Goal: Task Accomplishment & Management: Manage account settings

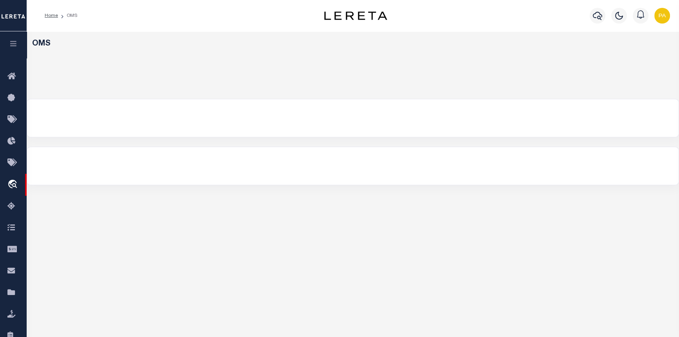
select select "200"
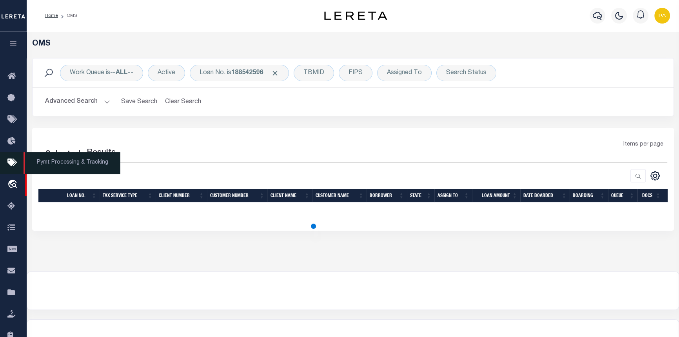
select select "200"
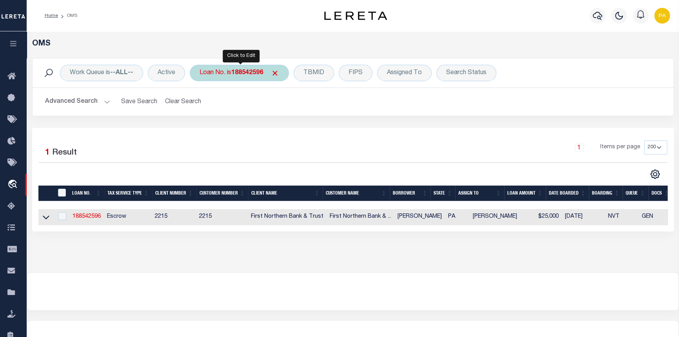
click at [245, 77] on div "Loan No. is 188542596" at bounding box center [239, 73] width 99 height 16
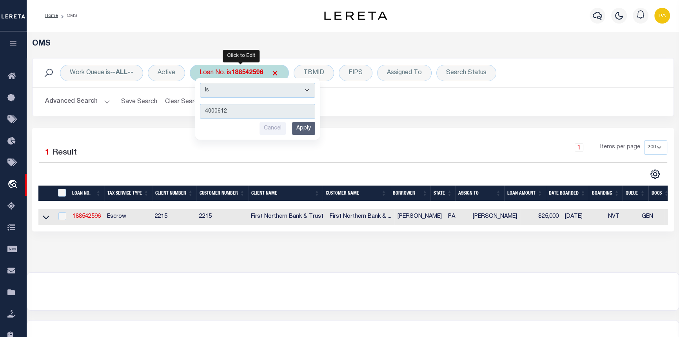
type input "40006121"
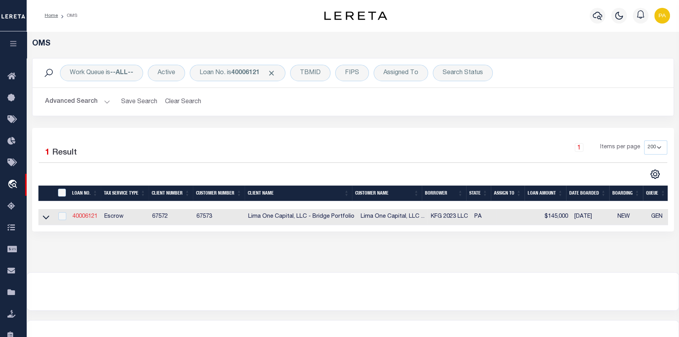
click at [89, 215] on link "40006121" at bounding box center [85, 216] width 25 height 5
type input "40006121"
type input "KFG 2023 LLC"
select select
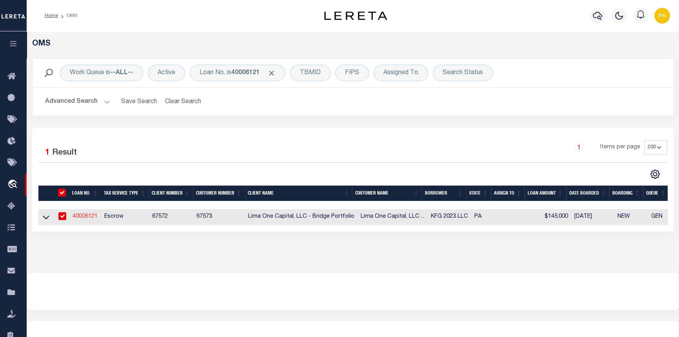
select select
select select "10"
select select
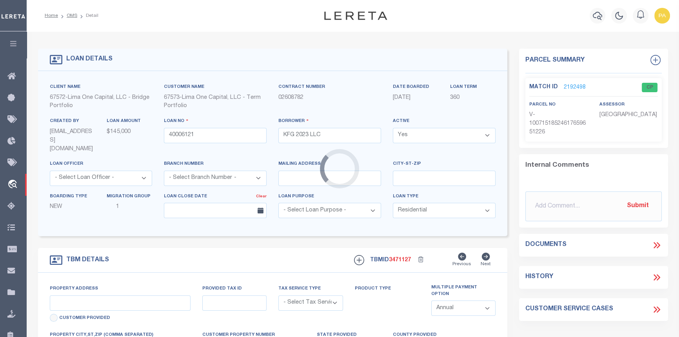
type input "1624 KATHERINE STREET"
radio input "true"
select select "Escrow"
select select
type input "NEW CASTLE PA 16105"
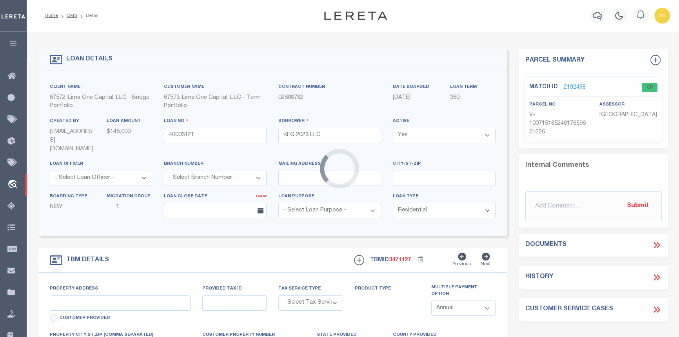
type input "40006121-1"
type input "PA"
type textarea "SEE FILE1"
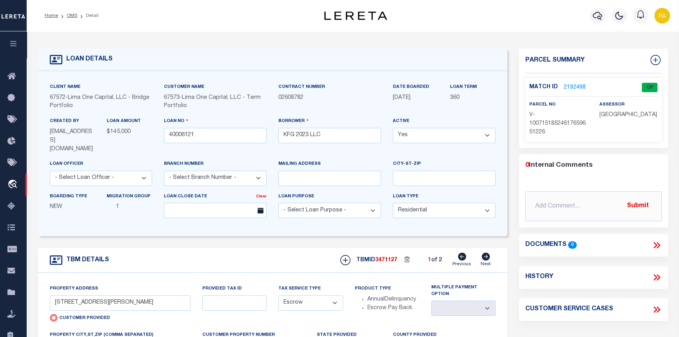
click at [573, 88] on link "2192498" at bounding box center [575, 88] width 22 height 8
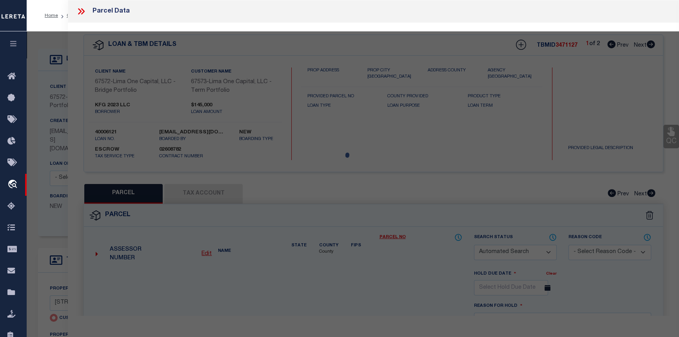
checkbox input "false"
select select "CP"
select select "AGW"
select select
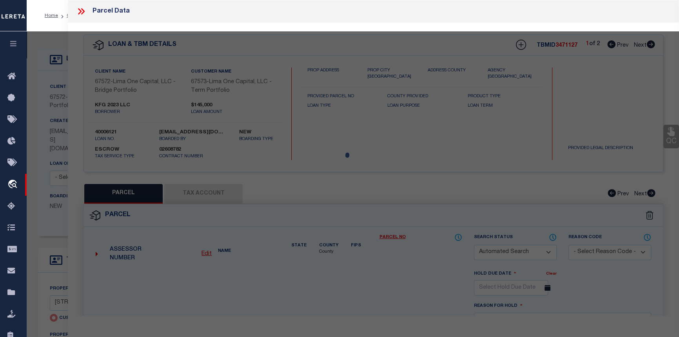
type input "1624 KATHERINE STREET"
checkbox input "false"
type input "NEW CASTLE PA 16105"
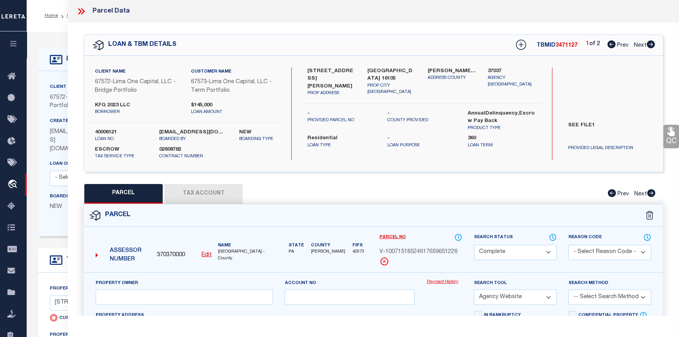
click at [441, 281] on link "Payment History" at bounding box center [445, 282] width 36 height 7
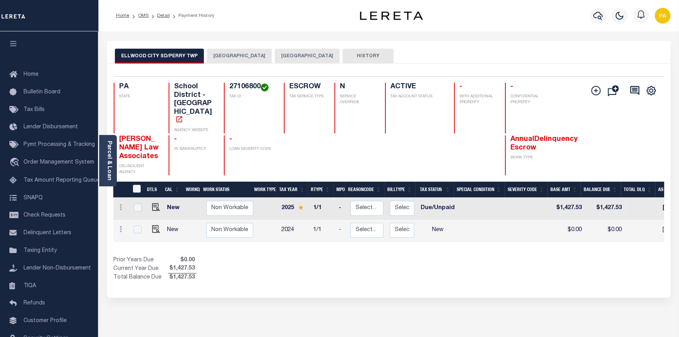
click at [234, 56] on button "PERRY TOWNSHIP" at bounding box center [239, 56] width 65 height 15
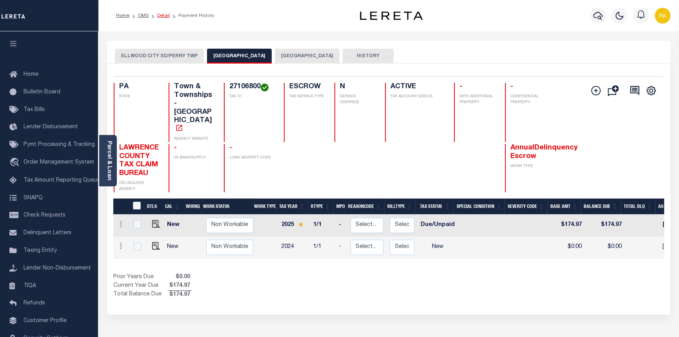
click at [163, 15] on link "Detail" at bounding box center [163, 15] width 13 height 5
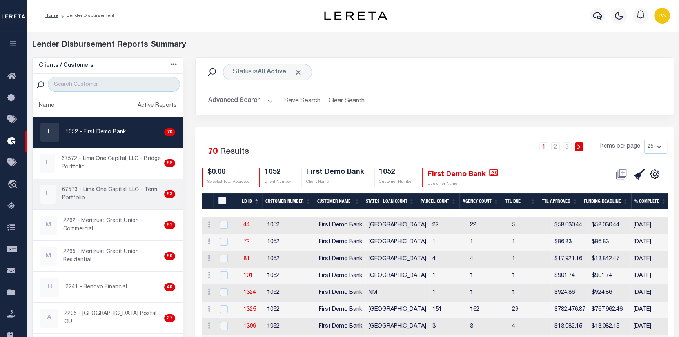
click at [73, 196] on p "67573 - Lima One Capital, LLC - Term Portfolio" at bounding box center [111, 194] width 99 height 16
checkbox input "true"
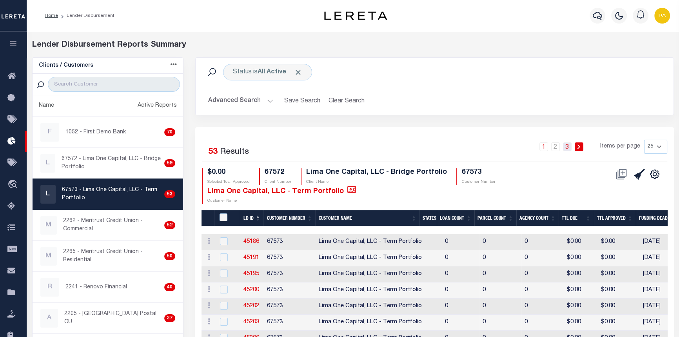
click at [565, 147] on link "3" at bounding box center [567, 146] width 9 height 9
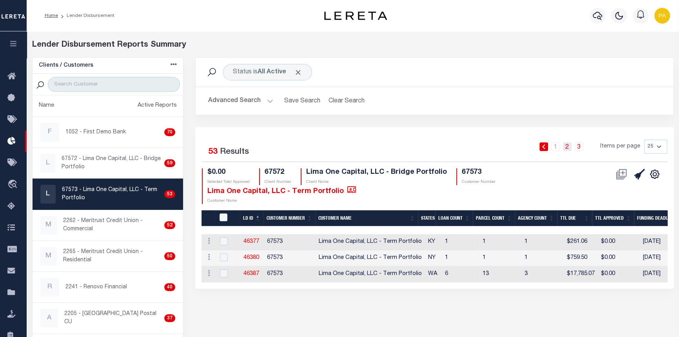
click at [570, 148] on link "2" at bounding box center [567, 146] width 9 height 9
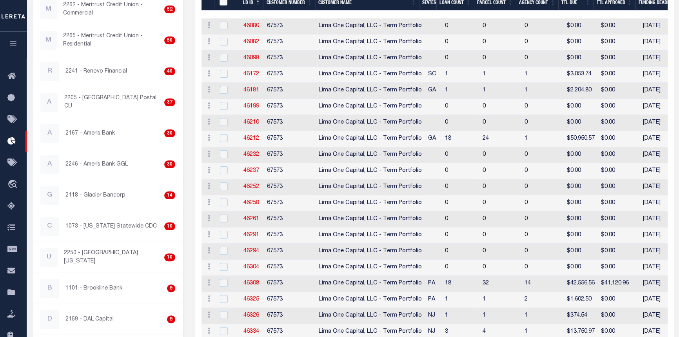
scroll to position [250, 0]
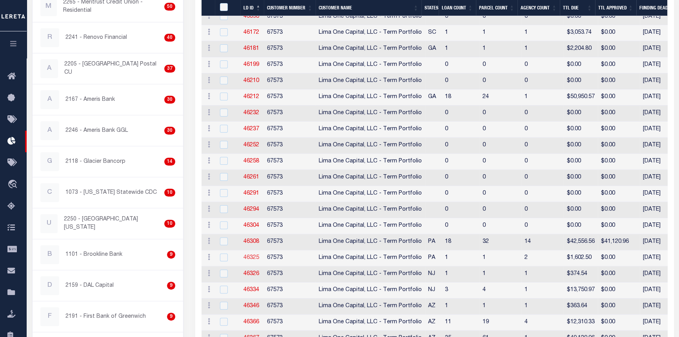
click at [252, 259] on link "46325" at bounding box center [252, 257] width 16 height 5
checkbox input "true"
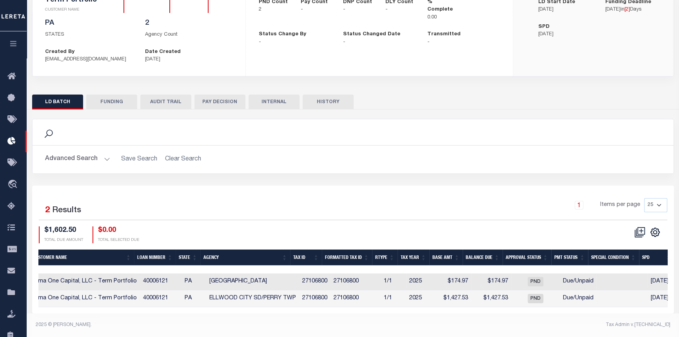
scroll to position [0, 98]
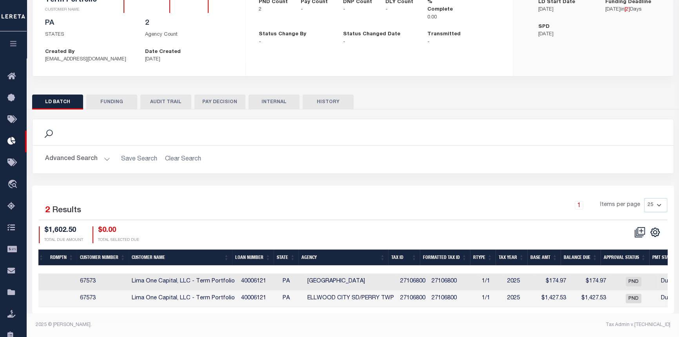
click at [113, 97] on button "FUNDING" at bounding box center [111, 102] width 51 height 15
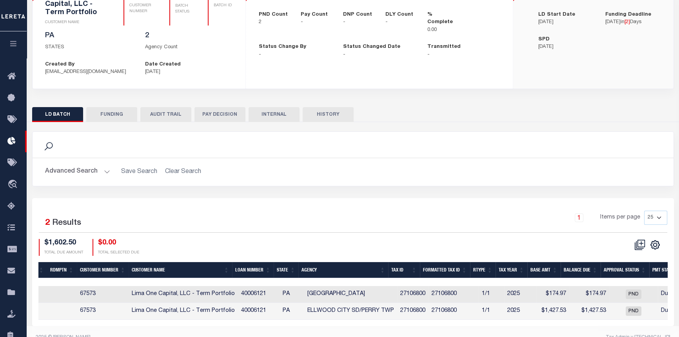
type input "$0"
type input "10/01/2025"
select select "100"
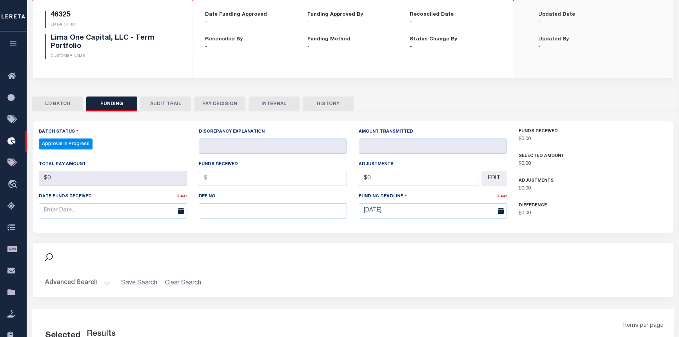
select select "100"
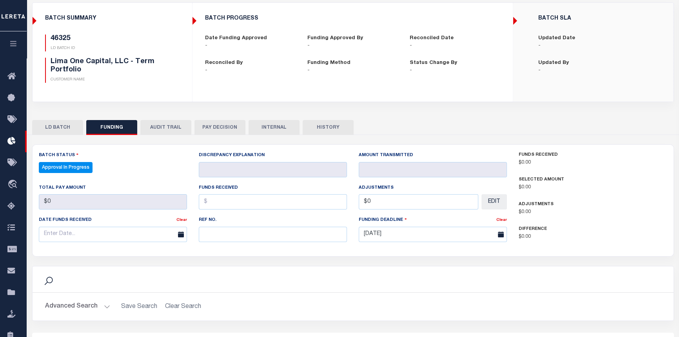
scroll to position [8, 0]
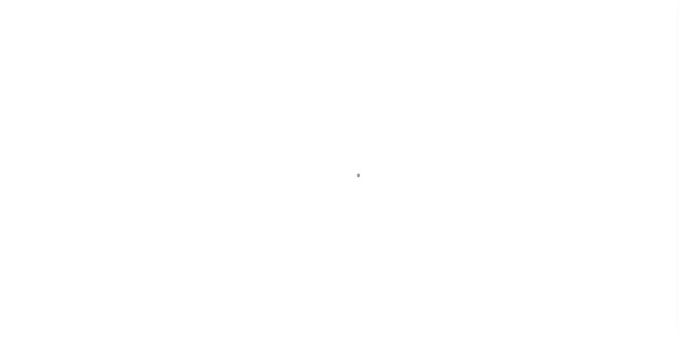
select select "10"
type input "[STREET_ADDRESS][PERSON_NAME]"
radio input "true"
select select "Escrow"
select select
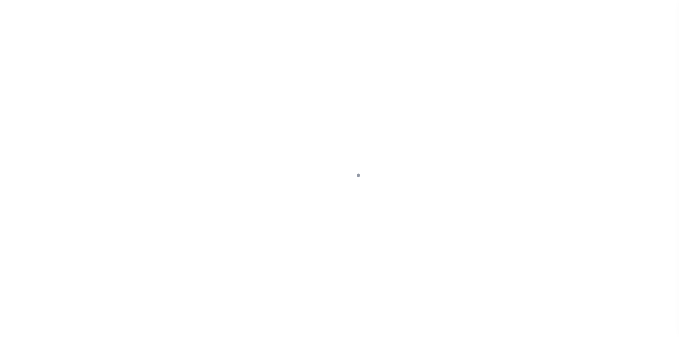
type input "[GEOGRAPHIC_DATA] 16105"
type input "40006121-1"
type input "PA"
type textarea "SEE FILE1"
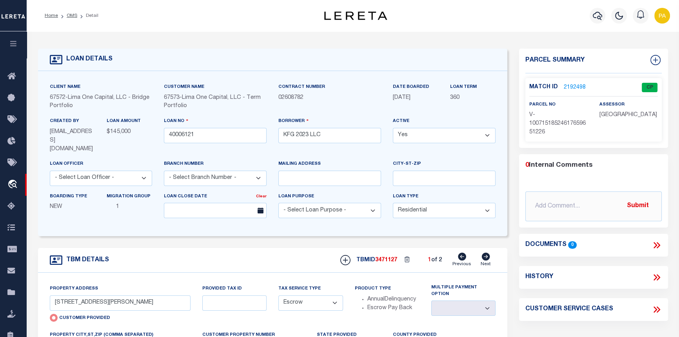
click at [574, 87] on link "2192498" at bounding box center [575, 88] width 22 height 8
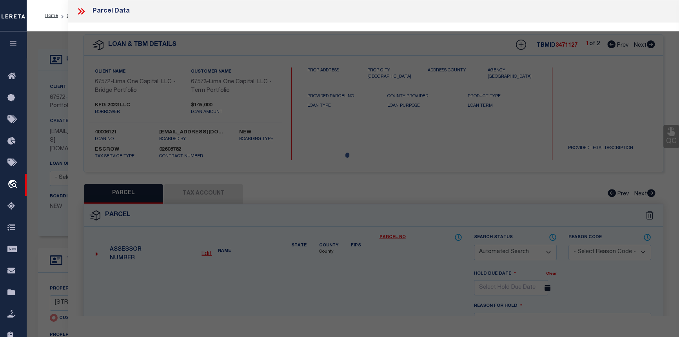
checkbox input "false"
select select "CP"
select select "AGW"
select select
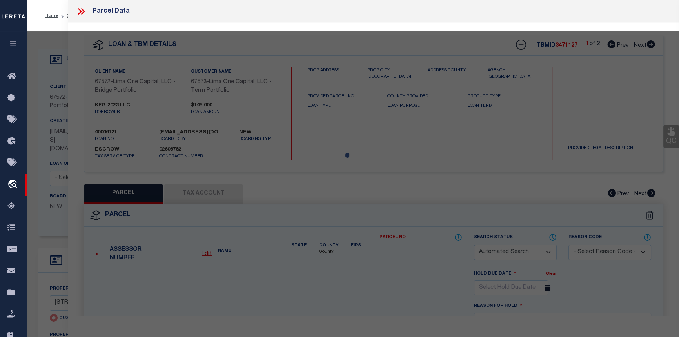
type input "1624 KATHERINE STREET"
checkbox input "false"
type input "NEW CASTLE PA 16105"
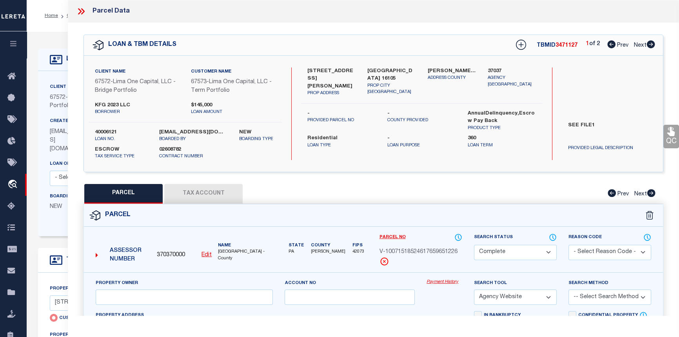
click at [652, 43] on icon at bounding box center [651, 44] width 8 height 8
select select "AS"
select select
checkbox input "false"
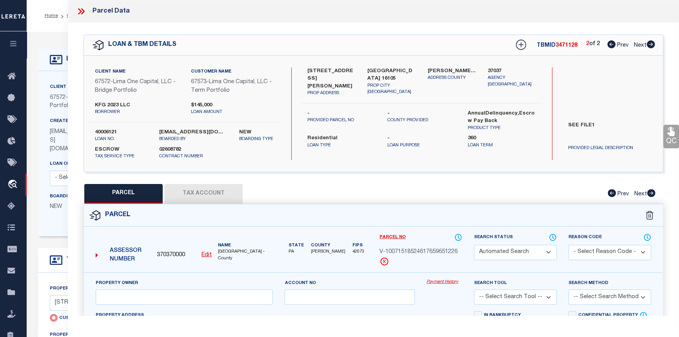
select select "CP"
select select "AGW"
select select
type input "297 STIEFEL AVENUE"
checkbox input "false"
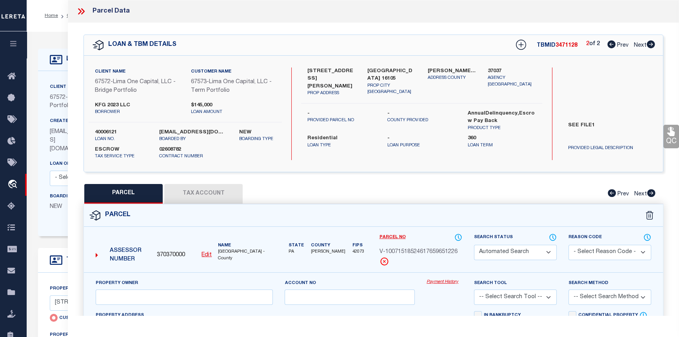
type input "ELLWOOD CITY PA 16117"
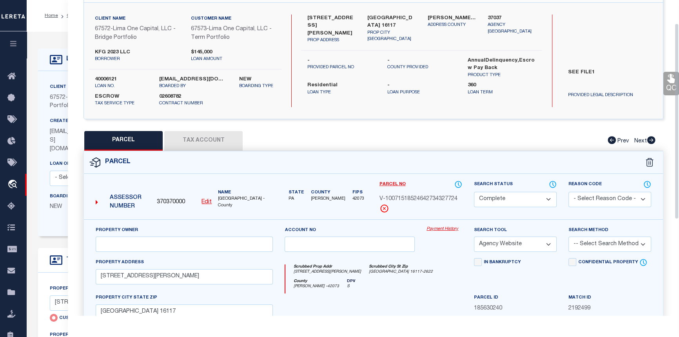
scroll to position [71, 0]
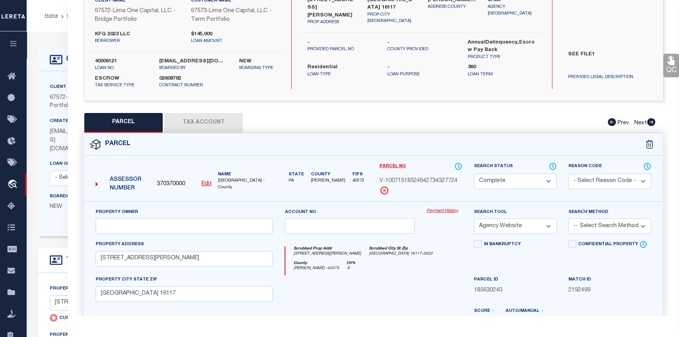
click at [209, 120] on button "Tax Account" at bounding box center [203, 123] width 78 height 20
select select "100"
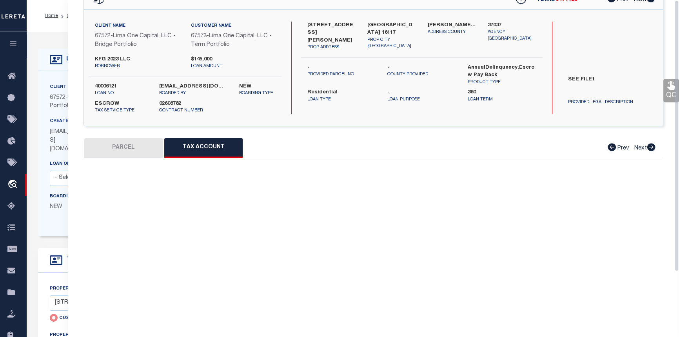
scroll to position [0, 0]
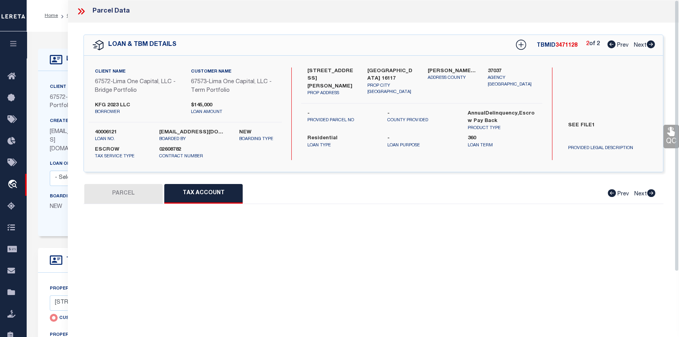
select select "100"
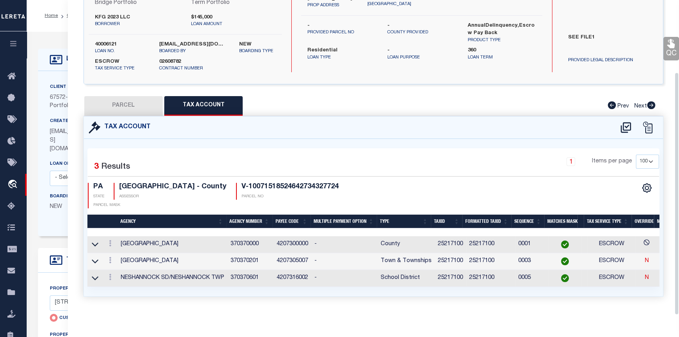
scroll to position [93, 0]
click at [116, 96] on button "PARCEL" at bounding box center [123, 106] width 78 height 20
select select "AS"
select select
checkbox input "false"
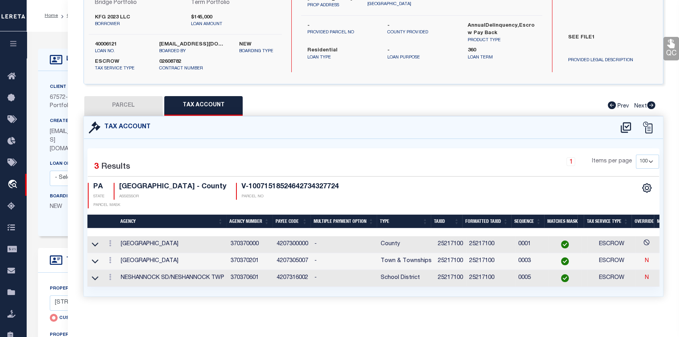
checkbox input "false"
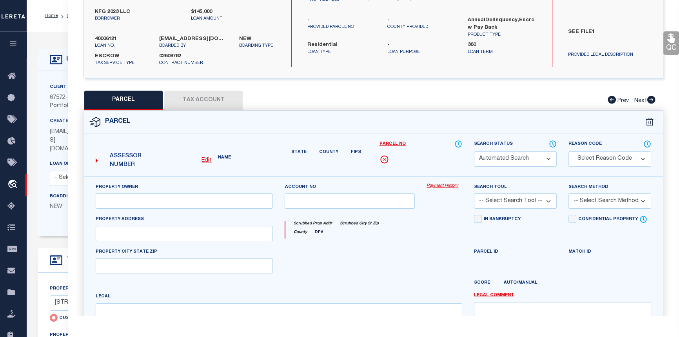
select select "CP"
select select "AGW"
select select
type input "297 STIEFEL AVENUE"
checkbox input "false"
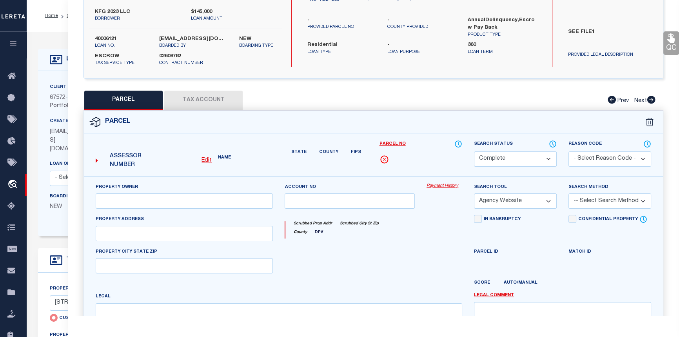
type input "ELLWOOD CITY PA 16117"
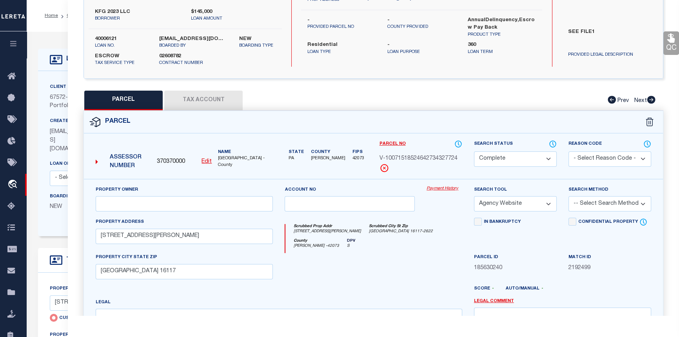
click at [220, 104] on button "Tax Account" at bounding box center [203, 101] width 78 height 20
select select "100"
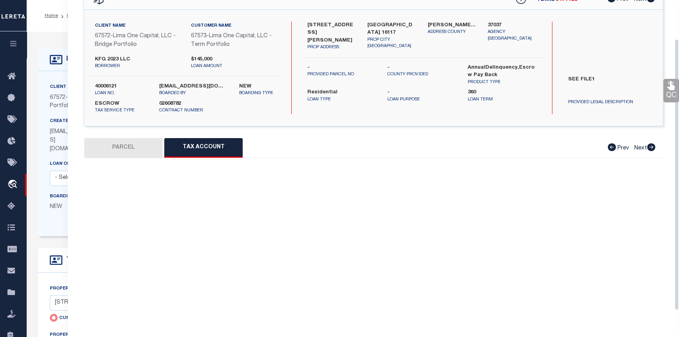
select select "100"
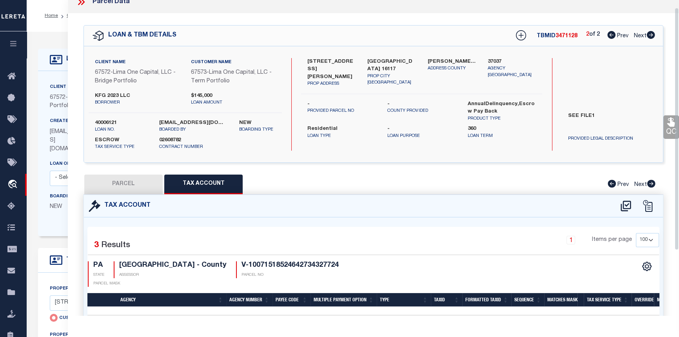
scroll to position [0, 0]
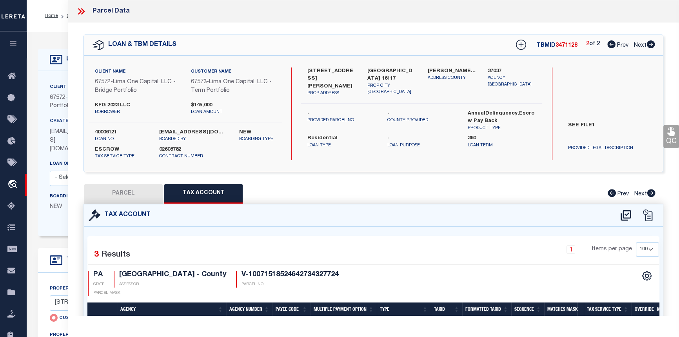
click at [126, 196] on button "PARCEL" at bounding box center [123, 194] width 78 height 20
select select "AS"
select select
checkbox input "false"
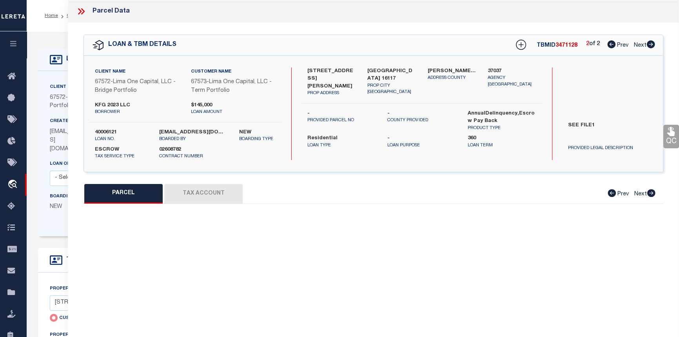
select select "CP"
select select "AGW"
select select
type input "297 STIEFEL AVENUE"
checkbox input "false"
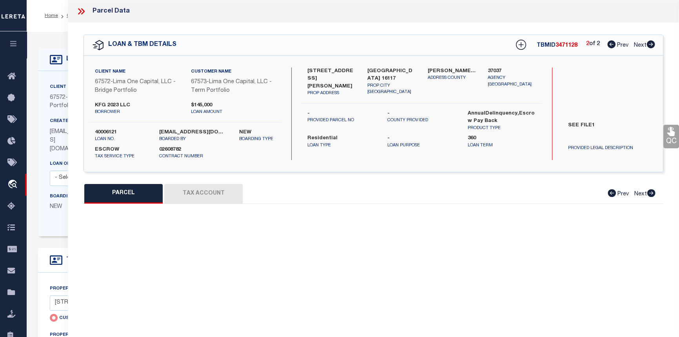
type input "ELLWOOD CITY PA 16117"
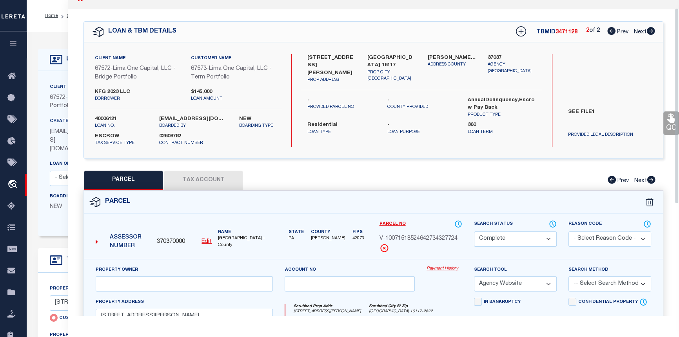
scroll to position [13, 0]
click at [610, 31] on icon at bounding box center [612, 32] width 8 height 8
select select "AS"
select select
checkbox input "false"
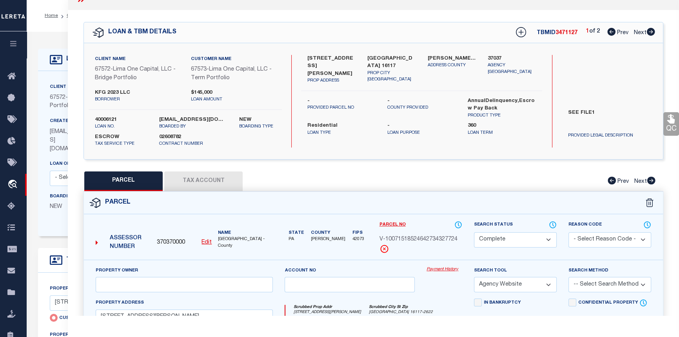
checkbox input "false"
select select "CP"
select select "AGW"
select select
type input "1624 KATHERINE STREET"
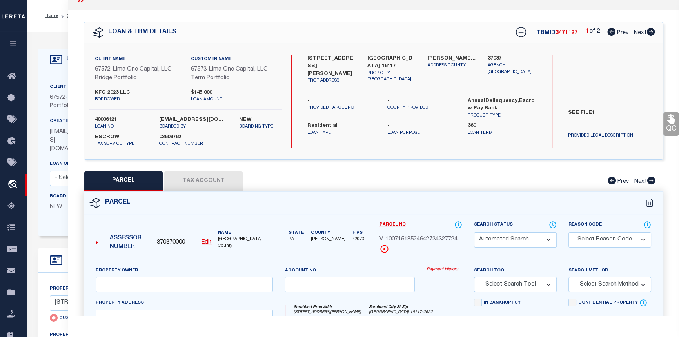
checkbox input "false"
type input "NEW CASTLE PA 16105"
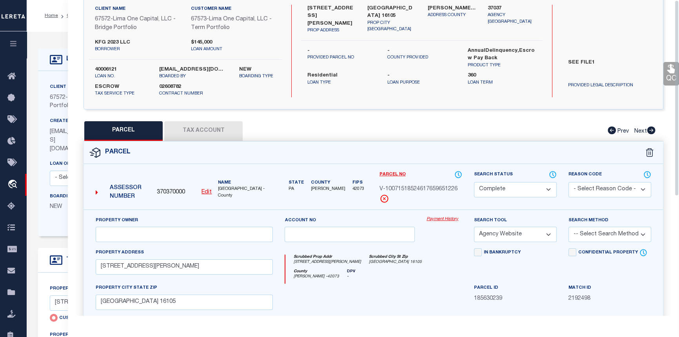
scroll to position [0, 0]
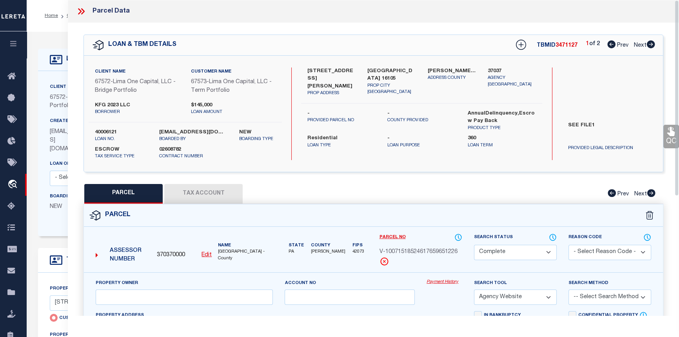
click at [82, 10] on icon at bounding box center [81, 11] width 10 height 10
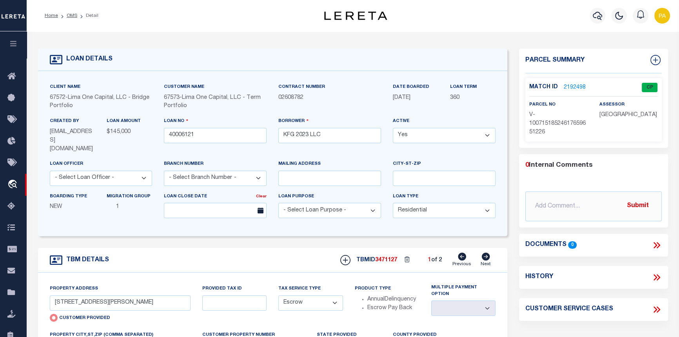
click at [72, 11] on ol "Home OMS Detail" at bounding box center [71, 15] width 66 height 16
click at [71, 16] on link "OMS" at bounding box center [72, 15] width 11 height 5
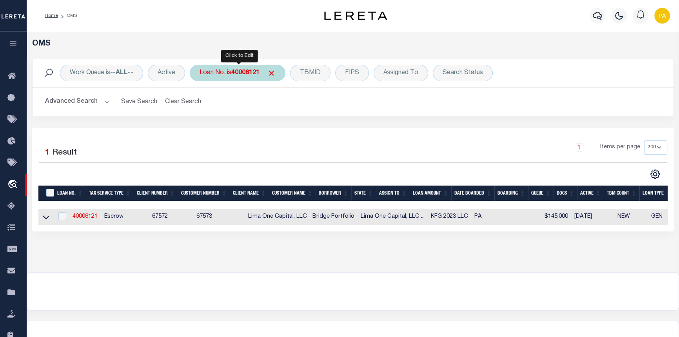
click at [249, 74] on b "40006121" at bounding box center [245, 73] width 28 height 6
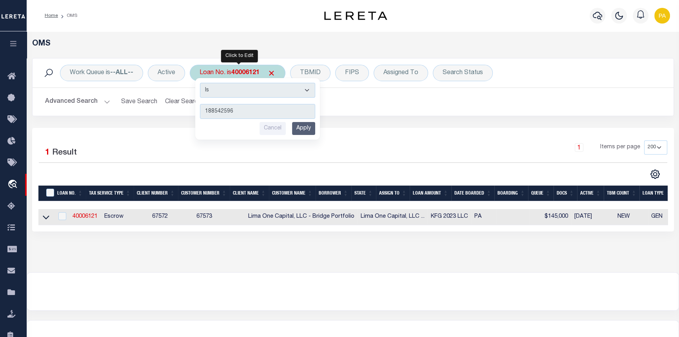
type input "188542596"
click at [304, 128] on input "Apply" at bounding box center [303, 128] width 23 height 13
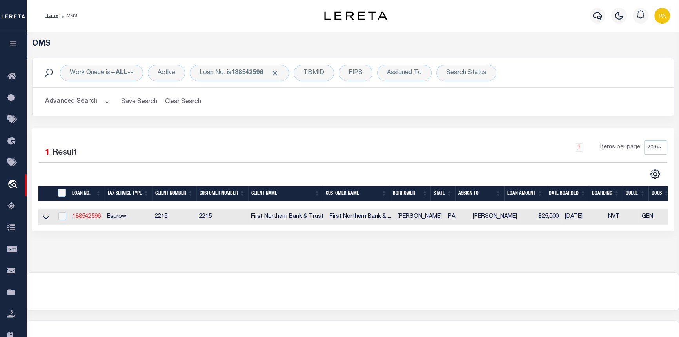
click at [87, 217] on link "188542596" at bounding box center [87, 216] width 28 height 5
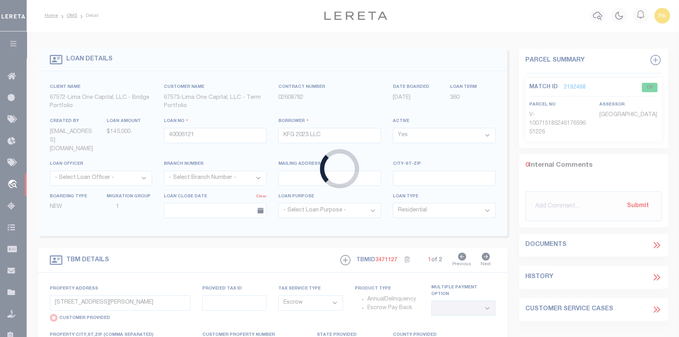
type input "188542596"
type input "Kurtis Keinert"
select select
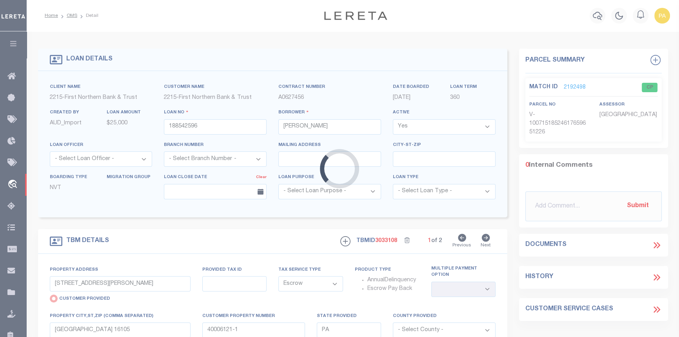
type input "180 Little Gap Road"
radio input "false"
type input "130-29-33-76.06"
select select
type input "Palmerton PA 18071"
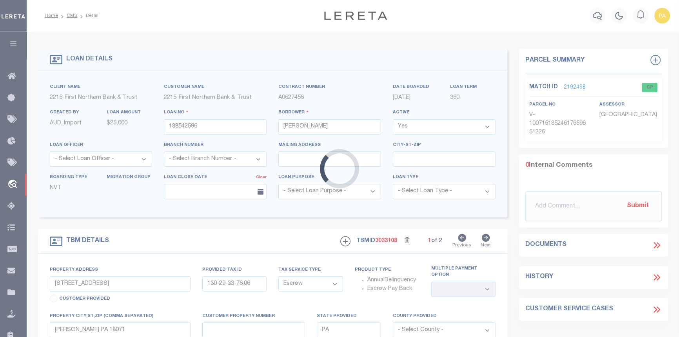
select select
type textarea "Liability subject to parcel provided"
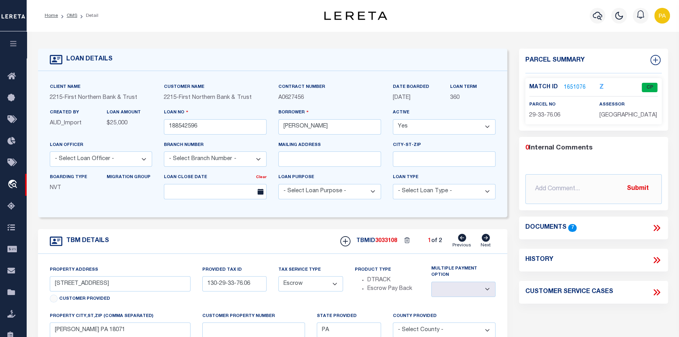
click at [486, 242] on icon at bounding box center [486, 238] width 8 height 8
type input "130-29A-33-46"
select select
click at [576, 87] on link "1652286" at bounding box center [575, 88] width 22 height 8
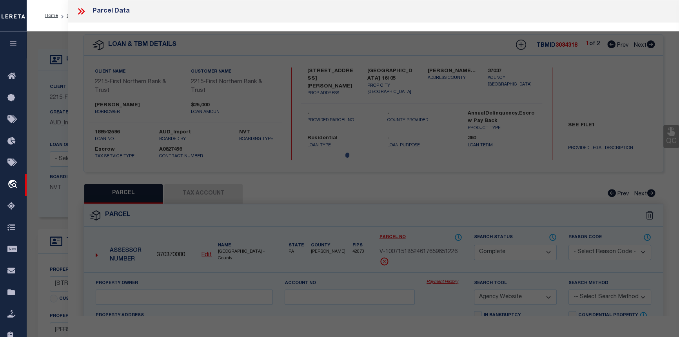
select select "AS"
select select
checkbox input "false"
select select "CP"
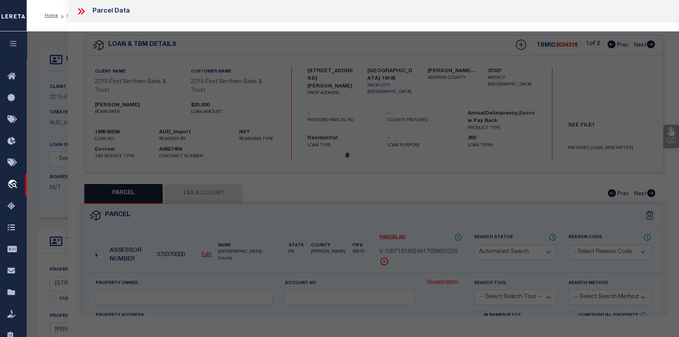
type input "Keinert, Kurtis J"
select select
type input "180 Little Gap Road"
checkbox input "false"
type input "Palmerton PA 18071"
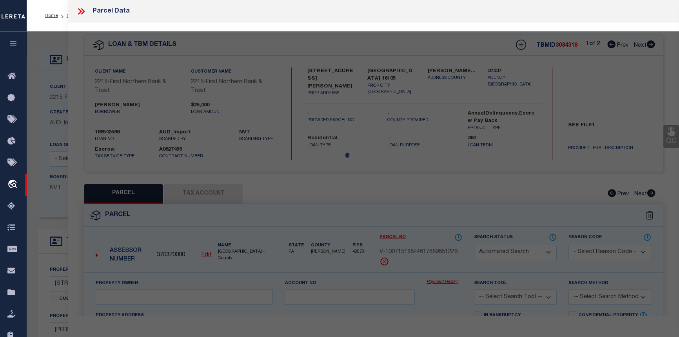
type textarea "Total Acres for this Parcel 0.207"
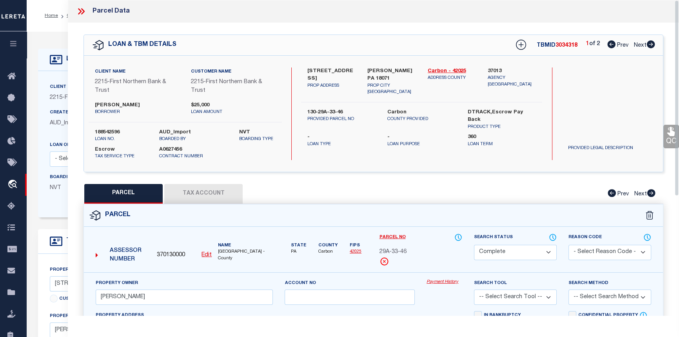
click at [433, 283] on link "Payment History" at bounding box center [445, 282] width 36 height 7
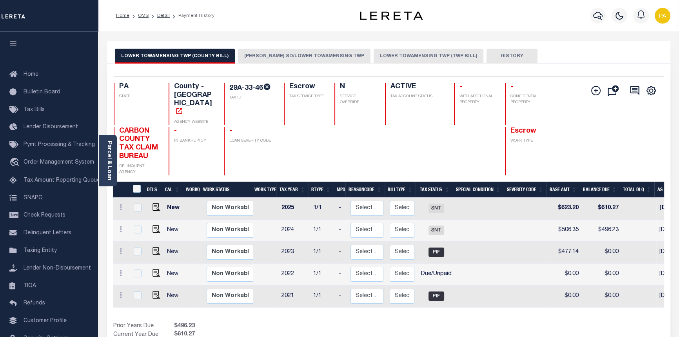
click at [408, 60] on button "LOWER TOWAMENSING TWP (TWP BILL)" at bounding box center [429, 56] width 110 height 15
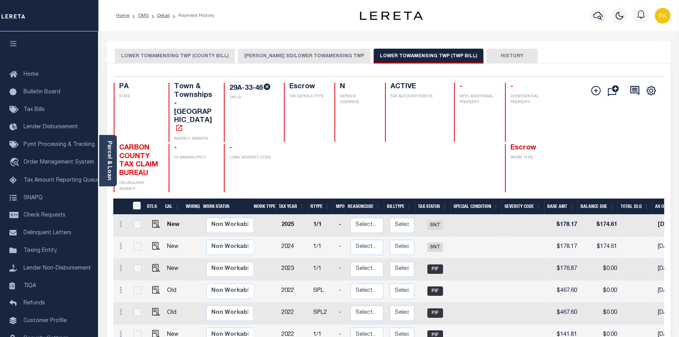
click at [179, 53] on button "LOWER TOWAMENSING TWP (COUNTY BILL)" at bounding box center [175, 56] width 120 height 15
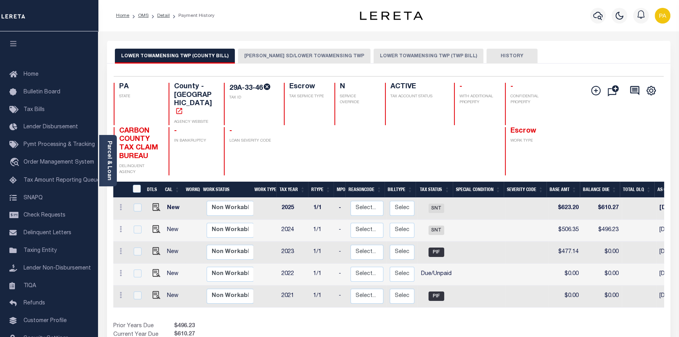
drag, startPoint x: 419, startPoint y: 295, endPoint x: 456, endPoint y: 296, distance: 36.9
click at [456, 296] on div "DTLS CAL WorkQ Work Status Work Type Tax Year RType MPO ReasonCode BillType Tax…" at bounding box center [388, 265] width 551 height 167
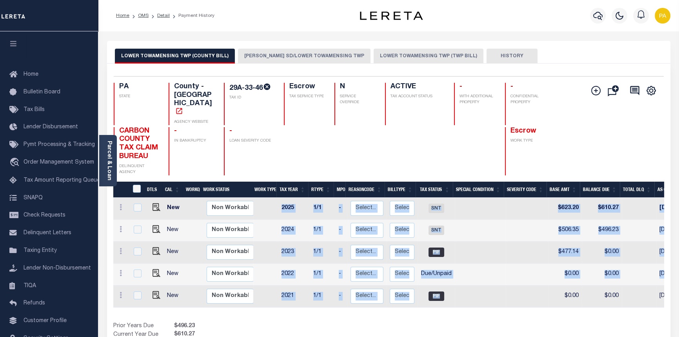
drag, startPoint x: 452, startPoint y: 289, endPoint x: 467, endPoint y: 294, distance: 15.3
click at [466, 294] on div "DTLS CAL WorkQ Work Status Work Type Tax Year RType MPO ReasonCode BillType Tax…" at bounding box center [388, 253] width 551 height 110
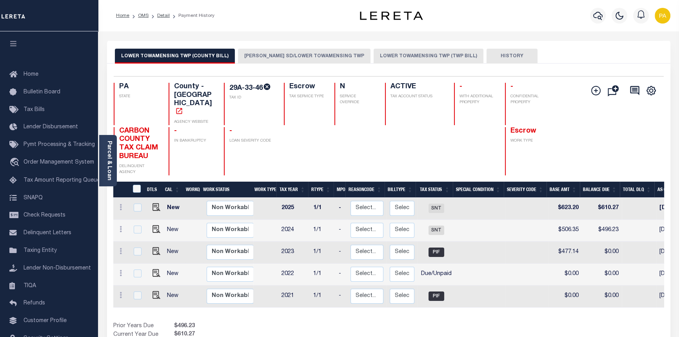
click at [426, 323] on div "Show Tax Lines before Bill Release Date Prior Years Due $496.23 Current Year Du…" at bounding box center [388, 335] width 551 height 26
click at [282, 54] on button "PALMERTON SD/LOWER TOWAMENSING TWP" at bounding box center [304, 56] width 133 height 15
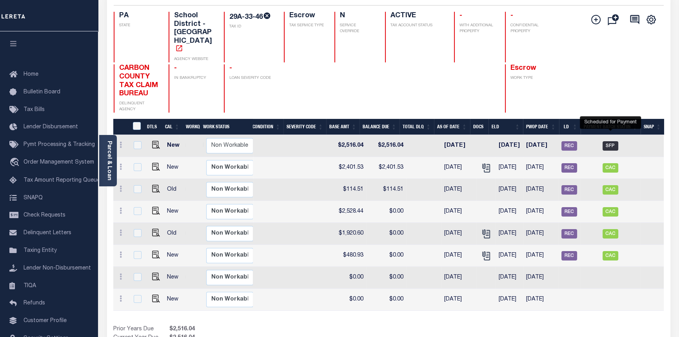
click at [610, 141] on span "SFP" at bounding box center [611, 145] width 16 height 9
checkbox input "true"
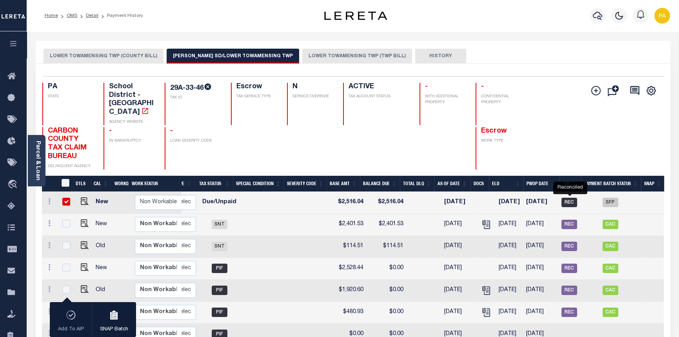
click at [572, 198] on span "REC" at bounding box center [570, 202] width 16 height 9
checkbox input "false"
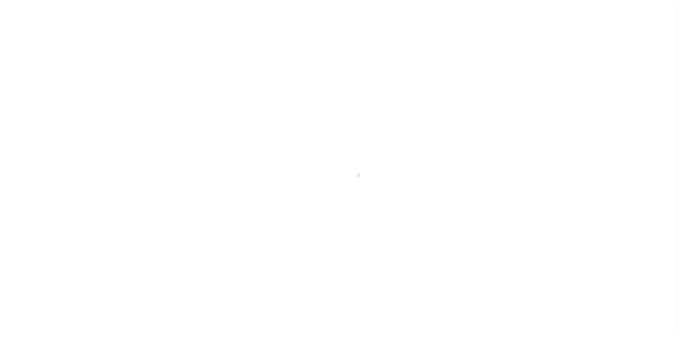
select select "SFP"
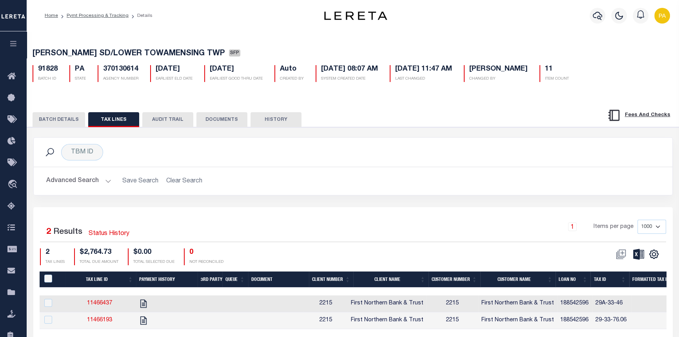
click at [55, 122] on button "BATCH DETAILS" at bounding box center [59, 119] width 53 height 15
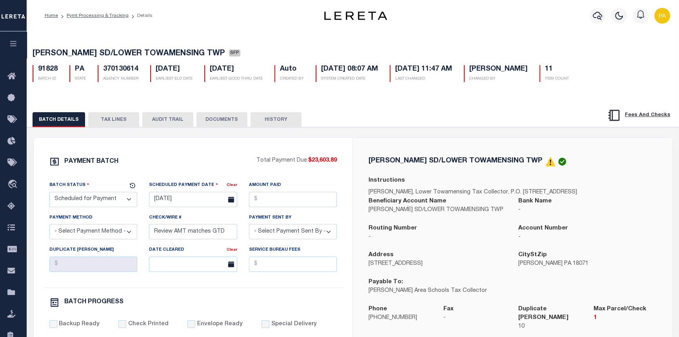
click at [164, 122] on button "AUDIT TRAIL" at bounding box center [167, 119] width 51 height 15
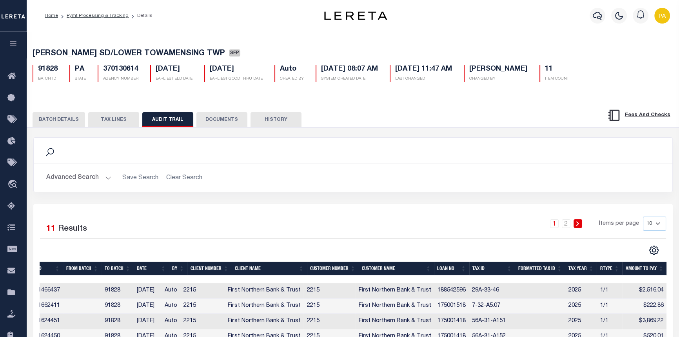
click at [110, 123] on button "TAX LINES" at bounding box center [113, 119] width 51 height 15
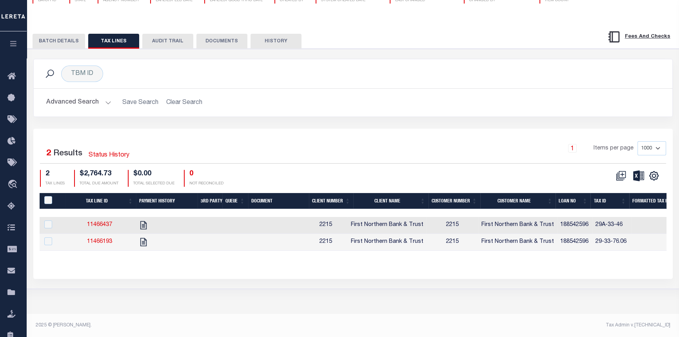
click at [59, 43] on button "BATCH DETAILS" at bounding box center [59, 41] width 53 height 15
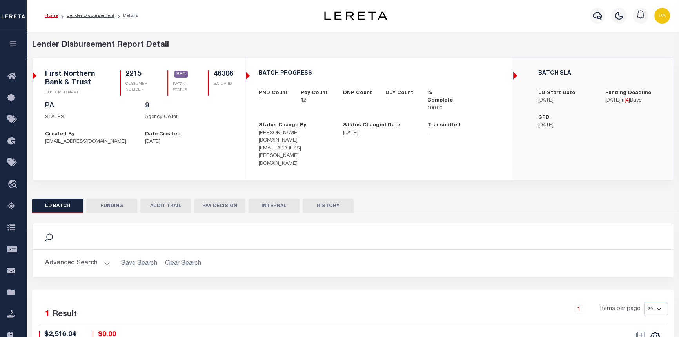
click at [114, 199] on button "FUNDING" at bounding box center [111, 206] width 51 height 15
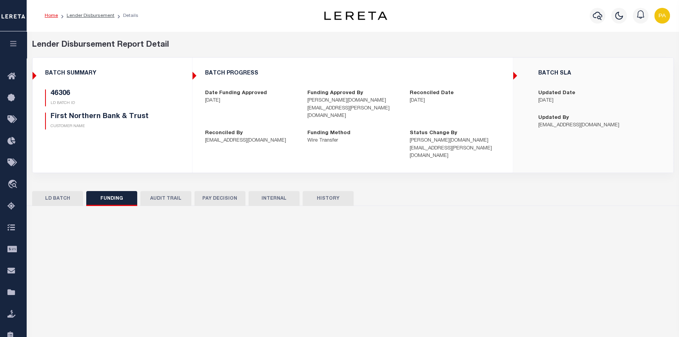
type input "$20,350.7"
type input "$0"
type input "[DATE]"
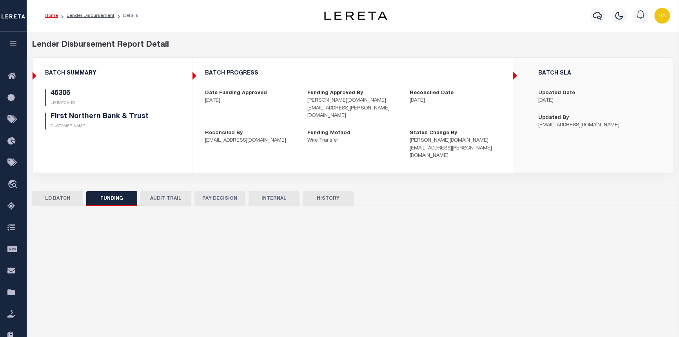
type input "20250925MMQFMP2700313709251452FT03"
type input "[DATE]"
select select "100"
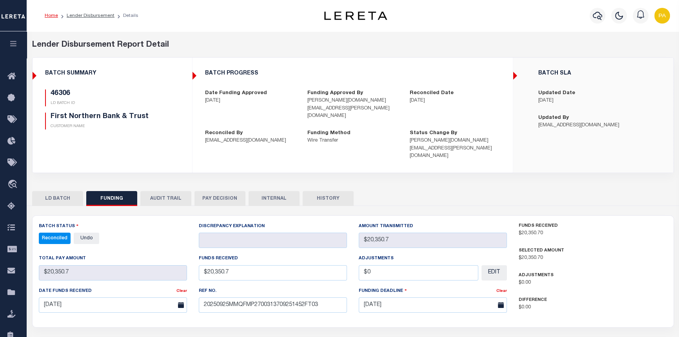
select select "100"
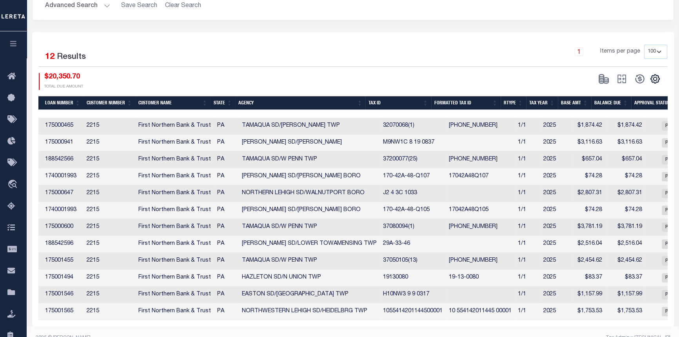
scroll to position [0, 156]
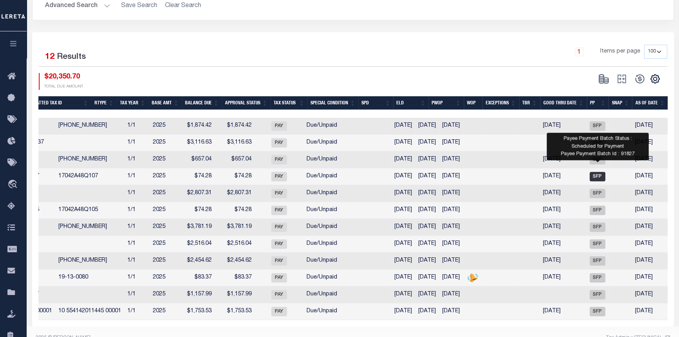
click at [597, 172] on span "SFP" at bounding box center [598, 176] width 16 height 9
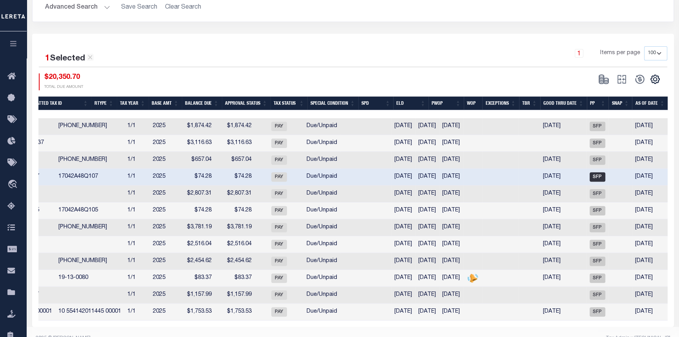
click at [596, 172] on span "SFP" at bounding box center [598, 176] width 16 height 9
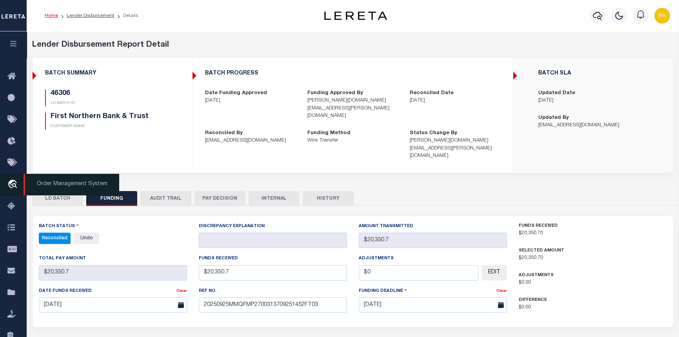
click at [32, 184] on span "Order Management System" at bounding box center [72, 185] width 96 height 22
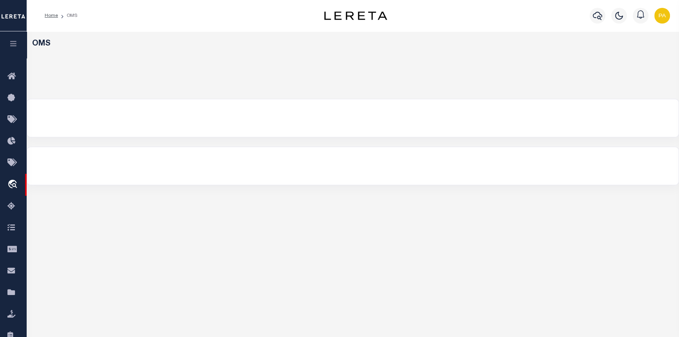
select select "200"
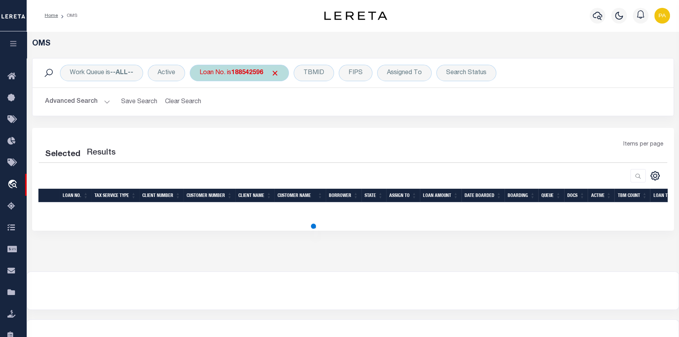
select select "200"
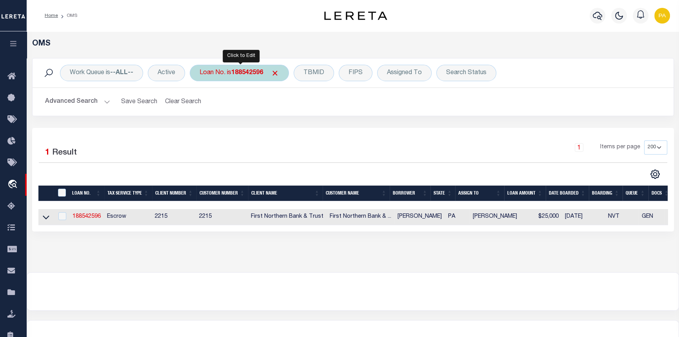
click at [246, 75] on b "188542596" at bounding box center [247, 73] width 32 height 6
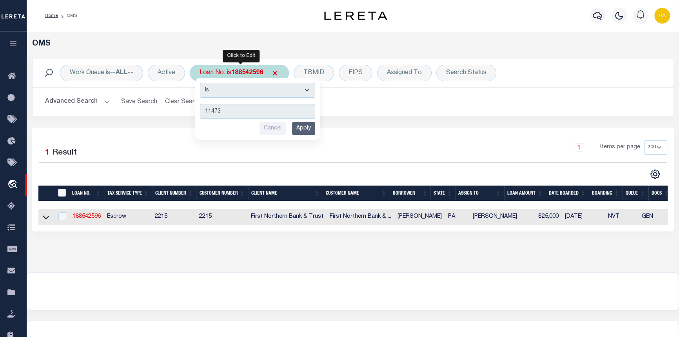
type input "114738"
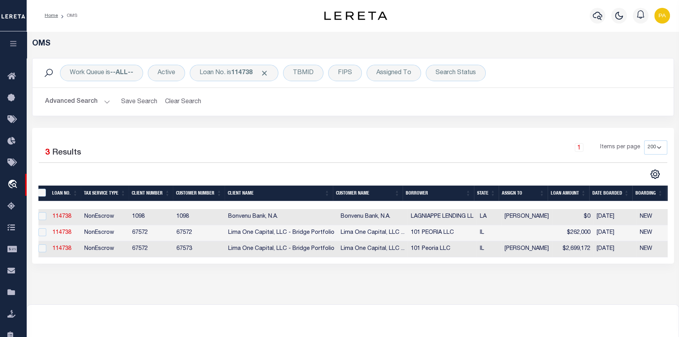
scroll to position [0, 2]
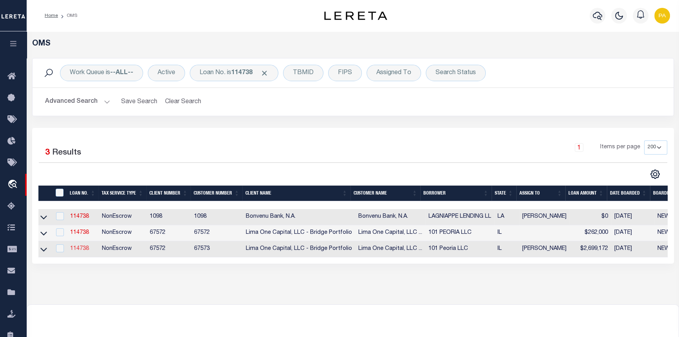
click at [82, 248] on link "114738" at bounding box center [79, 248] width 19 height 5
type input "114738"
type input "101 Peoria LLC"
select select
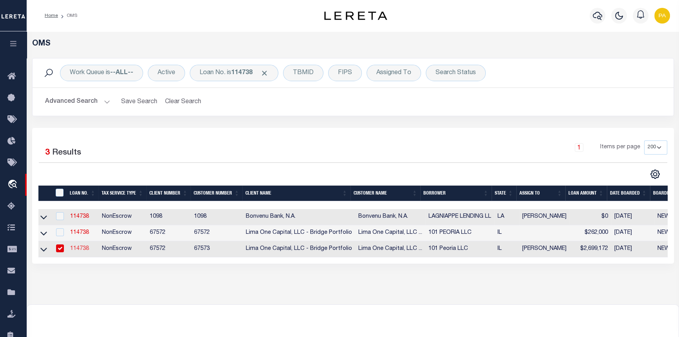
type input "2317 West Martin Luther King Jr. Drive"
type input "Peoria IN 61604"
select select
select select "NonEscrow"
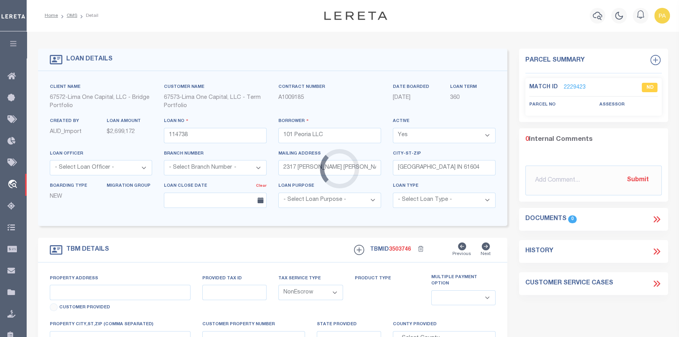
select select "26297"
type input "2317-2331 W Martin Luther King Jr. Drive"
type input "18-07-401-009"
select select
type input "Peoria IL 61604"
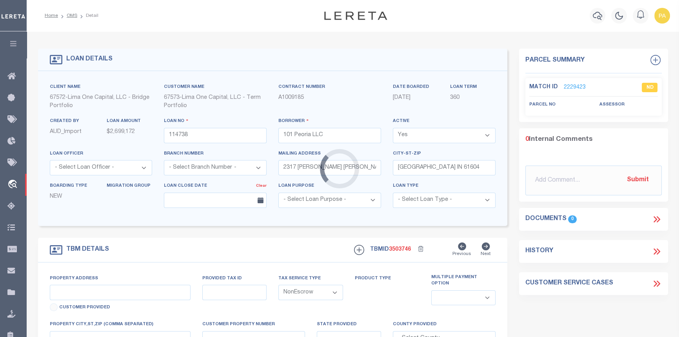
type input "114738-1"
type input "IL"
select select
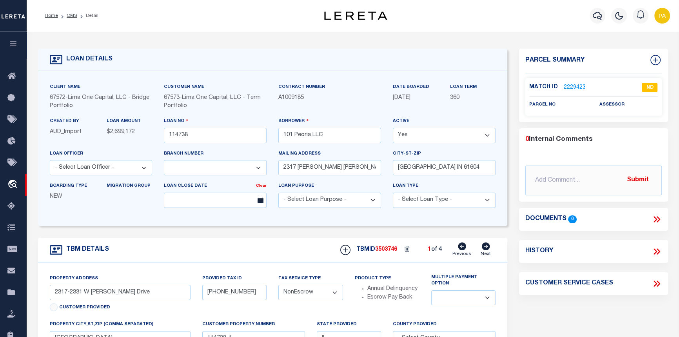
click at [487, 247] on icon at bounding box center [486, 246] width 9 height 8
type input "18-07-401-008"
select select
type input "114738-1-B"
select select
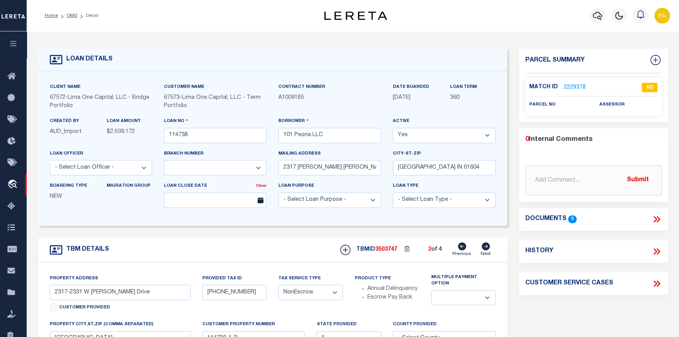
click at [487, 247] on icon at bounding box center [486, 246] width 9 height 8
type input "2405 W Martin Luther King Jr. Drive"
type input "18-07-401-007"
select select
type input "114738-2"
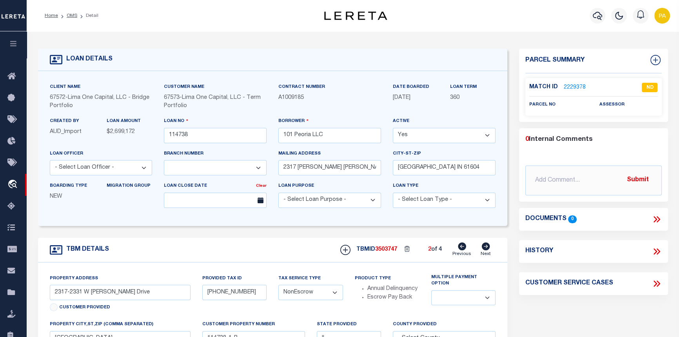
select select
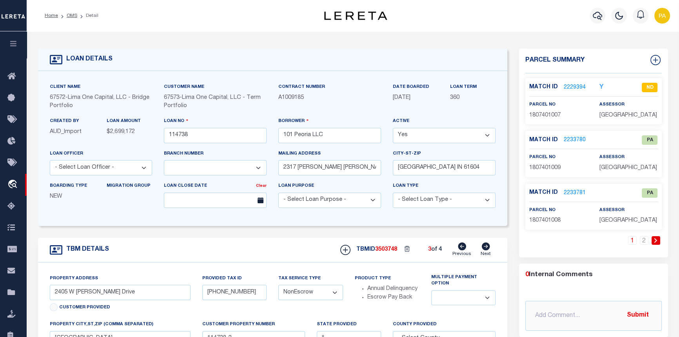
click at [487, 247] on icon at bounding box center [486, 246] width 9 height 8
type input "2100-2114 West Otley Road"
type input "18-06-227-008"
select select
type input "114738-3"
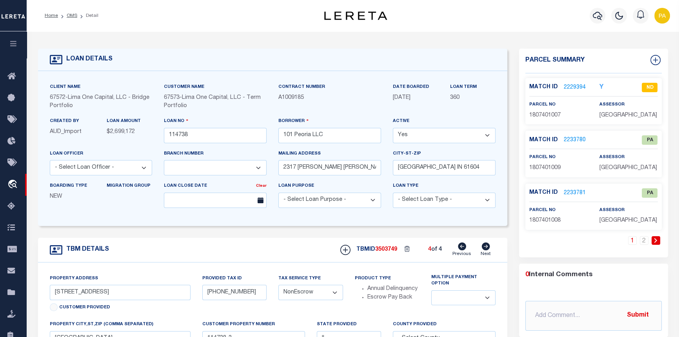
select select
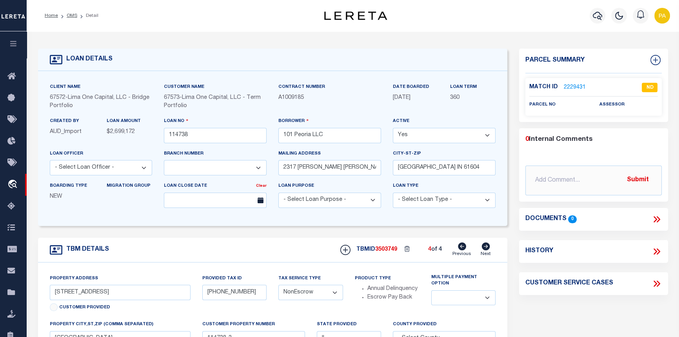
click at [460, 248] on icon at bounding box center [462, 246] width 8 height 8
type input "2405 W Martin Luther King Jr. Drive"
type input "18-07-401-007"
select select
type input "114738-2"
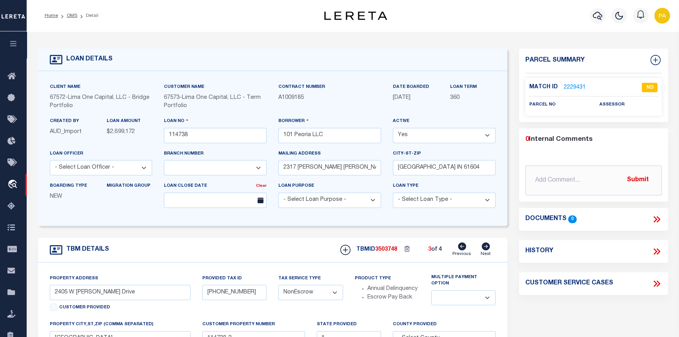
select select
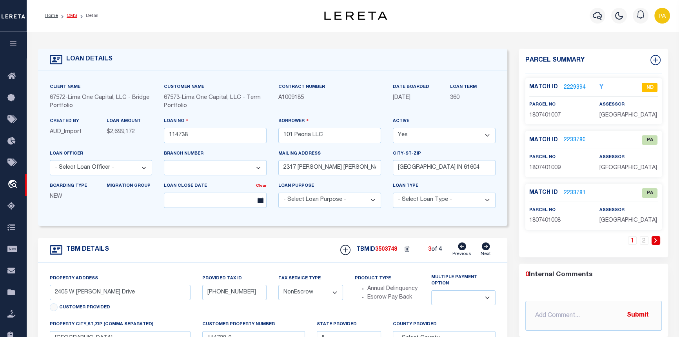
click at [72, 13] on link "OMS" at bounding box center [72, 15] width 11 height 5
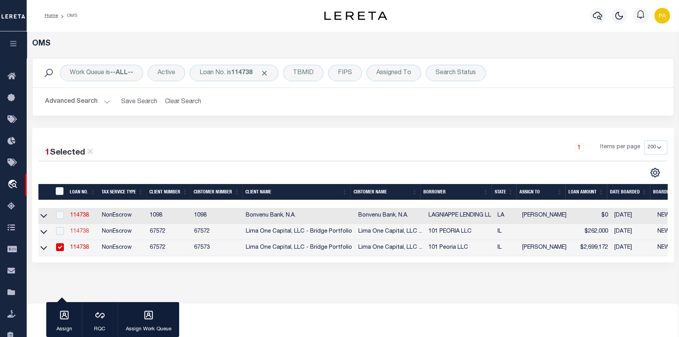
click at [78, 231] on link "114738" at bounding box center [79, 231] width 19 height 5
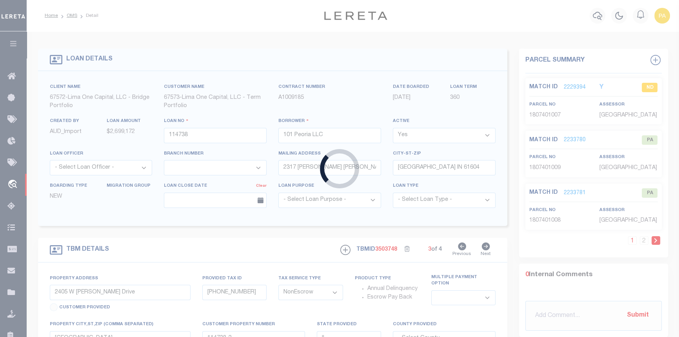
type input "101 PEORIA LLC"
select select
type input "2317-2331 W MARTIN LUTHER K"
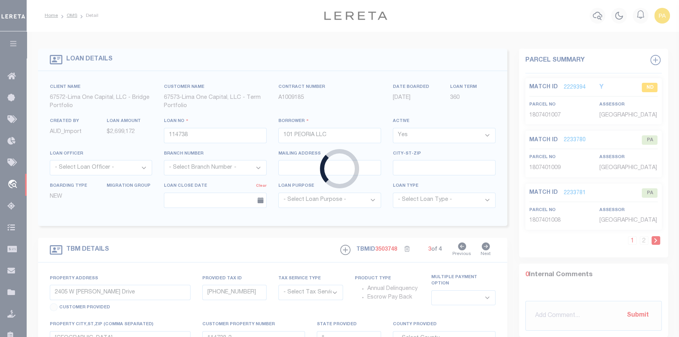
radio input "true"
select select "NonEscrow"
select select
type input "[GEOGRAPHIC_DATA] IL 61604"
type input "114738-1-B"
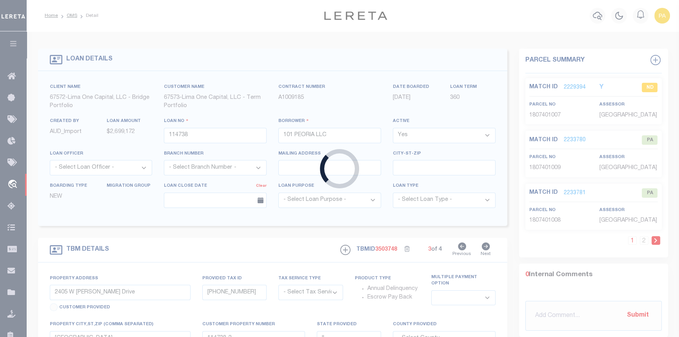
type textarea "COLLECTOR: ENTITY: PARCEL: 18"
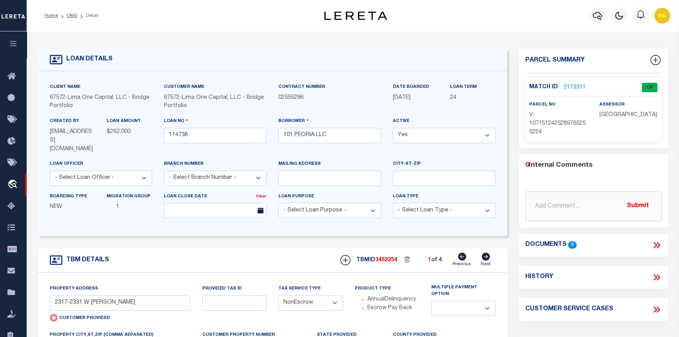
click at [486, 253] on icon at bounding box center [486, 257] width 8 height 8
radio input "false"
select select
click at [486, 253] on icon at bounding box center [486, 257] width 8 height 8
type input "2405 W MARTIN LUTHER KING JR."
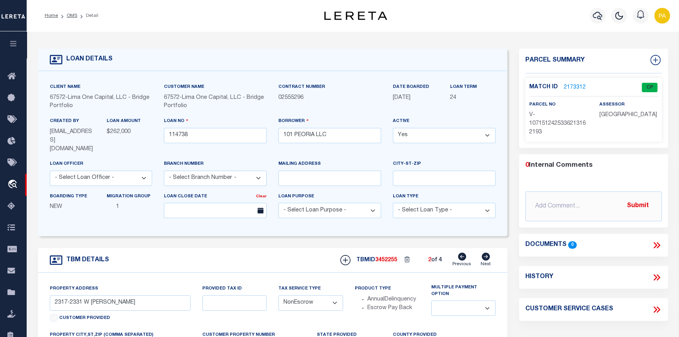
select select
type input "114738-2"
click at [486, 253] on icon at bounding box center [486, 257] width 8 height 8
type input "2100-2114 WEST OTLEY ROAD"
select select
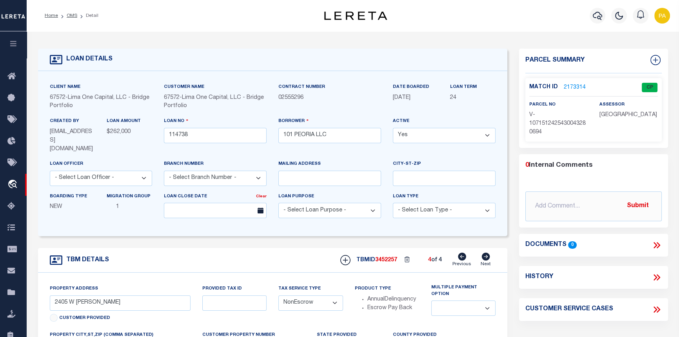
type input "114738-3"
click at [573, 84] on link "2173314" at bounding box center [575, 88] width 22 height 8
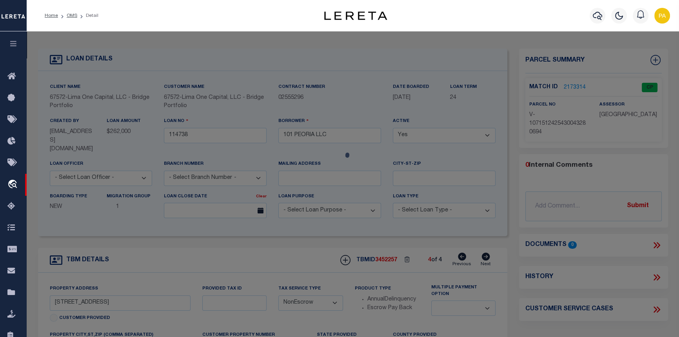
checkbox input "false"
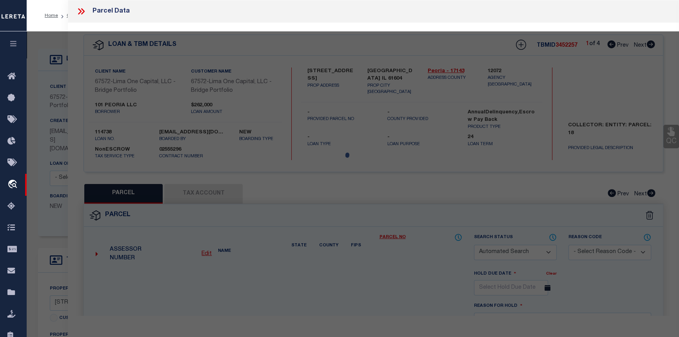
select select "CP"
select select "AGW"
select select
type input "[STREET_ADDRESS]"
checkbox input "false"
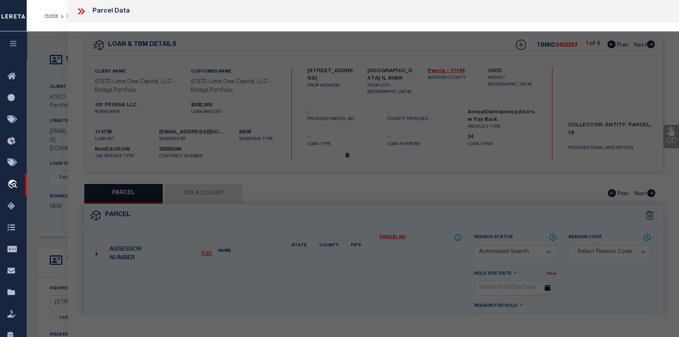
type input "[GEOGRAPHIC_DATA] IL 61604"
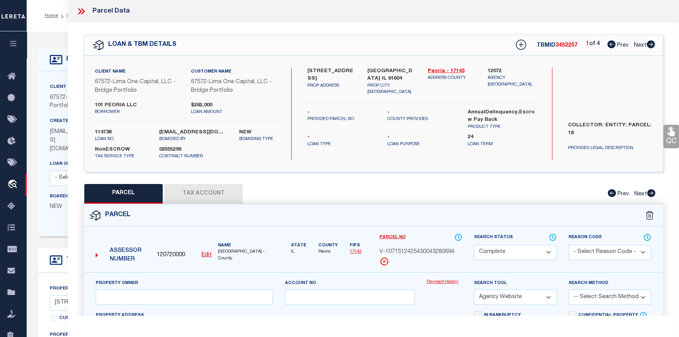
click at [442, 281] on link "Payment History" at bounding box center [445, 282] width 36 height 7
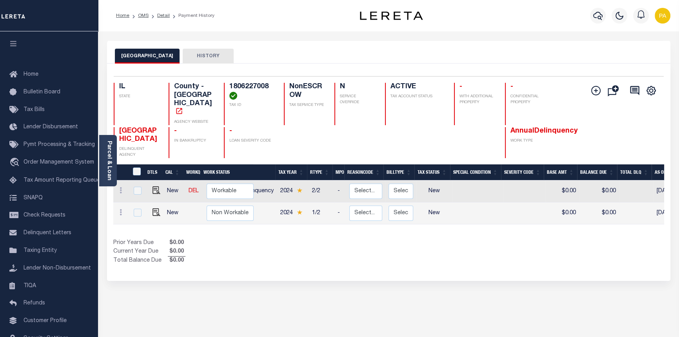
scroll to position [0, 8]
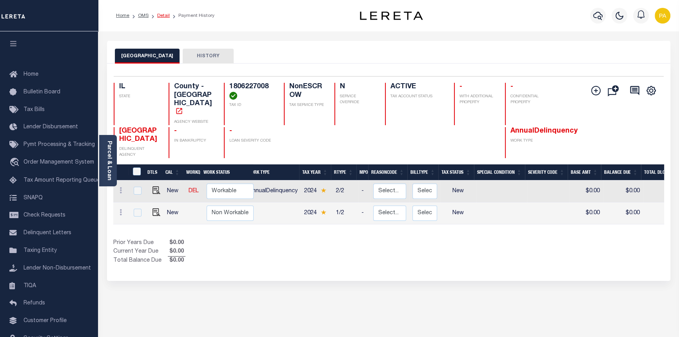
click at [164, 16] on link "Detail" at bounding box center [163, 15] width 13 height 5
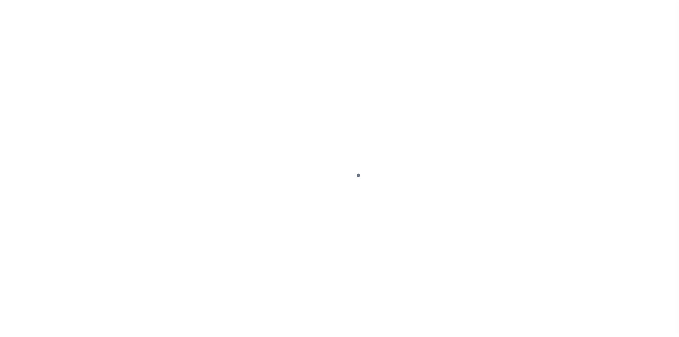
type input "[STREET_ADDRESS]"
select select "NonEscrow"
select select
type input "[GEOGRAPHIC_DATA] IL 61604"
type input "114738-3"
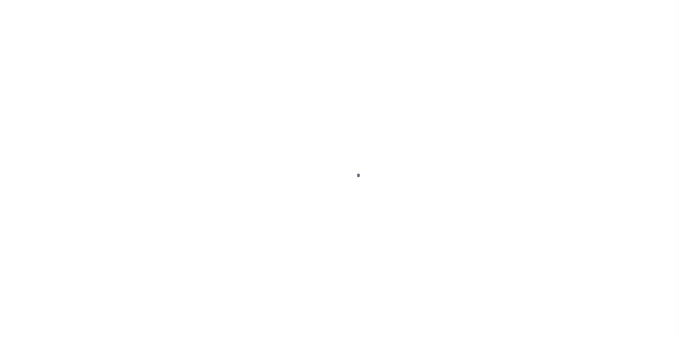
type input "IL"
type textarea "COLLECTOR: ENTITY: PARCEL: 18"
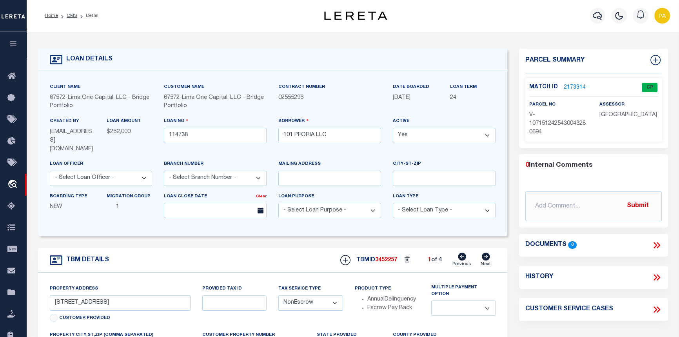
click at [574, 85] on link "2173314" at bounding box center [575, 88] width 22 height 8
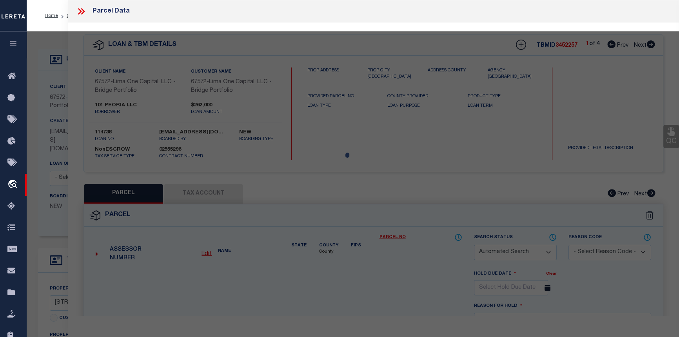
checkbox input "false"
select select "CP"
select select "AGW"
select select
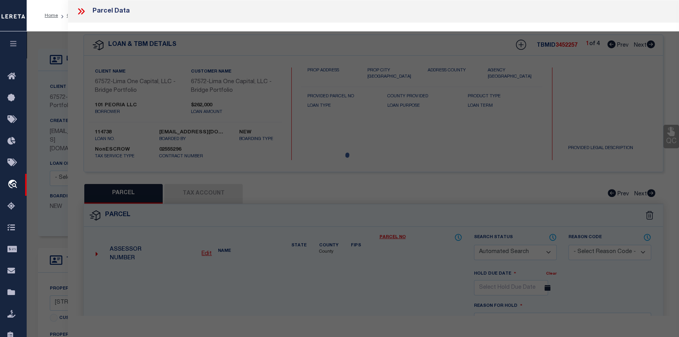
type input "2100-2114 WEST OTLEY ROAD"
checkbox input "false"
type input "[GEOGRAPHIC_DATA] IL 61604"
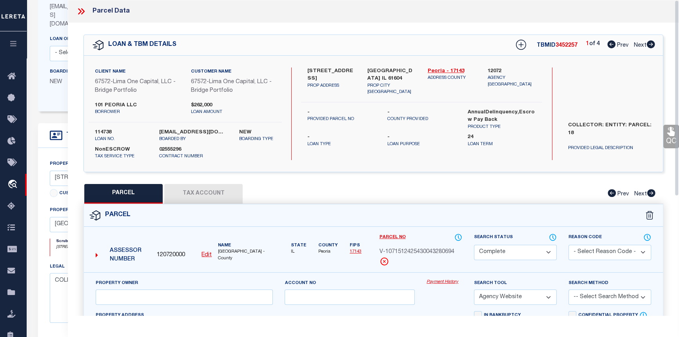
scroll to position [142, 0]
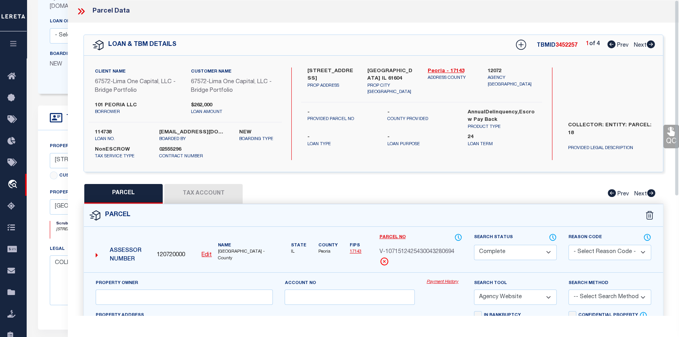
click at [200, 196] on button "Tax Account" at bounding box center [203, 194] width 78 height 20
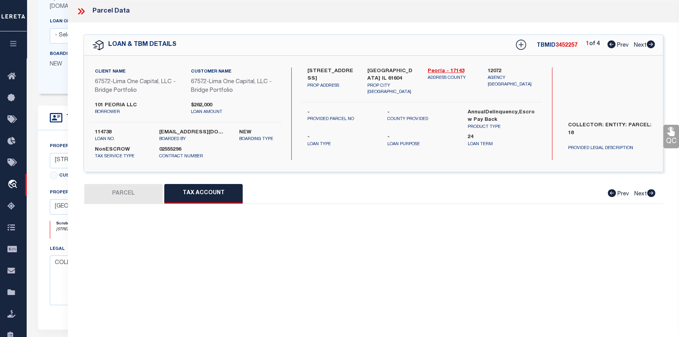
select select "100"
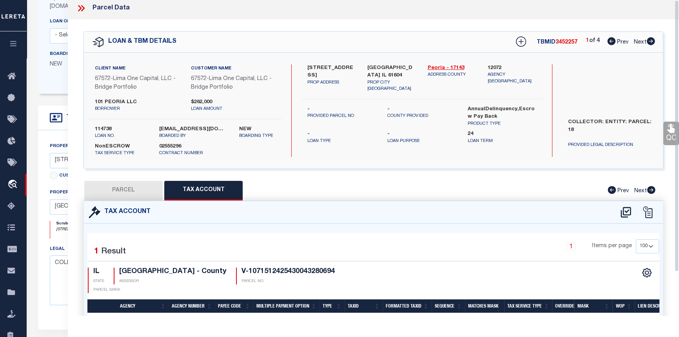
scroll to position [0, 0]
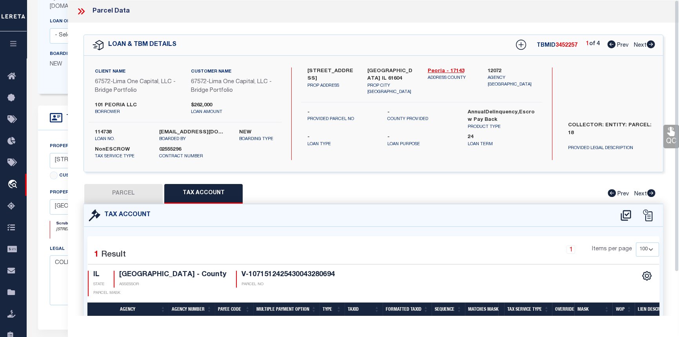
click at [130, 193] on button "PARCEL" at bounding box center [123, 194] width 78 height 20
select select "AS"
select select
checkbox input "false"
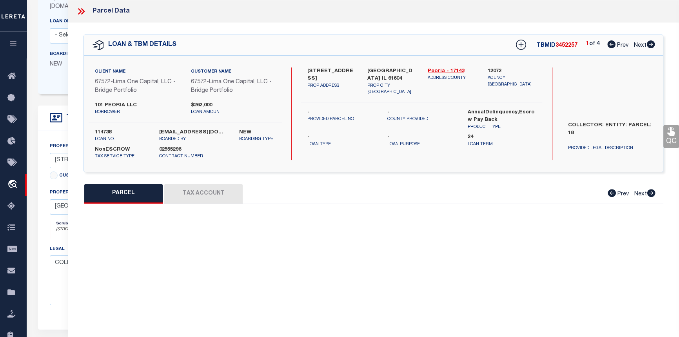
select select "CP"
select select "AGW"
select select
type input "2100-2114 WEST OTLEY ROAD"
checkbox input "false"
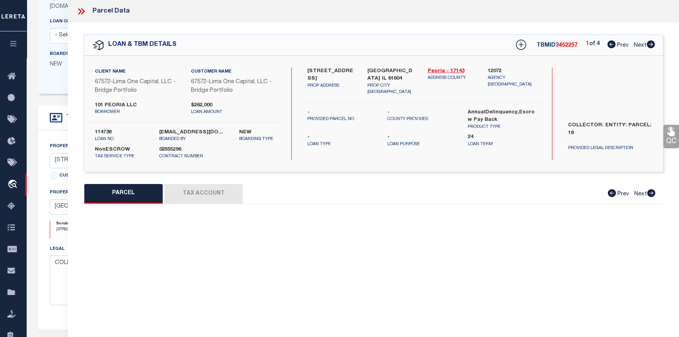
type input "[GEOGRAPHIC_DATA] IL 61604"
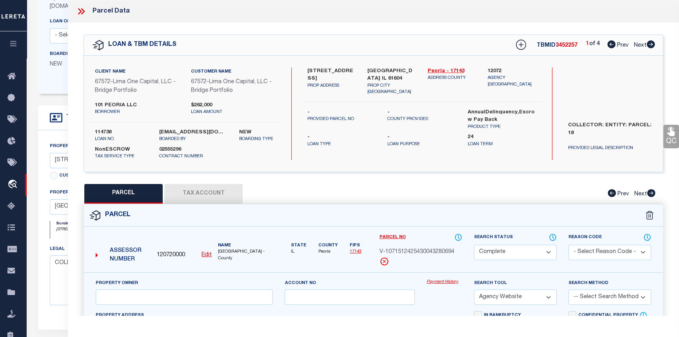
click at [649, 45] on icon at bounding box center [651, 44] width 8 height 8
select select "AS"
select select
checkbox input "false"
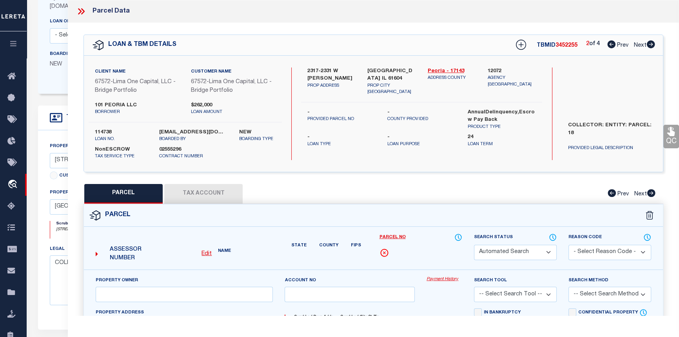
select select "CP"
select select "AGW"
select select
type input "2317-2331 W MARTIN LUTHER K"
checkbox input "false"
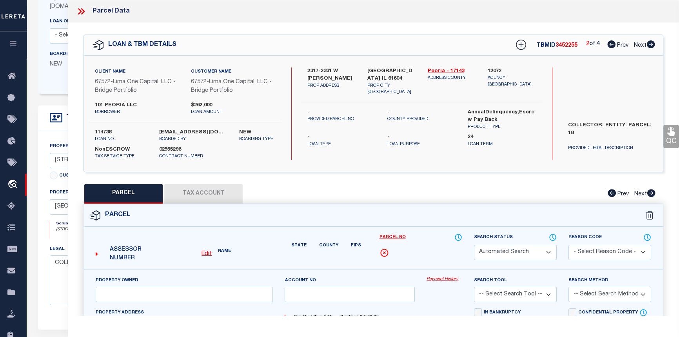
type input "[GEOGRAPHIC_DATA] IL 61604"
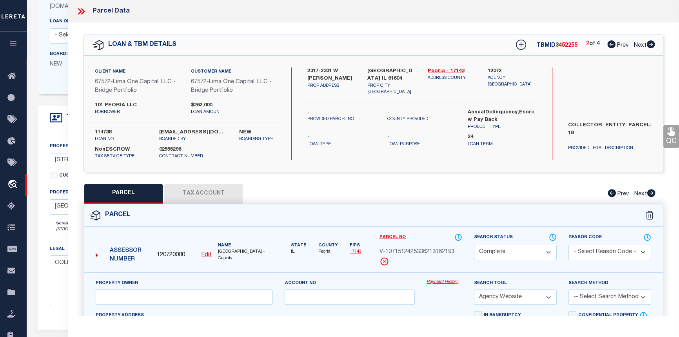
click at [195, 187] on button "Tax Account" at bounding box center [203, 194] width 78 height 20
select select "100"
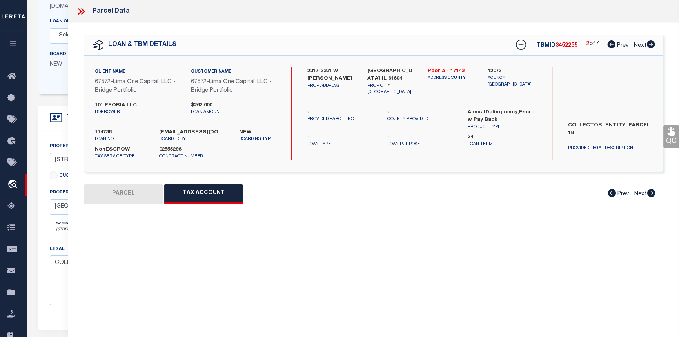
select select "100"
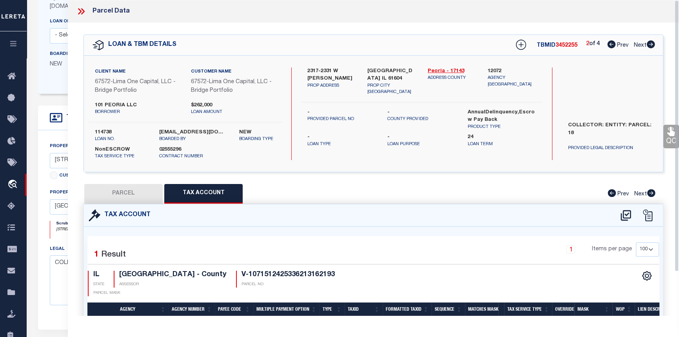
click at [135, 195] on button "PARCEL" at bounding box center [123, 194] width 78 height 20
select select "AS"
select select
checkbox input "false"
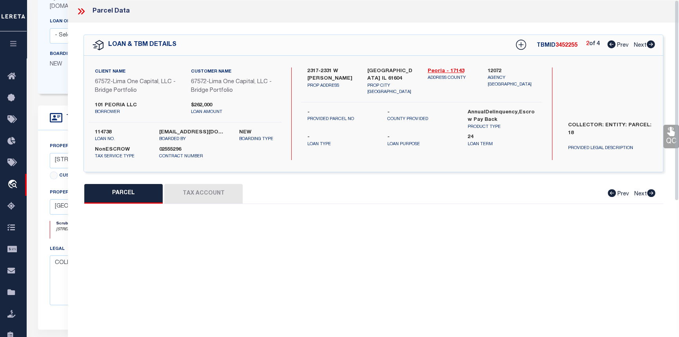
select select "CP"
select select "AGW"
select select
type input "2317-2331 W [PERSON_NAME]"
checkbox input "false"
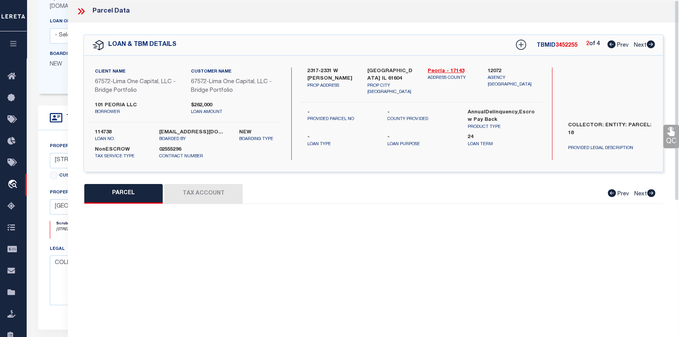
type input "[GEOGRAPHIC_DATA] IL 61604"
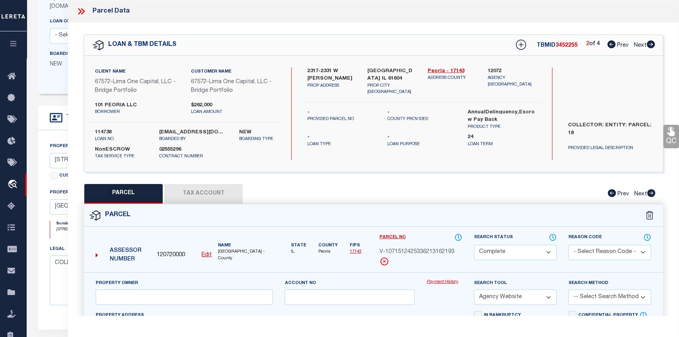
click at [440, 282] on link "Payment History" at bounding box center [445, 282] width 36 height 7
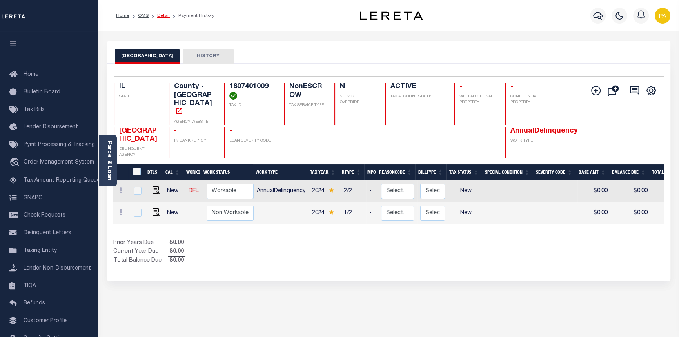
click at [161, 13] on link "Detail" at bounding box center [163, 15] width 13 height 5
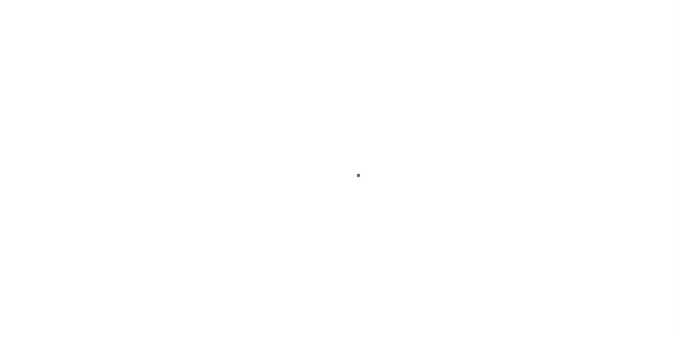
type input "2317-2331 W [PERSON_NAME]"
select select "NonEscrow"
select select
type input "[GEOGRAPHIC_DATA] IL 61604"
type input "114738-1-B"
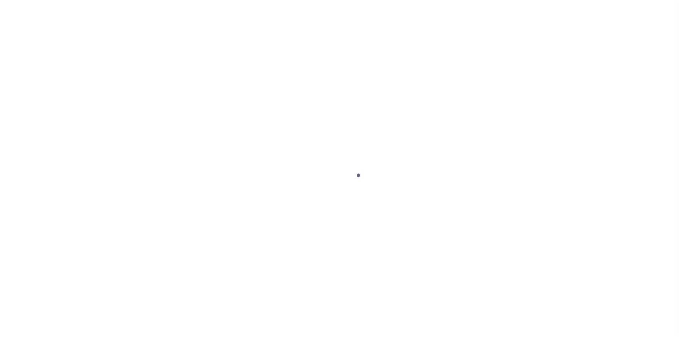
type input "IL"
type textarea "COLLECTOR: ENTITY: PARCEL: 18"
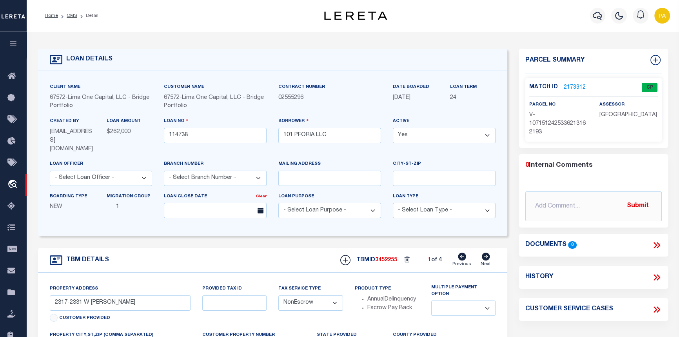
click at [575, 84] on link "2173312" at bounding box center [575, 88] width 22 height 8
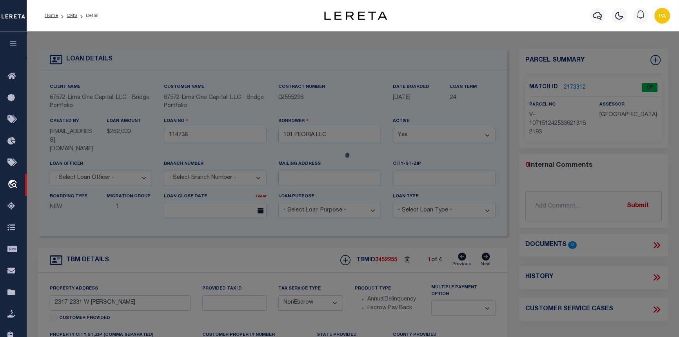
checkbox input "false"
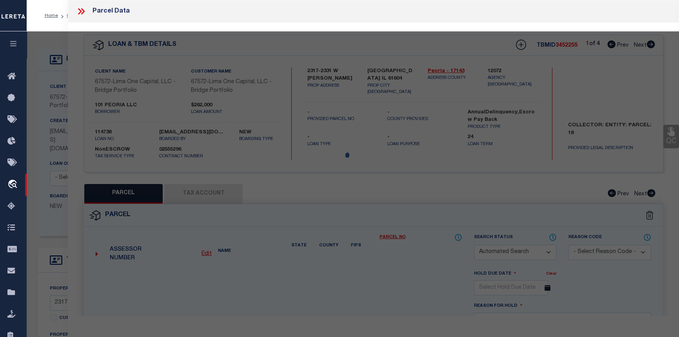
select select "CP"
select select "AGW"
select select
type input "2317-2331 W MARTIN LUTHER K"
checkbox input "false"
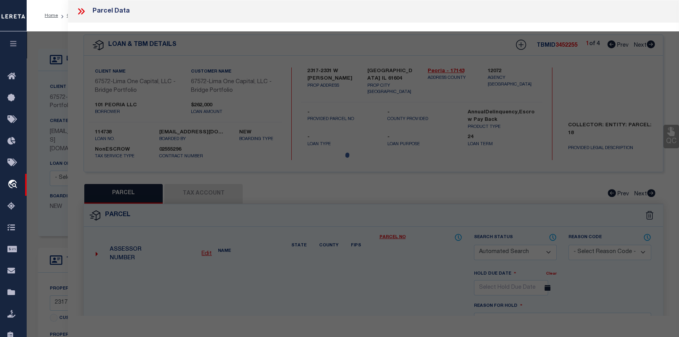
type input "[GEOGRAPHIC_DATA] IL 61604"
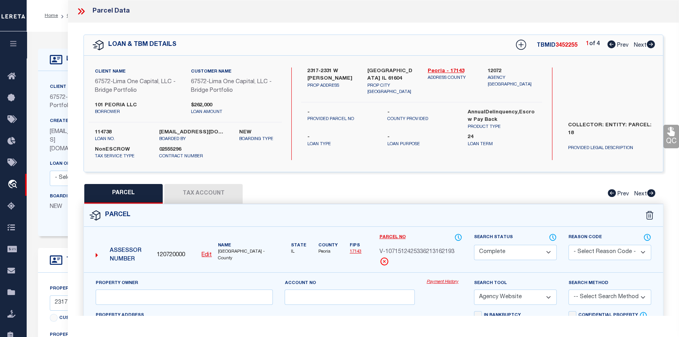
click at [224, 193] on button "Tax Account" at bounding box center [203, 194] width 78 height 20
select select "100"
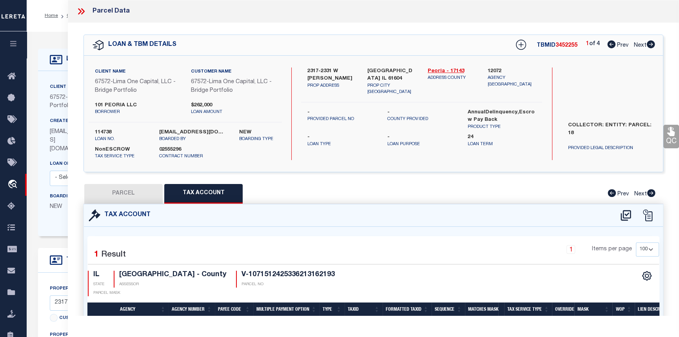
click at [651, 45] on icon at bounding box center [651, 44] width 8 height 8
select select "AS"
select select
checkbox input "false"
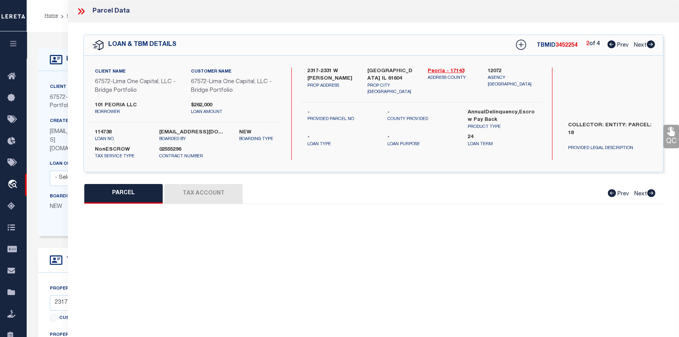
select select "CP"
select select "AGW"
select select
type input "2317-2331 W [PERSON_NAME]"
checkbox input "false"
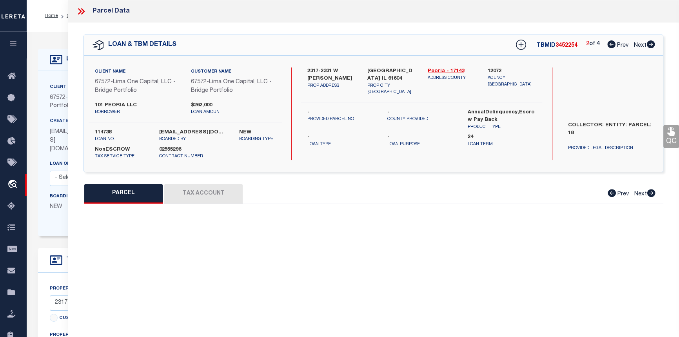
type input "PEORIA IL 61604"
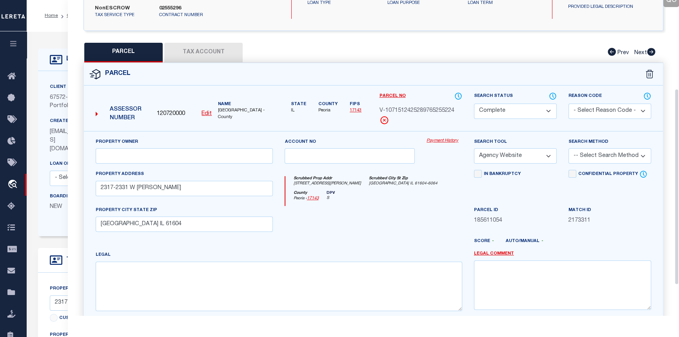
scroll to position [142, 0]
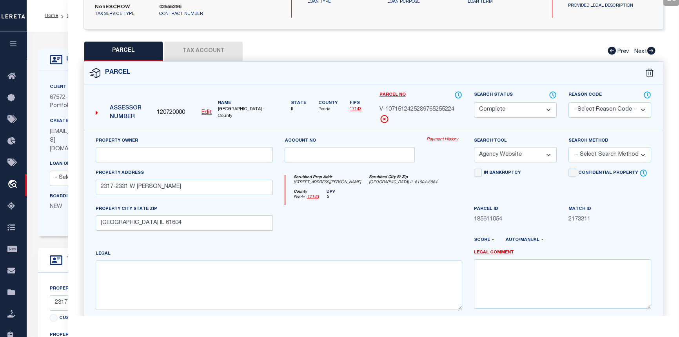
click at [443, 138] on link "Payment History" at bounding box center [445, 140] width 36 height 7
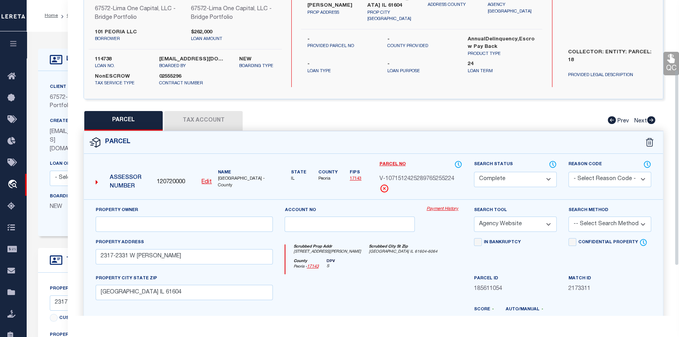
scroll to position [0, 0]
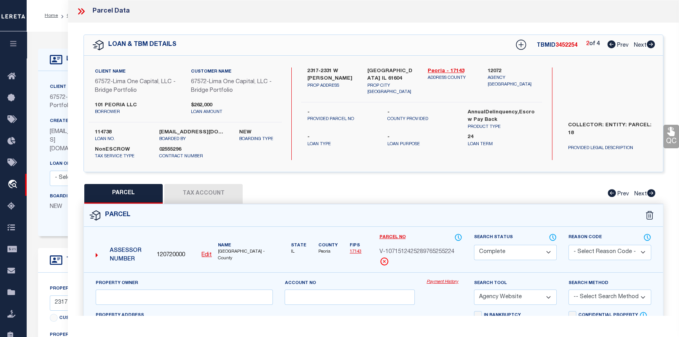
click at [651, 46] on icon at bounding box center [651, 44] width 9 height 8
select select "AS"
select select
checkbox input "false"
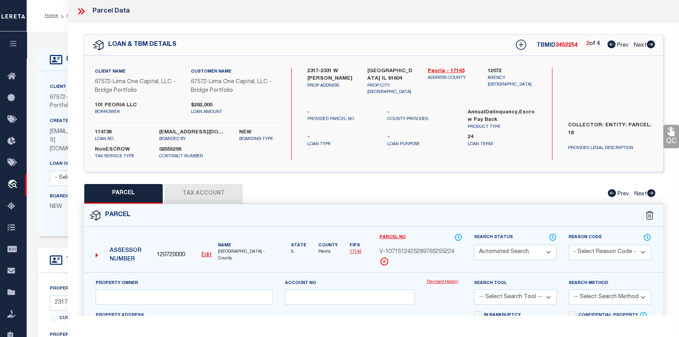
select select "CP"
select select "AGW"
select select
type input "2405 W MARTIN LUTHER KING JR."
checkbox input "false"
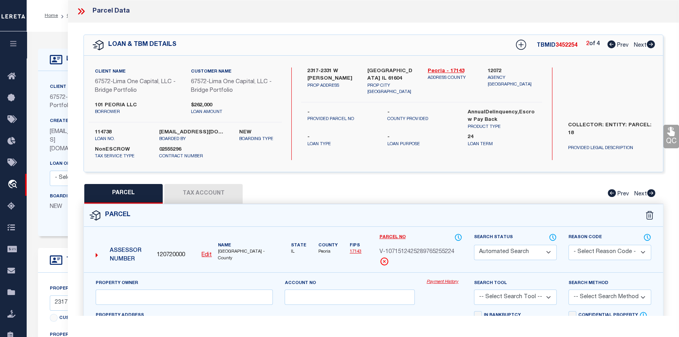
type input "PEORIA IL 61604"
click at [436, 282] on link "Payment History" at bounding box center [445, 282] width 36 height 7
click at [651, 44] on icon at bounding box center [651, 44] width 8 height 8
select select "AS"
select select
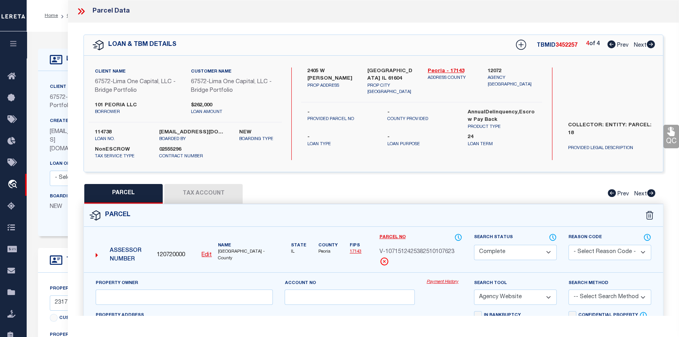
checkbox input "false"
select select "CP"
select select "AGW"
select select
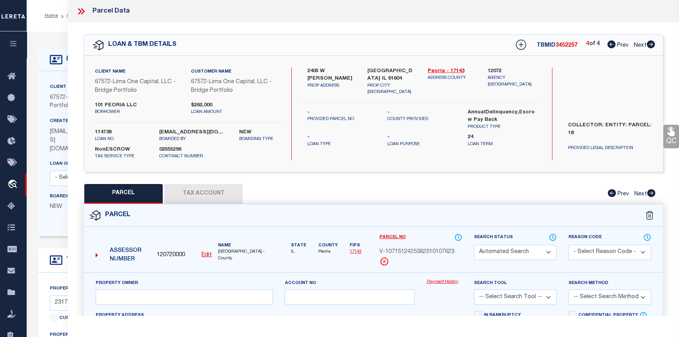
type input "2100-2114 WEST OTLEY ROAD"
checkbox input "false"
type input "PEORIA IL 61604"
click at [439, 282] on link "Payment History" at bounding box center [445, 282] width 36 height 7
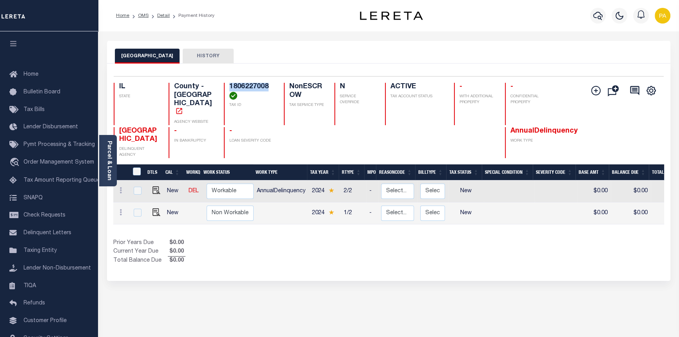
drag, startPoint x: 271, startPoint y: 86, endPoint x: 231, endPoint y: 87, distance: 39.6
click at [231, 87] on h4 "1806227008" at bounding box center [252, 91] width 45 height 17
copy h4 "1806227008"
click at [401, 215] on div "DTLS CAL WorkQ Work Status Work Type Tax Year RType MPO ReasonCode BillType Tax…" at bounding box center [388, 214] width 551 height 101
click at [160, 16] on link "Detail" at bounding box center [163, 15] width 13 height 5
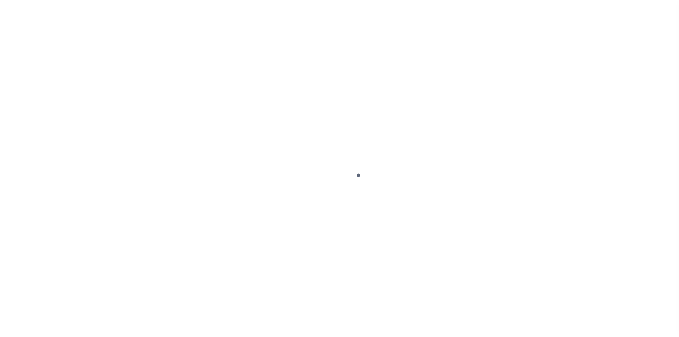
type input "[STREET_ADDRESS]"
select select "NonEscrow"
select select
type input "PEORIA IL 61604"
type input "114738-3"
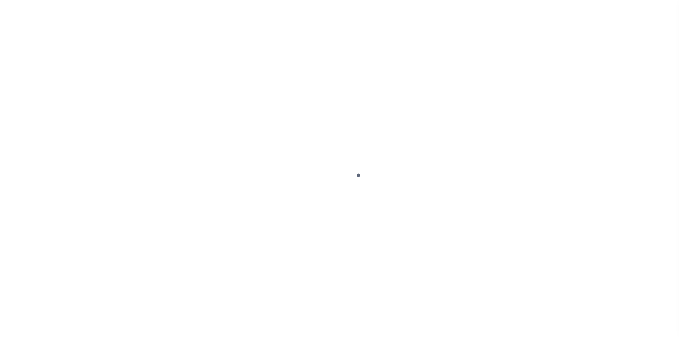
type input "IL"
type textarea "COLLECTOR: ENTITY: PARCEL: 18"
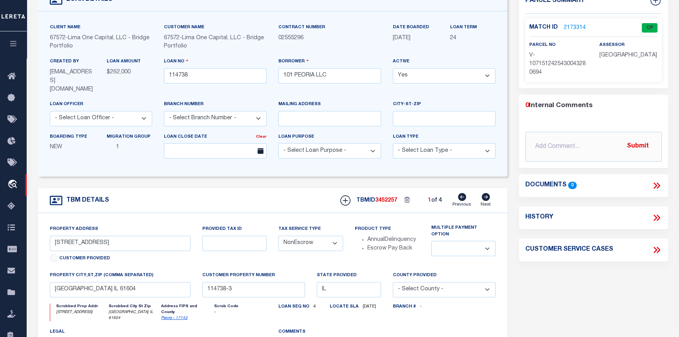
scroll to position [71, 0]
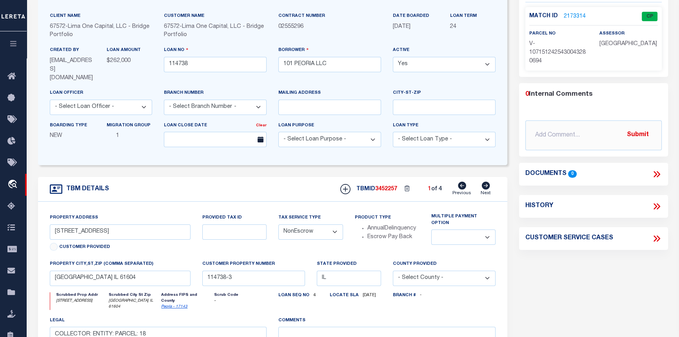
click at [579, 17] on link "2173314" at bounding box center [575, 17] width 22 height 8
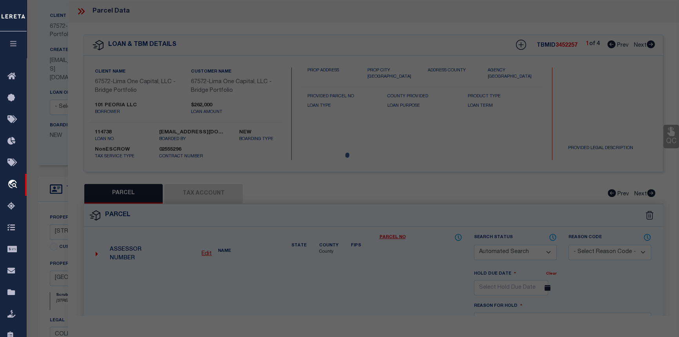
checkbox input "false"
select select "CP"
select select "AGW"
select select
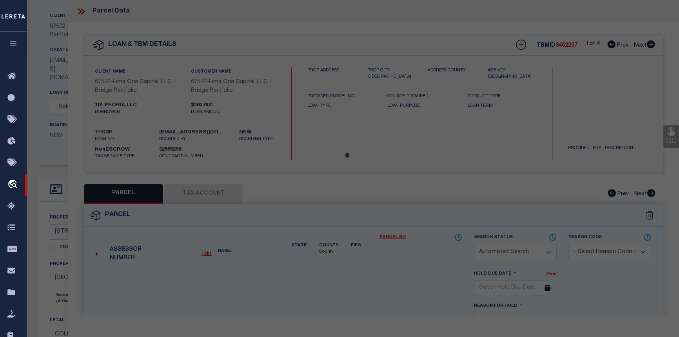
type input "2100-2114 WEST OTLEY ROAD"
checkbox input "false"
type input "PEORIA IL 61604"
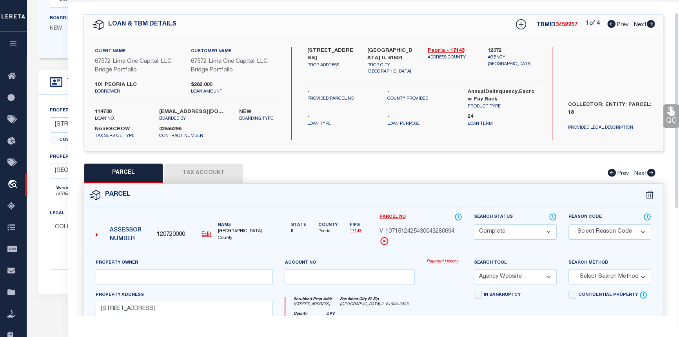
scroll to position [0, 0]
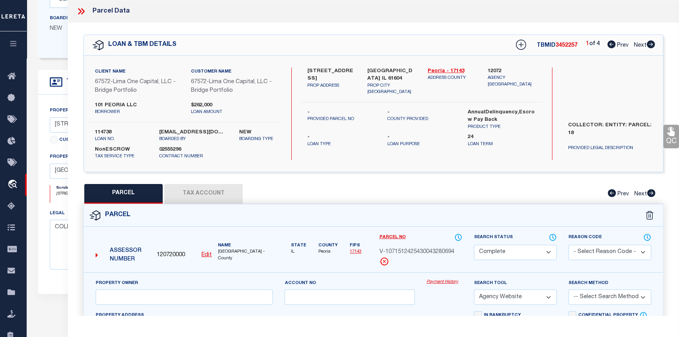
click at [653, 46] on icon at bounding box center [651, 44] width 8 height 8
select select "AS"
select select
checkbox input "false"
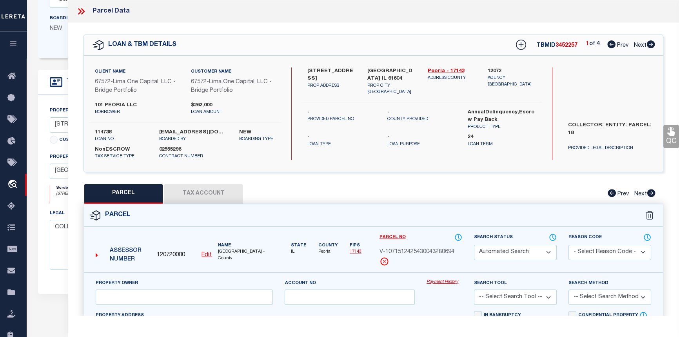
select select "CP"
select select "AGW"
select select
type input "2317-2331 W MARTIN LUTHER K"
checkbox input "false"
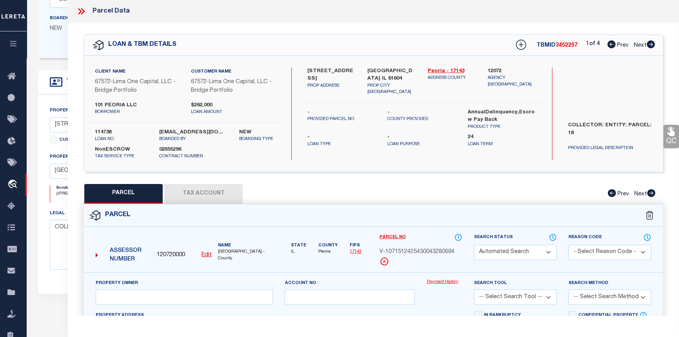
type input "PEORIA IL 61604"
click at [654, 45] on icon at bounding box center [651, 44] width 8 height 8
select select "AS"
select select
checkbox input "false"
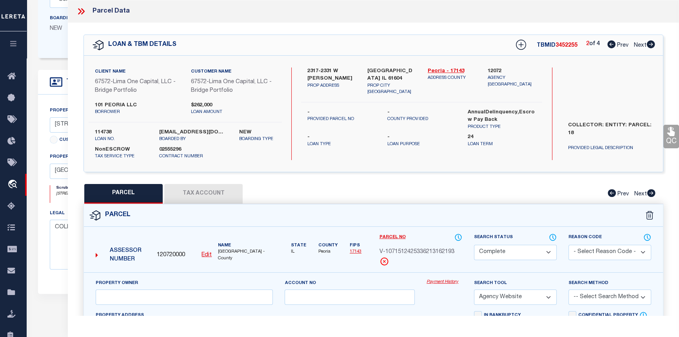
checkbox input "false"
select select "CP"
select select "AGW"
select select
type input "2405 W MARTIN LUTHER KING JR."
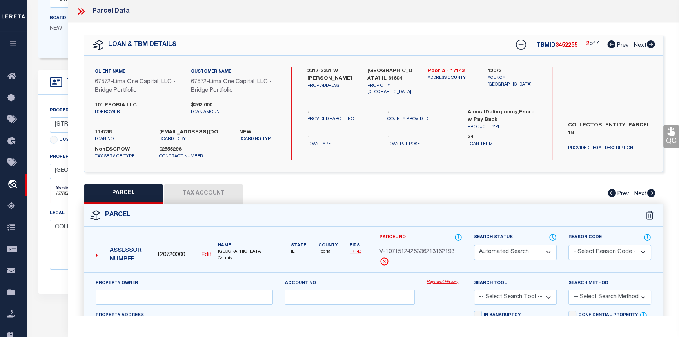
checkbox input "false"
type input "PEORIA IL 61604"
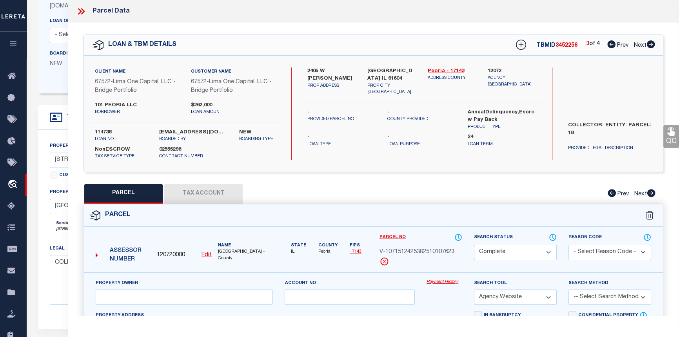
scroll to position [142, 0]
click at [82, 10] on icon at bounding box center [83, 11] width 4 height 6
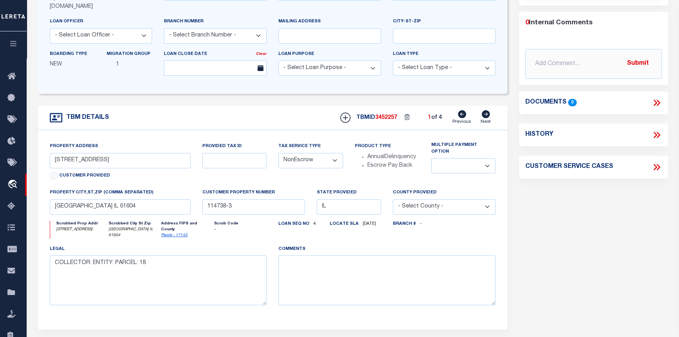
scroll to position [0, 0]
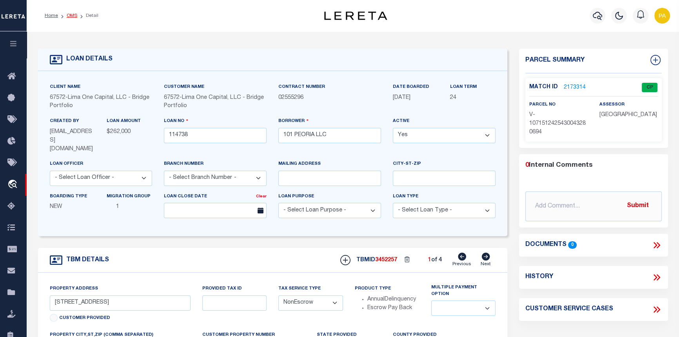
click at [69, 16] on link "OMS" at bounding box center [72, 15] width 11 height 5
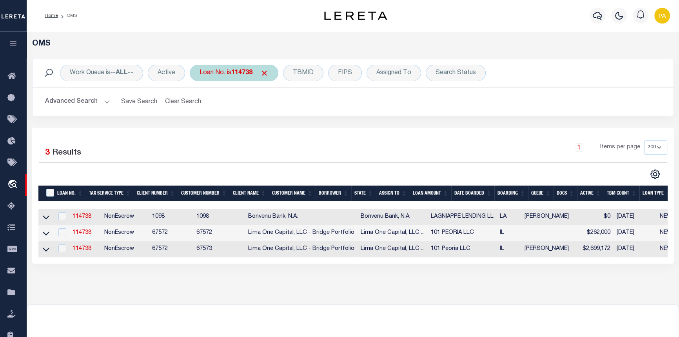
click at [237, 73] on b "114738" at bounding box center [241, 73] width 21 height 6
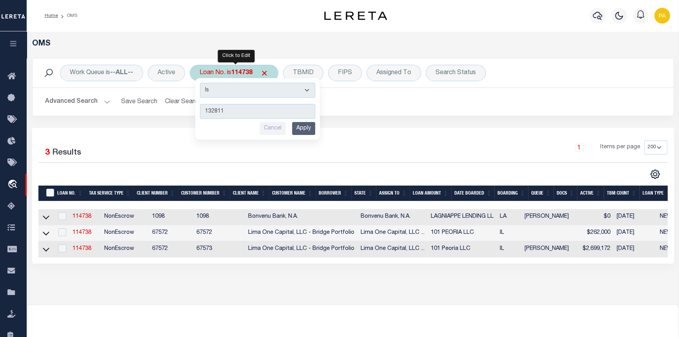
type input "132811"
click at [305, 129] on input "Apply" at bounding box center [303, 128] width 23 height 13
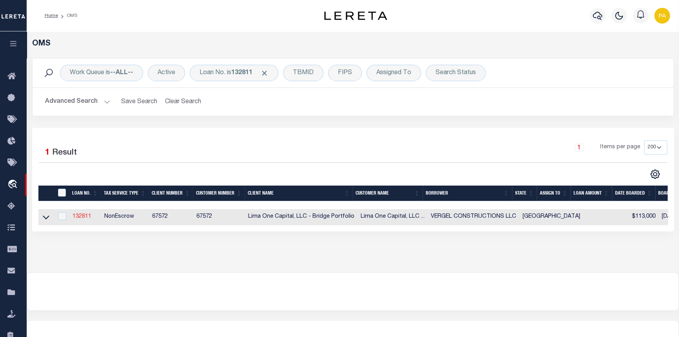
click at [84, 217] on link "132811" at bounding box center [82, 216] width 19 height 5
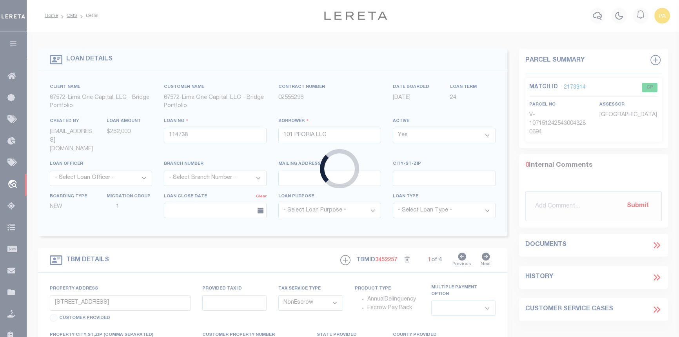
type input "132811"
type input "VERGEL CONSTRUCTIONS LLC"
select select
type input "315 PORTER STREET"
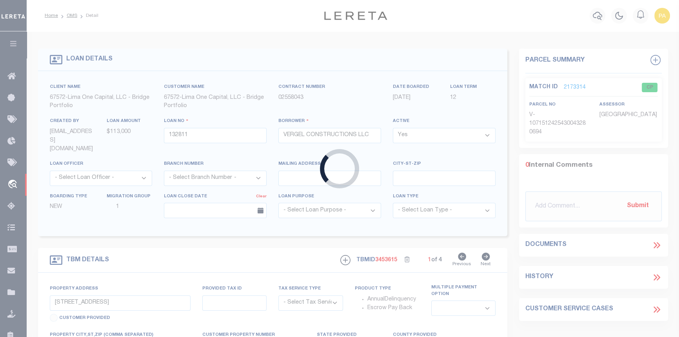
radio input "true"
select select "NonEscrow"
select select
type input "SAN ANTONIO TX 78210"
type input "132811-1"
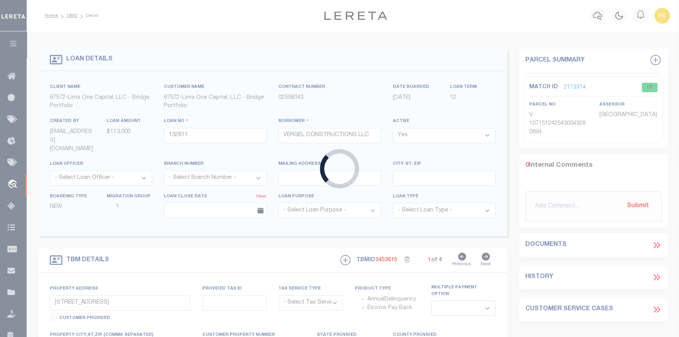
type input "TX"
type textarea "COLLECTOR: ENTITY: PARCEL: 16090330310"
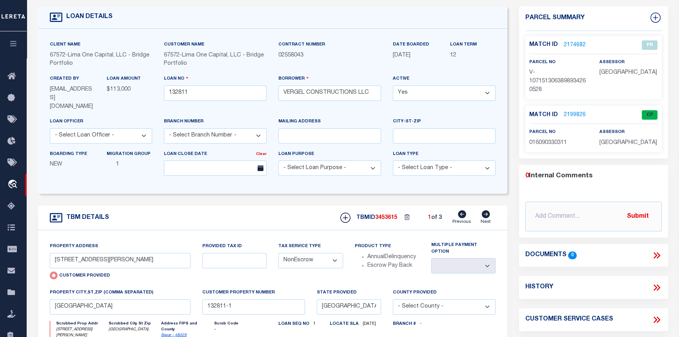
scroll to position [71, 0]
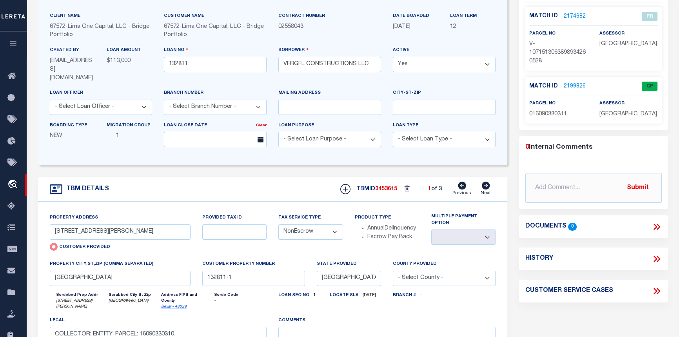
click at [567, 15] on link "2174682" at bounding box center [575, 17] width 22 height 8
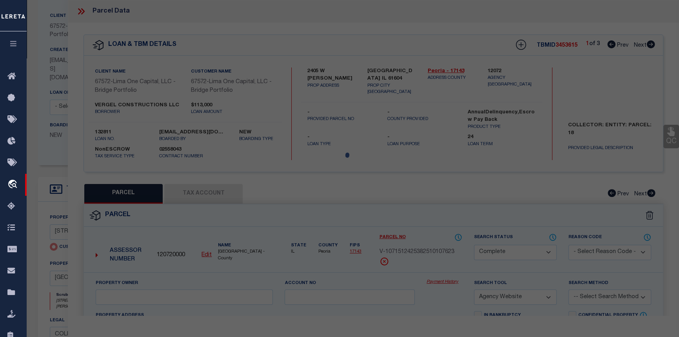
select select "AS"
select select
checkbox input "false"
select select "PR"
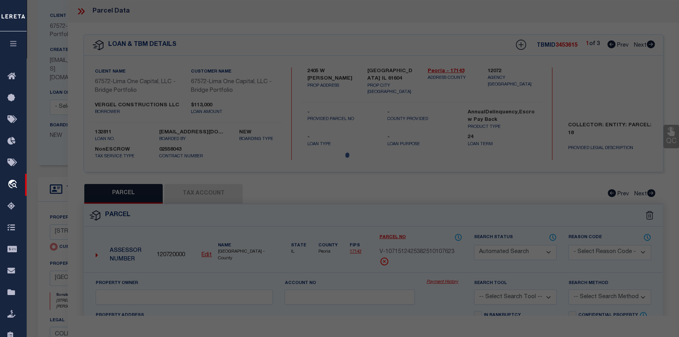
type input "315 PORTER STREET"
checkbox input "false"
type input "SAN ANTONIO TX 78210"
type textarea "Legacy Inactive"
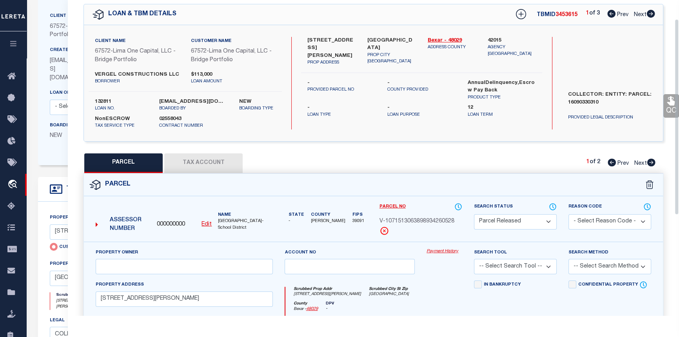
scroll to position [0, 0]
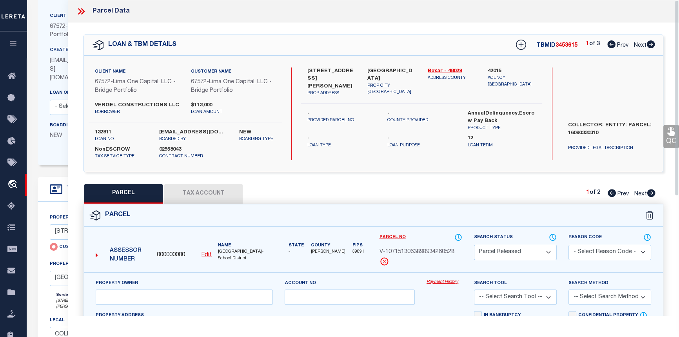
click at [650, 193] on icon at bounding box center [651, 193] width 9 height 8
select select "AS"
checkbox input "false"
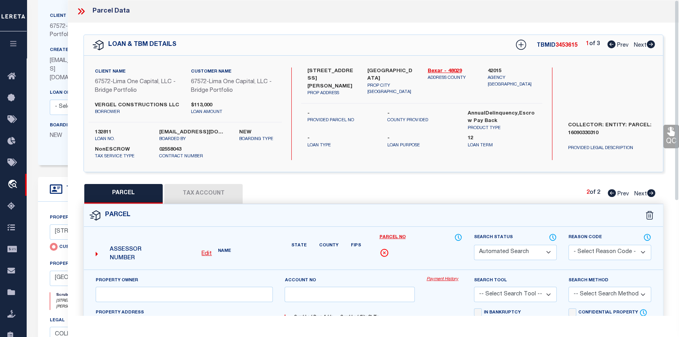
select select "CP"
type input "VERGEL CONSTRUCTIONS LLC"
select select "AGW"
select select "ADD"
type input "315 PORTER ST"
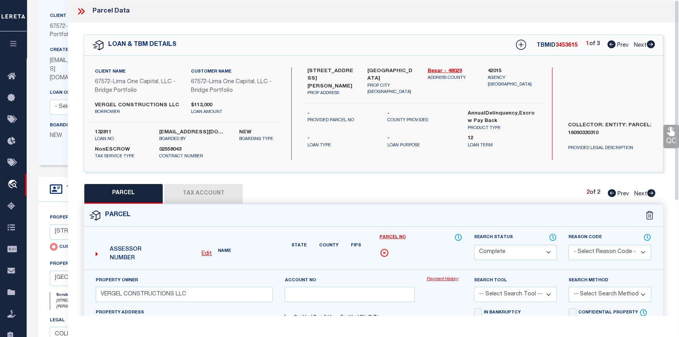
type input "SAN ANTONIO, TX 78210"
type textarea "NCB 1609 BLK 33 LOT 31"
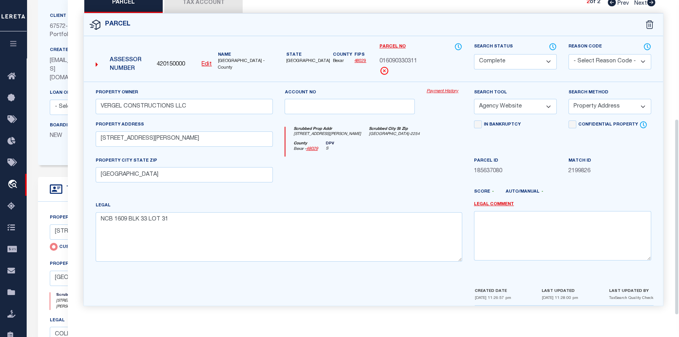
scroll to position [192, 0]
click at [439, 89] on link "Payment History" at bounding box center [445, 91] width 36 height 7
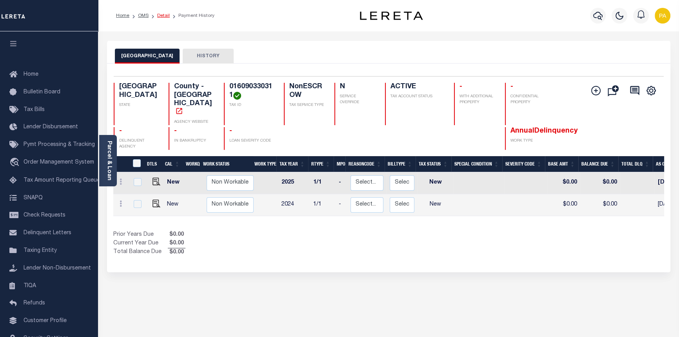
click at [166, 16] on link "Detail" at bounding box center [163, 15] width 13 height 5
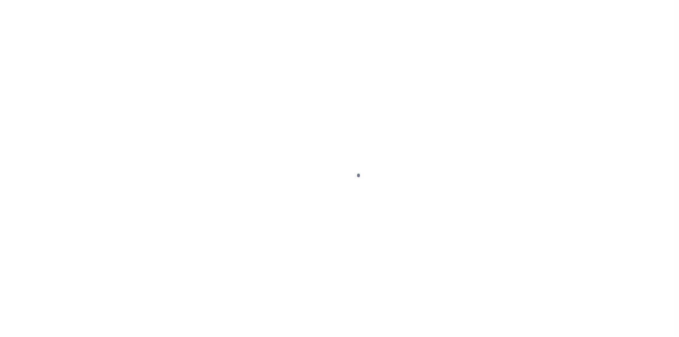
type input "[STREET_ADDRESS][PERSON_NAME]"
radio input "true"
select select "NonEscrow"
select select
type input "[GEOGRAPHIC_DATA]"
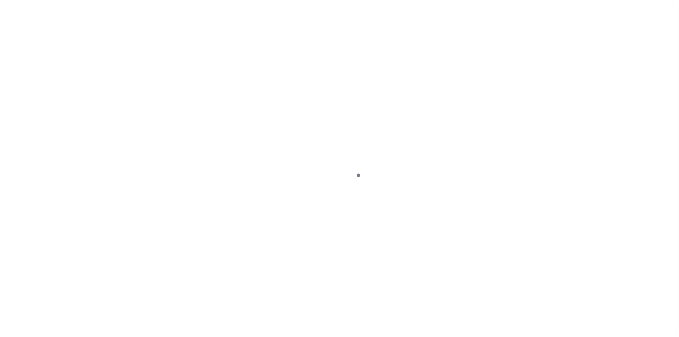
type input "132811-1"
type input "[GEOGRAPHIC_DATA]"
type textarea "COLLECTOR: ENTITY: PARCEL: 16090330310"
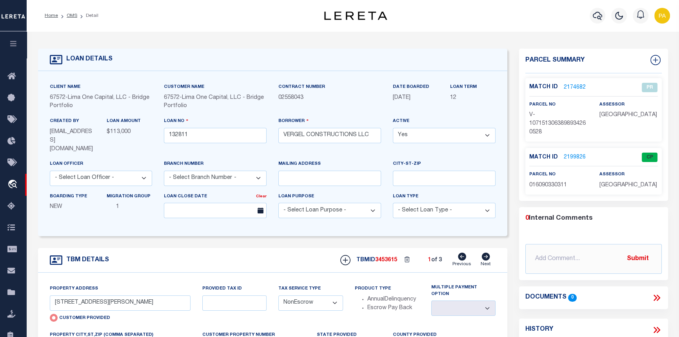
click at [486, 253] on icon at bounding box center [486, 257] width 8 height 8
type input "[STREET_ADDRESS][PERSON_NAME]"
radio input "false"
select select
type input "[GEOGRAPHIC_DATA]"
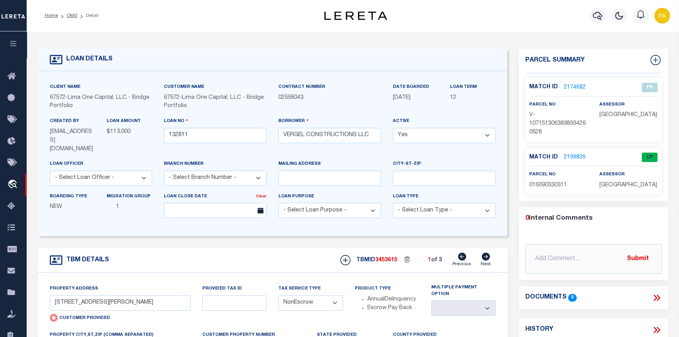
type input "132811-2"
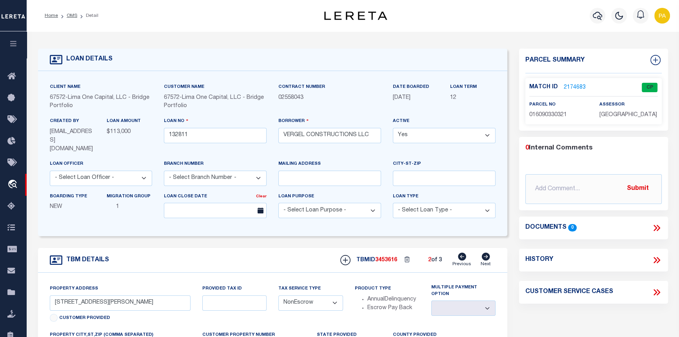
click at [573, 86] on link "2174683" at bounding box center [575, 88] width 22 height 8
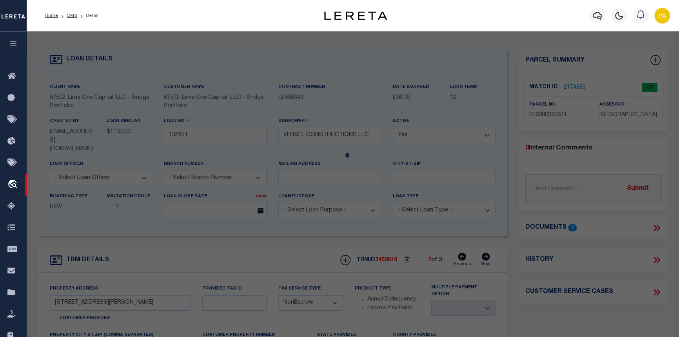
checkbox input "false"
select select "CP"
type input "VERGEL CONSTRUCTIONS LLC"
select select "AGW"
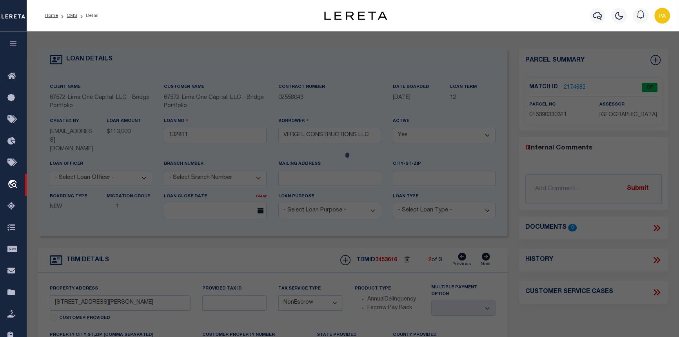
select select "ADD"
type input "[STREET_ADDRESS][PERSON_NAME]"
type input "[GEOGRAPHIC_DATA]"
type textarea "NCB 1609 BLK 33 LOT 32"
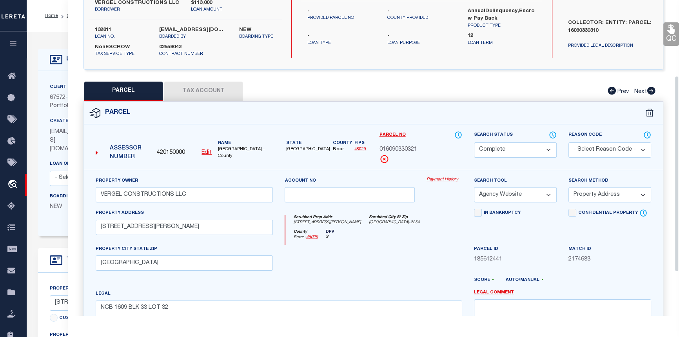
scroll to position [49, 0]
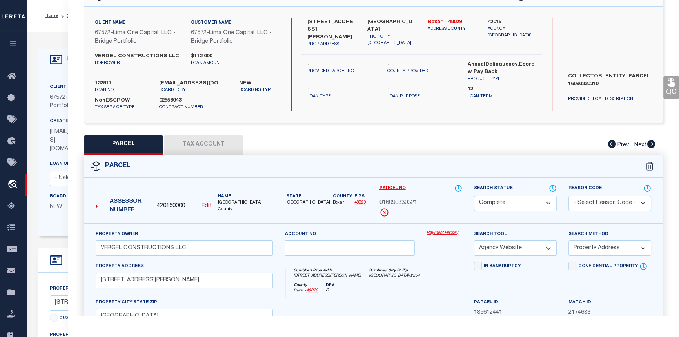
click at [438, 233] on link "Payment History" at bounding box center [445, 233] width 36 height 7
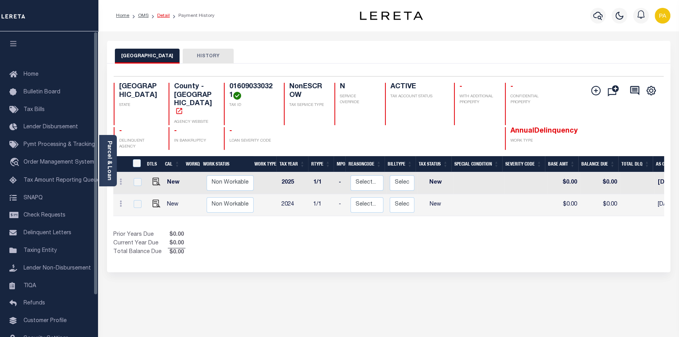
click at [161, 14] on link "Detail" at bounding box center [163, 15] width 13 height 5
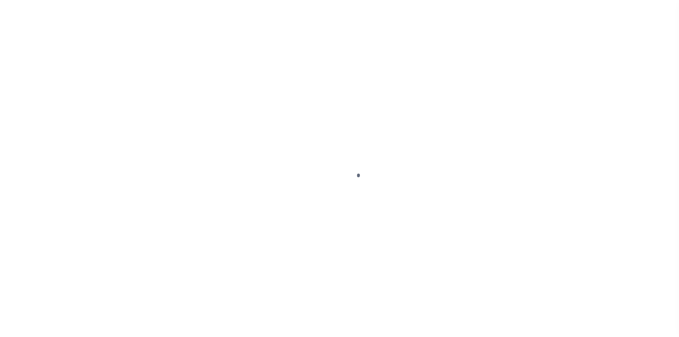
type input "[STREET_ADDRESS][PERSON_NAME]"
select select "NonEscrow"
select select
type input "[GEOGRAPHIC_DATA]"
type input "132811-2"
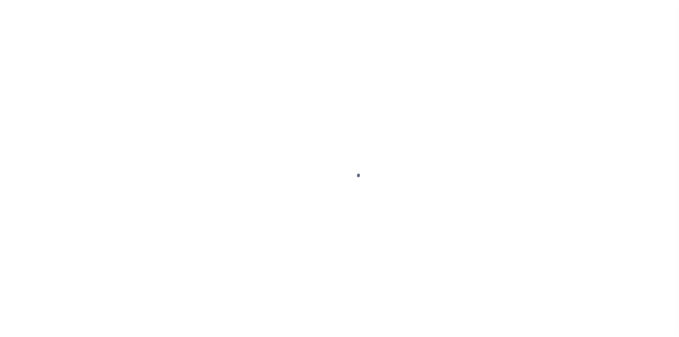
type input "[GEOGRAPHIC_DATA]"
type textarea "COLLECTOR: ENTITY: PARCEL: 16090330310"
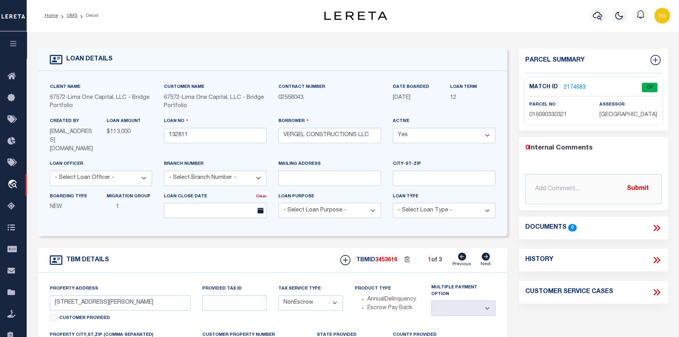
click at [487, 253] on icon at bounding box center [486, 257] width 8 height 8
type input "315 PORTER STREET"
radio input "true"
select select
type input "SAN ANTONIO TX 78210"
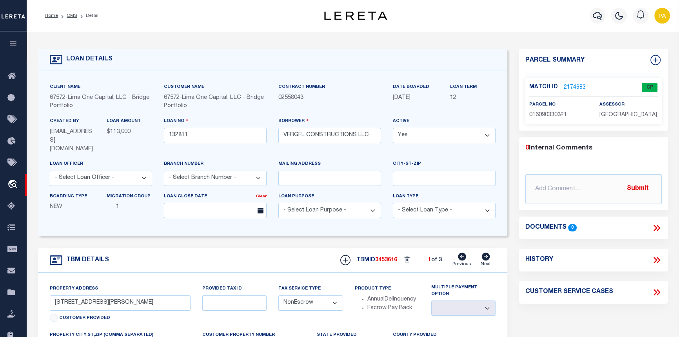
type input "132811-1"
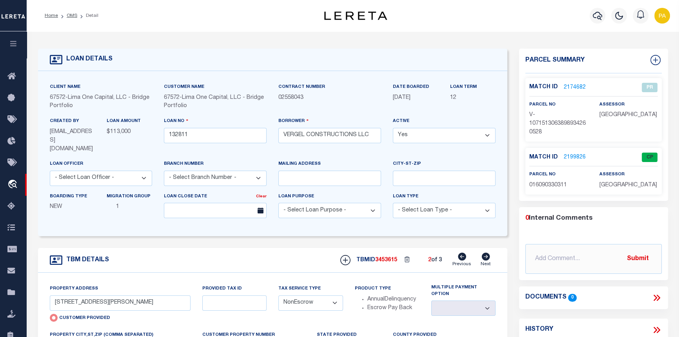
click at [485, 253] on icon at bounding box center [486, 257] width 8 height 8
type input "[STREET_ADDRESS][PERSON_NAME]"
radio input "false"
select select
type input "[GEOGRAPHIC_DATA]"
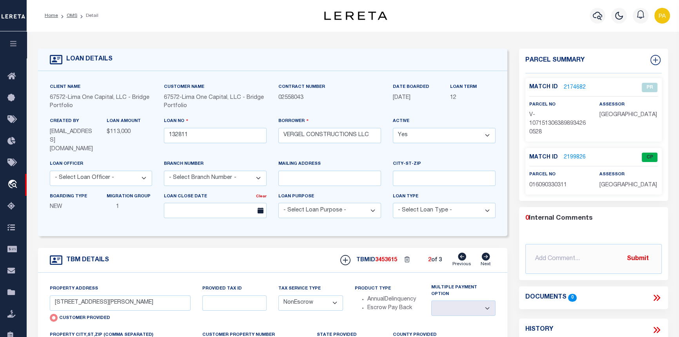
type input "132811-3"
click at [573, 160] on link "2199827" at bounding box center [575, 157] width 22 height 8
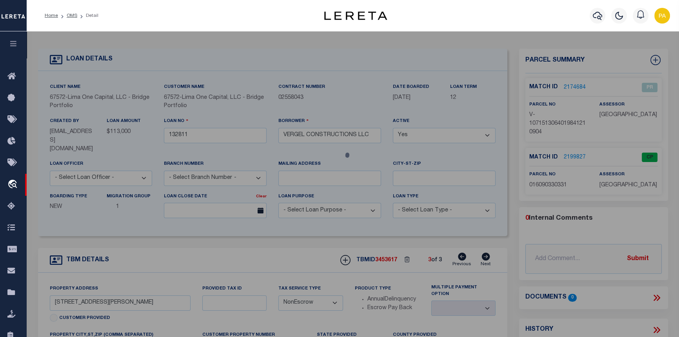
checkbox input "false"
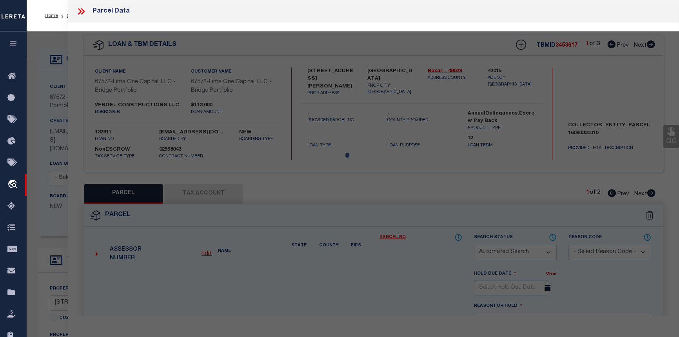
select select "CP"
type input "VERGEL CONSTRUCTIONS LLC"
select select "AGW"
select select "ADD"
type input "319 PORTER ST"
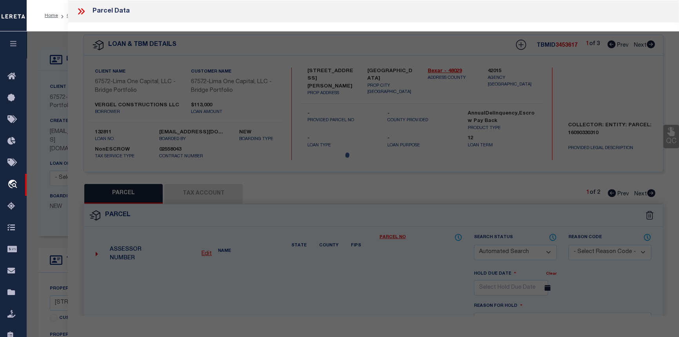
type input "SAN ANTONIO, TX 78210"
type textarea "NCB 1609 BLK 33 LOT 33"
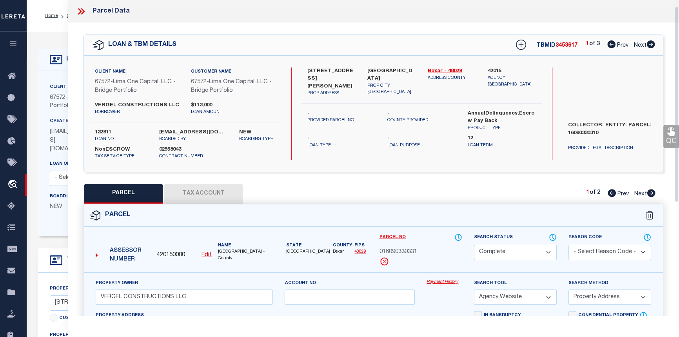
scroll to position [107, 0]
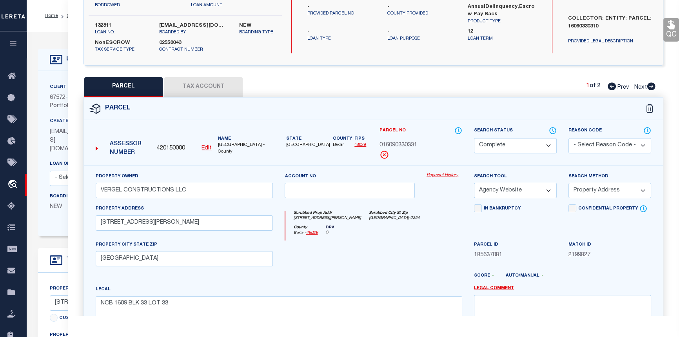
click at [444, 176] on link "Payment History" at bounding box center [445, 175] width 36 height 7
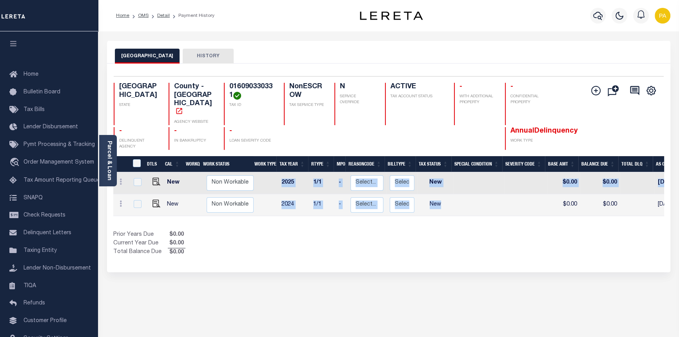
drag, startPoint x: 446, startPoint y: 200, endPoint x: 592, endPoint y: 204, distance: 146.4
click at [592, 204] on div "DTLS CAL WorkQ Work Status Work Type Tax Year RType MPO ReasonCode BillType Tax…" at bounding box center [388, 194] width 551 height 44
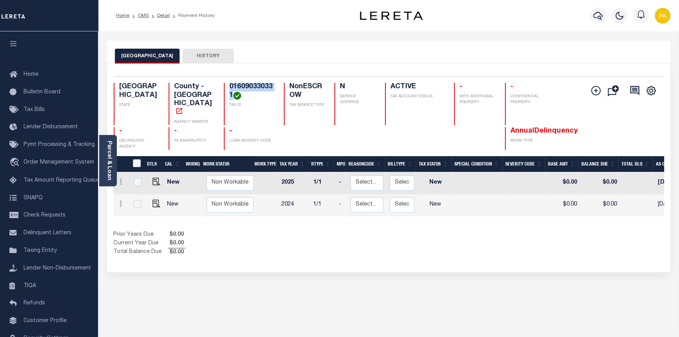
drag, startPoint x: 231, startPoint y: 98, endPoint x: 230, endPoint y: 85, distance: 13.1
click at [230, 85] on h4 "016090330331" at bounding box center [252, 91] width 45 height 17
copy h4 "016090330331"
click at [161, 13] on link "Detail" at bounding box center [163, 15] width 13 height 5
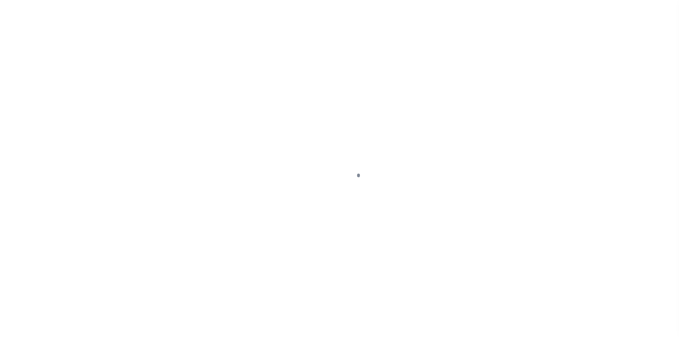
type input "[STREET_ADDRESS][PERSON_NAME]"
select select "NonEscrow"
select select
type input "[GEOGRAPHIC_DATA]"
type input "132811-3"
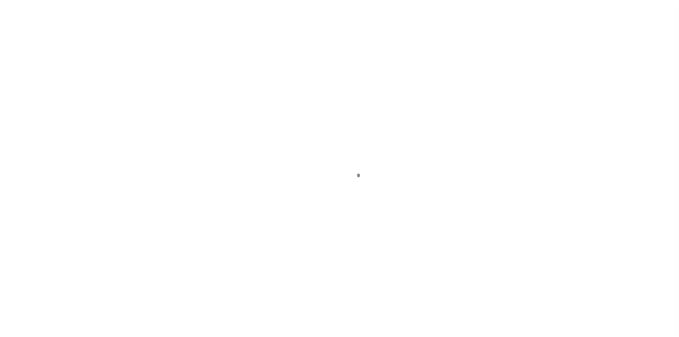
type input "[GEOGRAPHIC_DATA]"
type textarea "COLLECTOR: ENTITY: PARCEL: 16090330310"
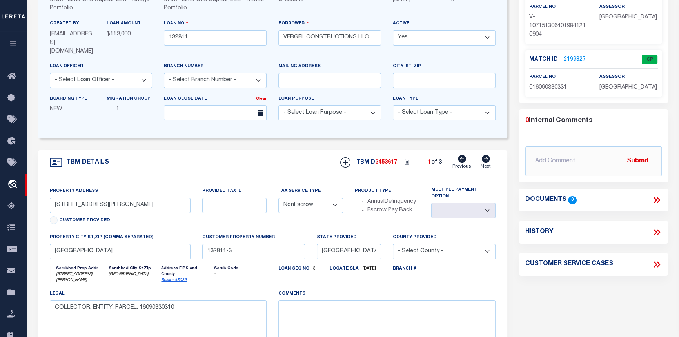
scroll to position [107, 0]
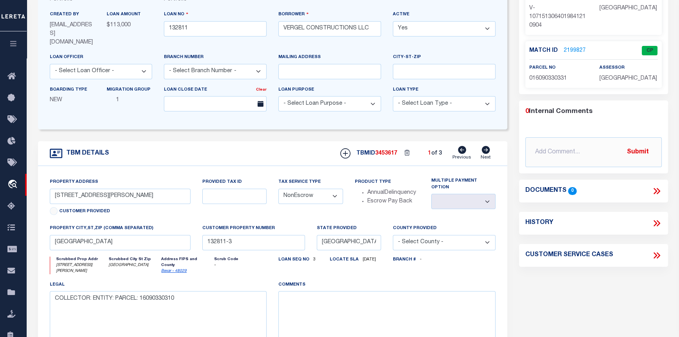
click at [487, 146] on icon at bounding box center [486, 150] width 8 height 8
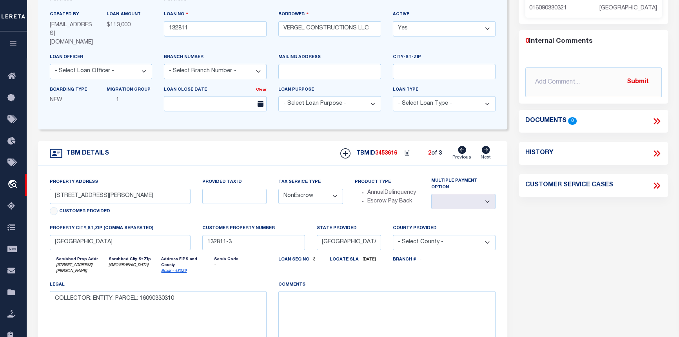
type input "[STREET_ADDRESS][PERSON_NAME]"
select select
type input "132811-2"
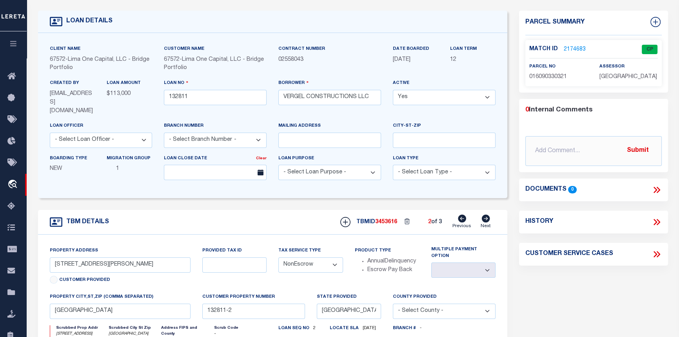
scroll to position [35, 0]
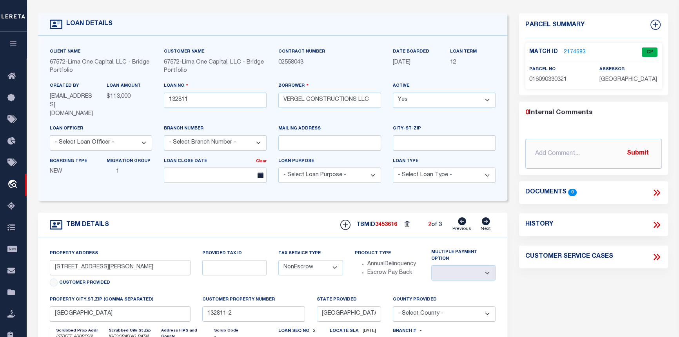
click at [486, 217] on icon at bounding box center [486, 221] width 8 height 8
type input "315 PORTER STREET"
radio input "true"
select select
type input "SAN ANTONIO TX 78210"
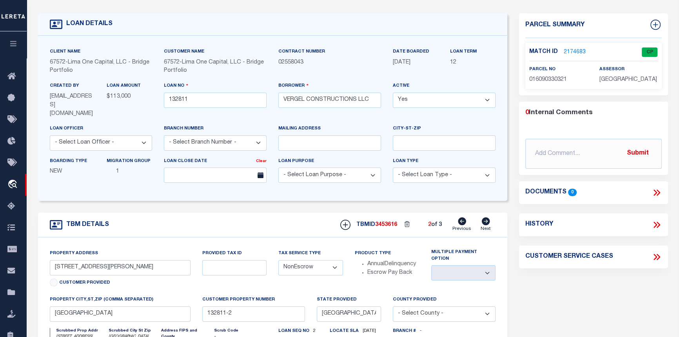
type input "132811-1"
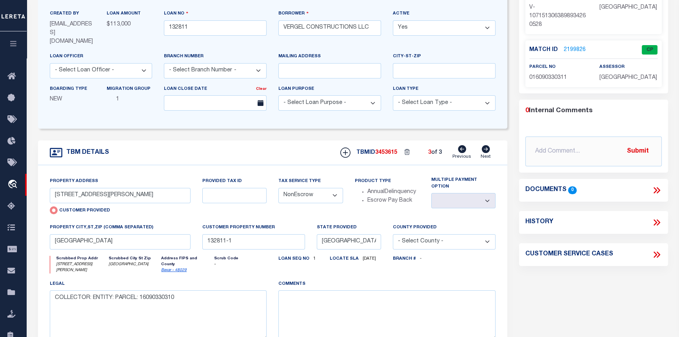
scroll to position [107, 0]
click at [571, 51] on link "2199826" at bounding box center [575, 51] width 22 height 8
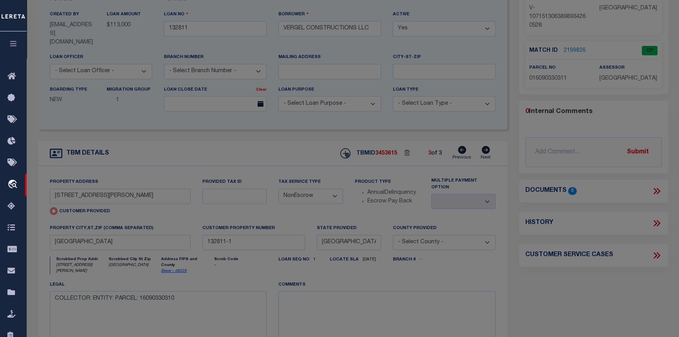
checkbox input "false"
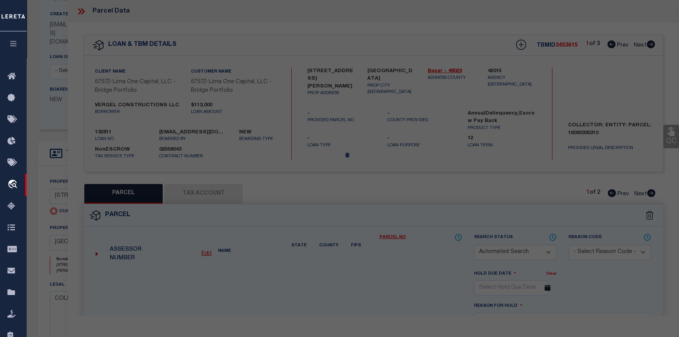
select select "CP"
type input "VERGEL CONSTRUCTIONS LLC"
select select "AGW"
select select "ADD"
type input "315 PORTER ST"
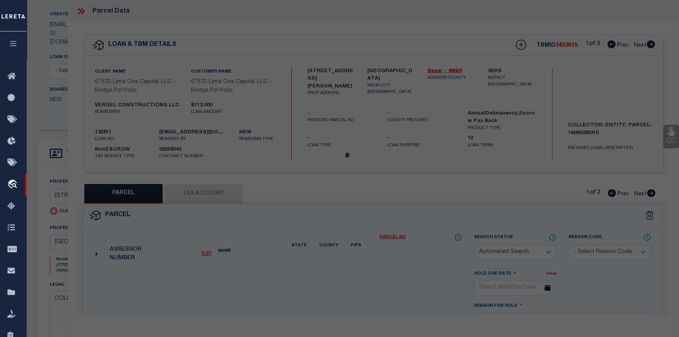
type input "SAN ANTONIO, TX 78210"
type textarea "NCB 1609 BLK 33 LOT 31"
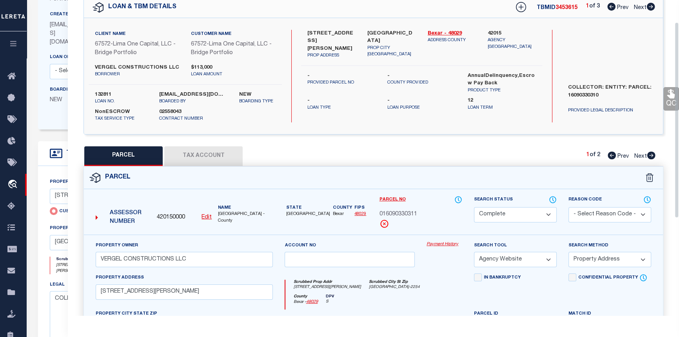
scroll to position [35, 0]
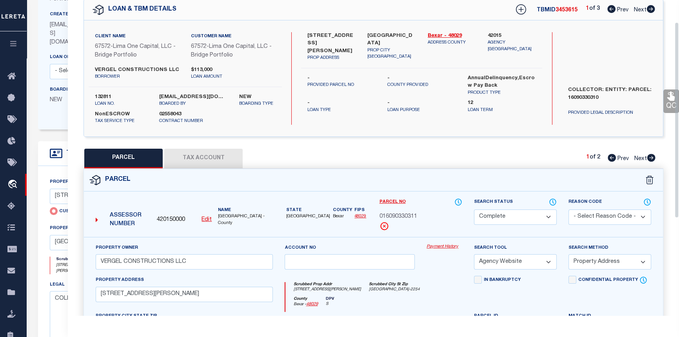
click at [652, 158] on icon at bounding box center [651, 158] width 9 height 8
select select "AS"
select select
checkbox input "false"
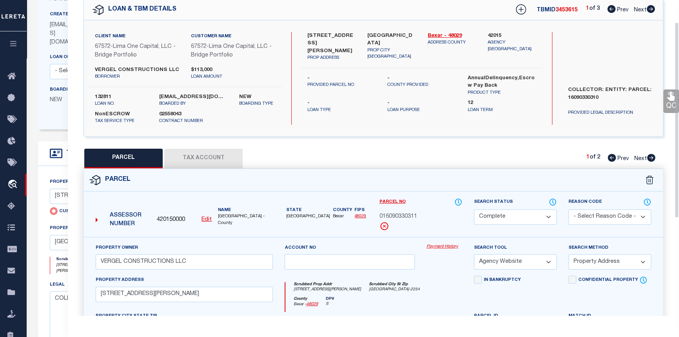
checkbox input "false"
select select "PR"
type input "315 PORTER STREET"
checkbox input "false"
type input "SAN ANTONIO TX 78210"
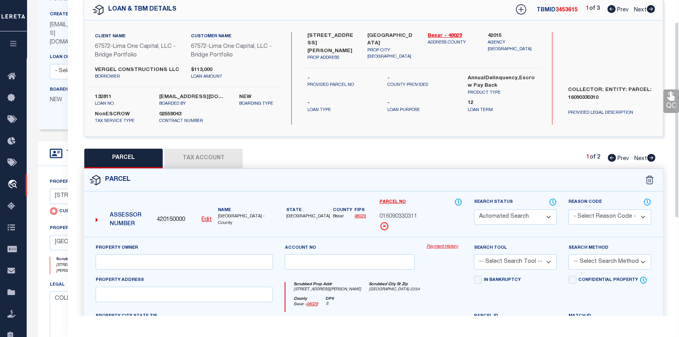
type textarea "Legacy Inactive"
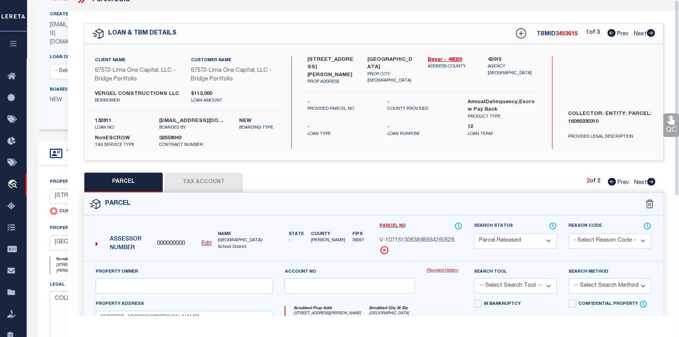
scroll to position [0, 0]
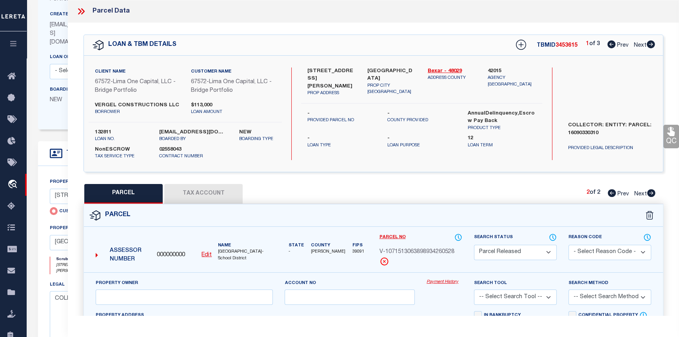
click at [83, 11] on icon at bounding box center [81, 11] width 10 height 10
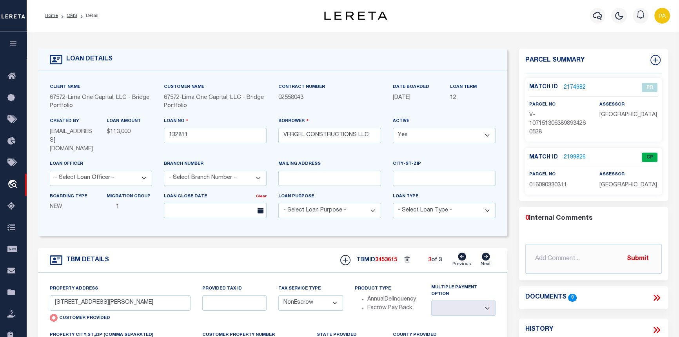
click at [572, 157] on link "2199826" at bounding box center [575, 157] width 22 height 8
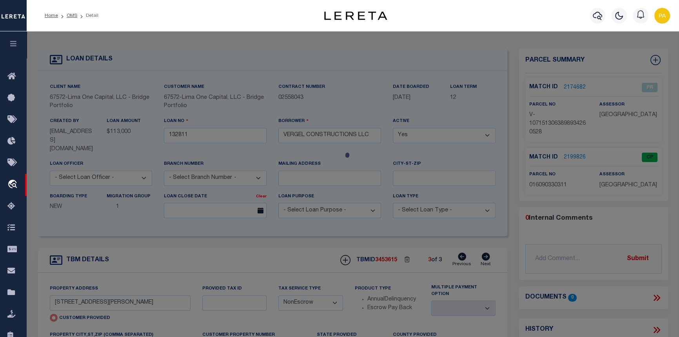
select select "AS"
checkbox input "false"
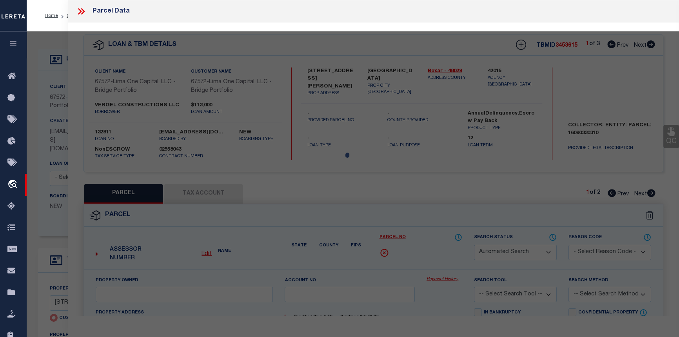
select select "CP"
type input "VERGEL CONSTRUCTIONS LLC"
select select "AGW"
select select "ADD"
type input "315 PORTER ST"
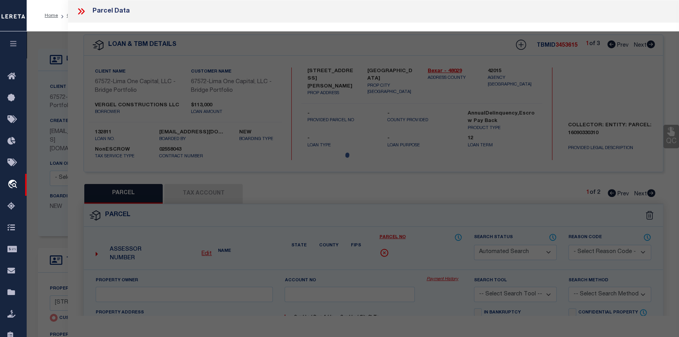
type input "SAN ANTONIO, TX 78210"
type textarea "NCB 1609 BLK 33 LOT 31"
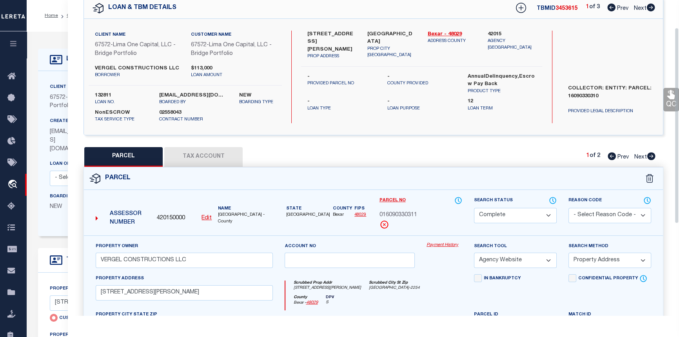
scroll to position [35, 0]
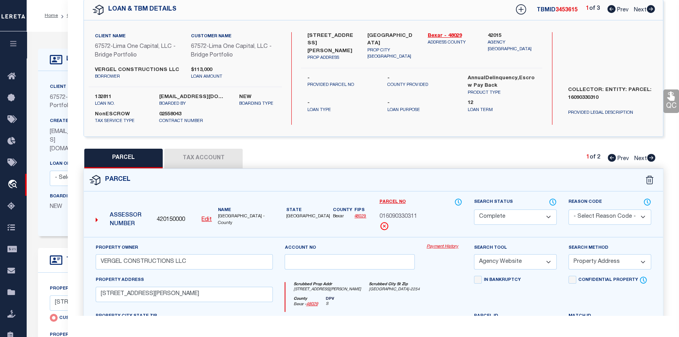
click at [651, 8] on icon at bounding box center [651, 9] width 8 height 8
select select "AS"
select select
checkbox input "false"
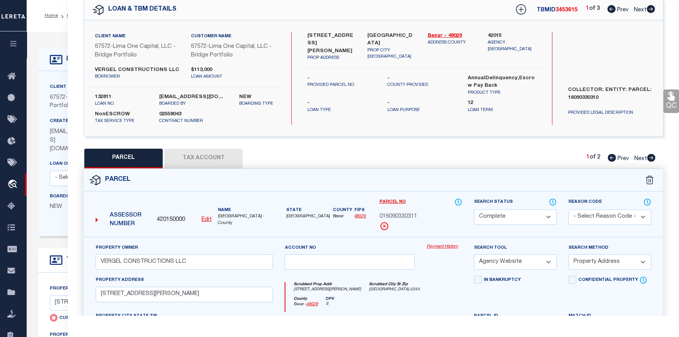
checkbox input "false"
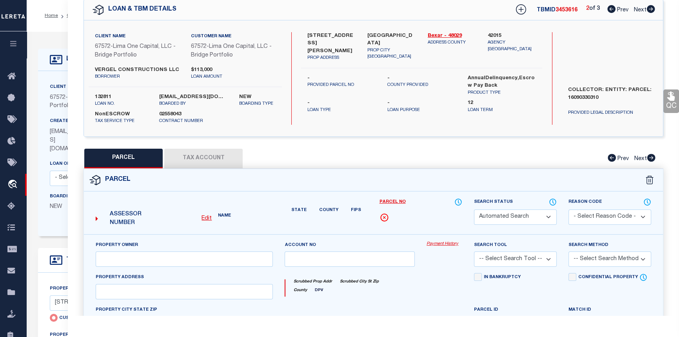
select select "CP"
type input "VERGEL CONSTRUCTIONS LLC"
select select "AGW"
select select "ADD"
type input "317 PORTER ST"
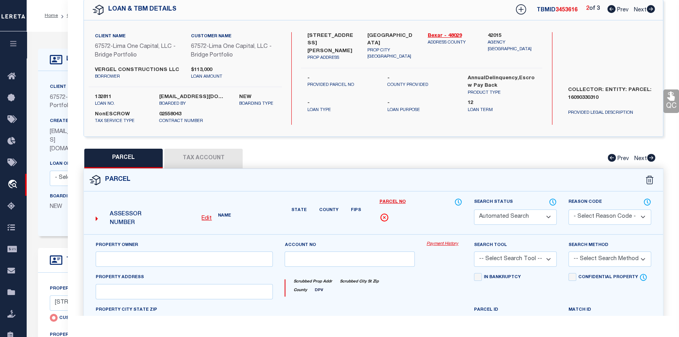
type input "SAN ANTONIO TX 78202"
type textarea "NCB 1609 BLK 33 LOT 32"
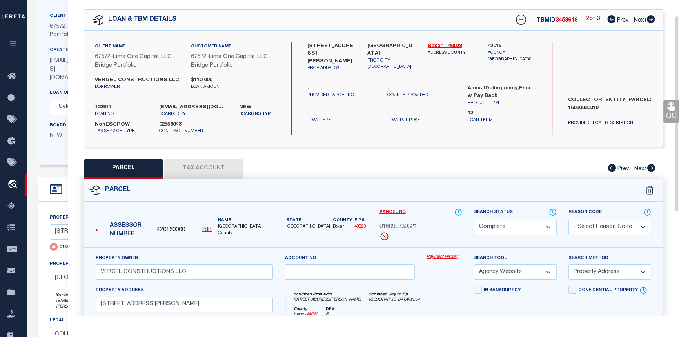
scroll to position [0, 0]
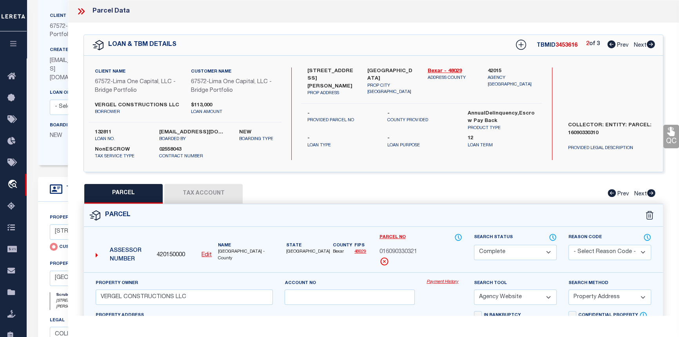
click at [611, 44] on icon at bounding box center [612, 44] width 8 height 8
select select "AS"
select select
checkbox input "false"
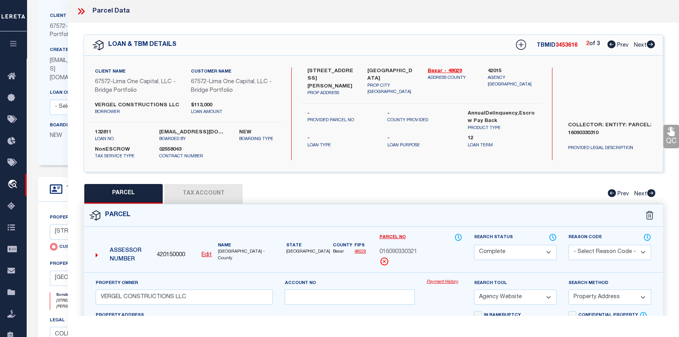
checkbox input "false"
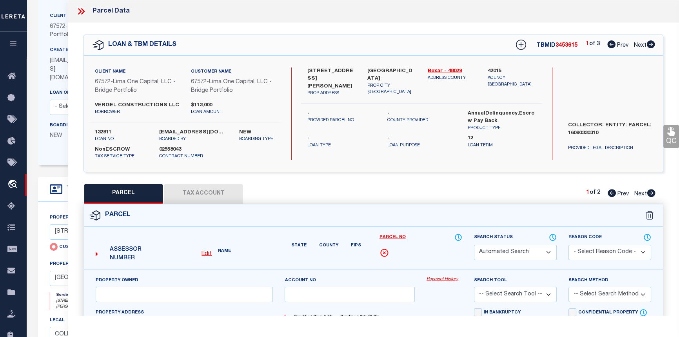
select select "PR"
type input "315 PORTER STREET"
checkbox input "false"
type input "SAN ANTONIO TX 78210"
type textarea "Legacy Inactive"
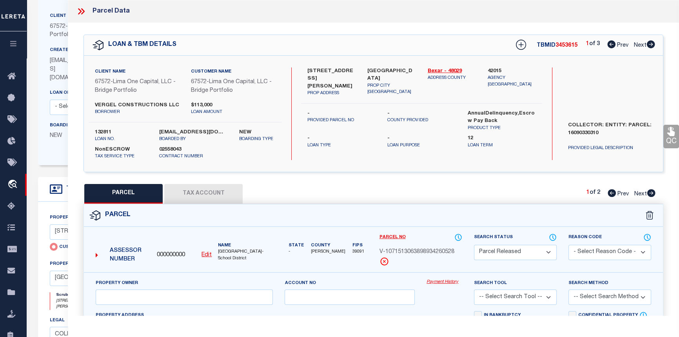
click at [650, 46] on icon at bounding box center [651, 44] width 8 height 8
select select "AS"
checkbox input "false"
select select "CP"
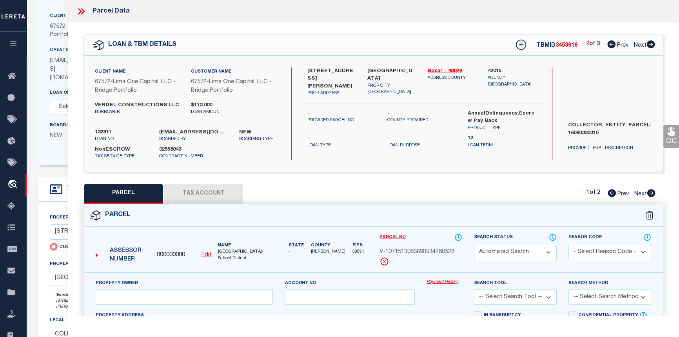
type input "VERGEL CONSTRUCTIONS LLC"
select select "AGW"
select select "ADD"
type input "317 PORTER ST"
type input "SAN ANTONIO TX 78202"
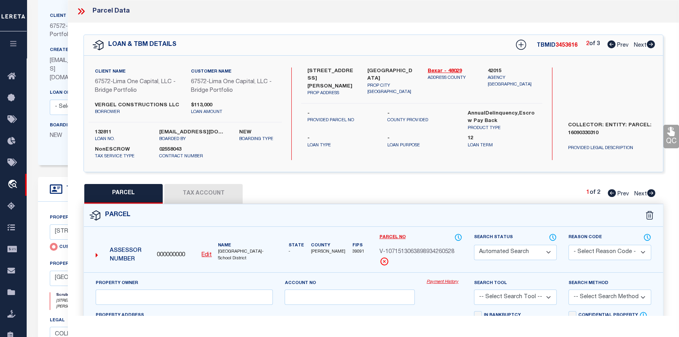
type textarea "NCB 1609 BLK 33 LOT 32"
click at [650, 46] on icon at bounding box center [651, 44] width 8 height 8
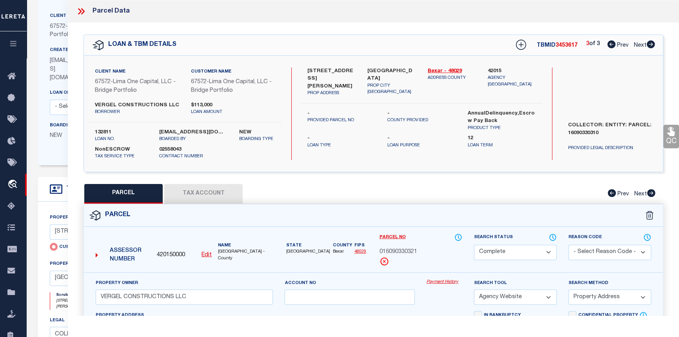
select select "AS"
select select
checkbox input "false"
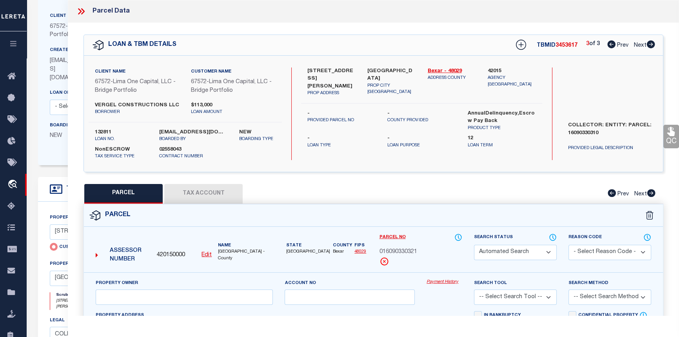
select select "PR"
type input "319 PORTER STREET"
checkbox input "false"
type input "SAN ANTONIO TX 78202"
type textarea "Legacy Inactive"
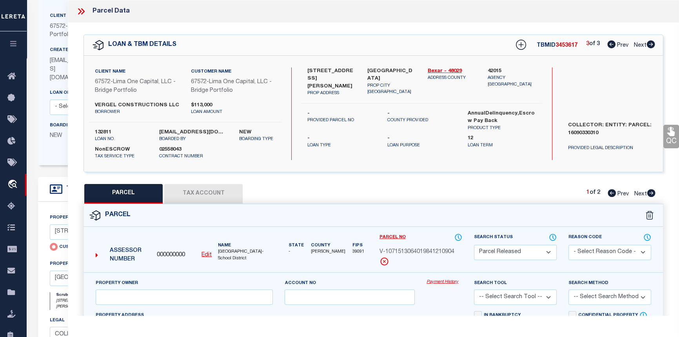
click at [651, 195] on icon at bounding box center [652, 193] width 8 height 8
select select "AS"
checkbox input "false"
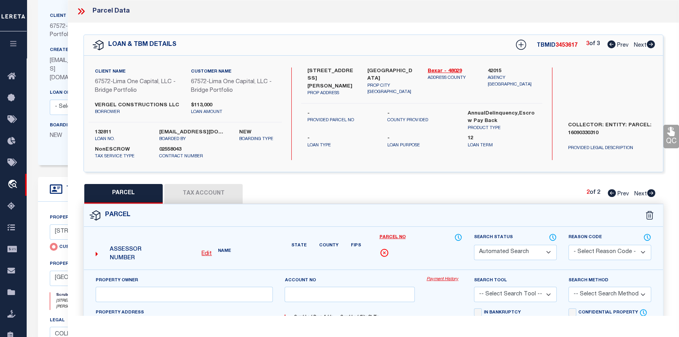
select select "CP"
type input "VERGEL CONSTRUCTIONS LLC"
select select "AGW"
select select "ADD"
type input "319 PORTER ST"
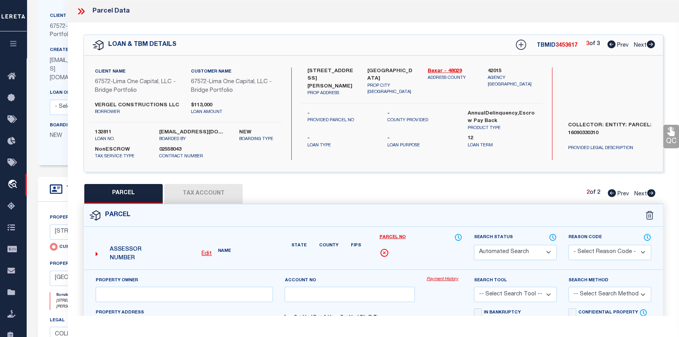
type input "SAN ANTONIO, TX 78210"
type textarea "NCB 1609 BLK 33 LOT 33"
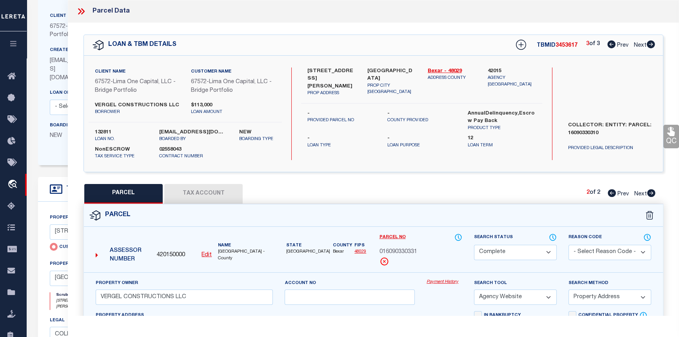
click at [610, 193] on icon at bounding box center [612, 193] width 8 height 8
select select "AS"
select select
checkbox input "false"
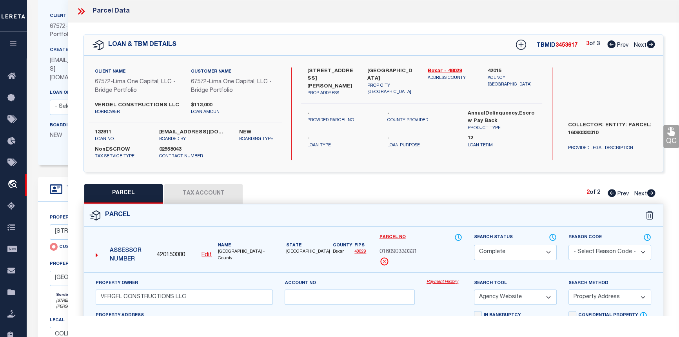
checkbox input "false"
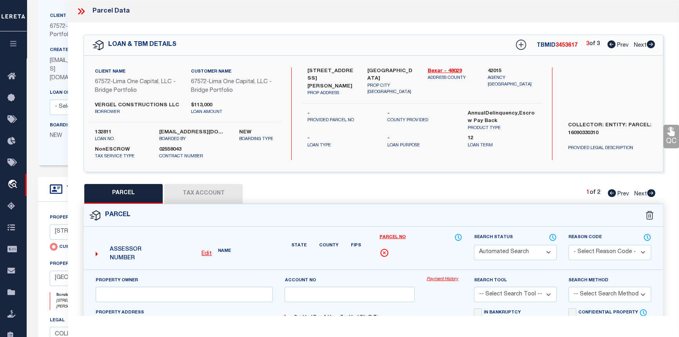
select select "PR"
type input "319 PORTER STREET"
checkbox input "false"
type input "SAN ANTONIO TX 78202"
type textarea "Legacy Inactive"
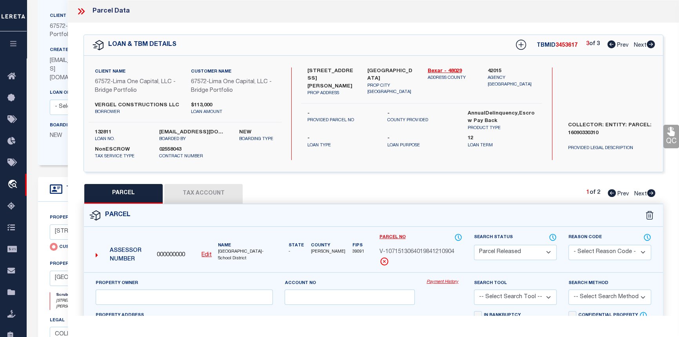
click at [651, 194] on icon at bounding box center [652, 193] width 8 height 8
select select "AS"
checkbox input "false"
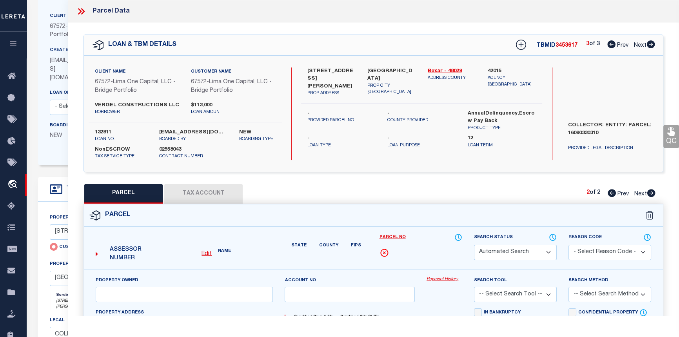
select select "CP"
type input "VERGEL CONSTRUCTIONS LLC"
select select "AGW"
select select "ADD"
type input "319 PORTER ST"
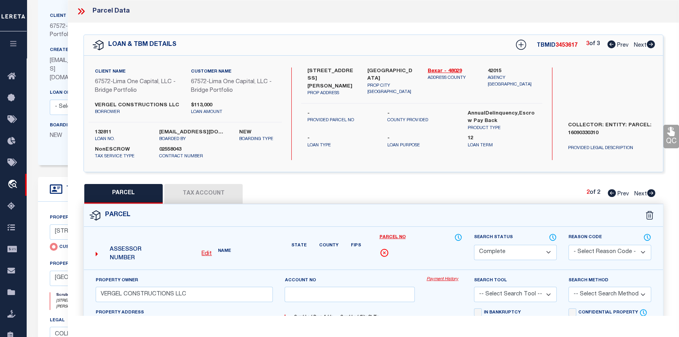
type input "SAN ANTONIO, TX 78210"
type textarea "NCB 1609 BLK 33 LOT 33"
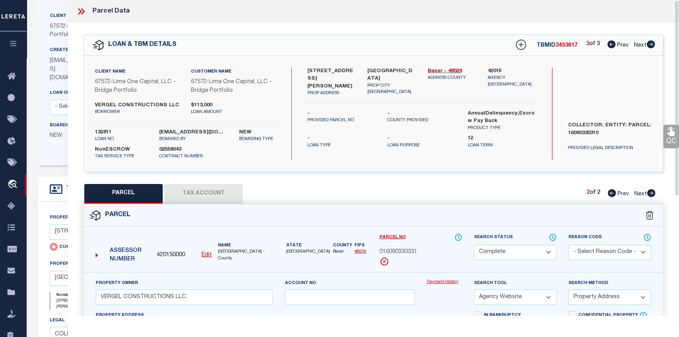
click at [82, 14] on icon at bounding box center [81, 11] width 10 height 10
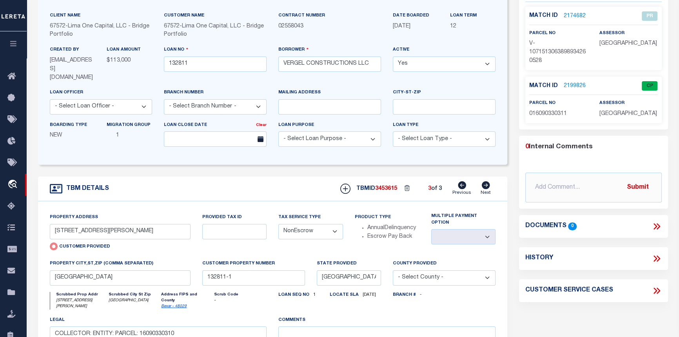
scroll to position [64, 0]
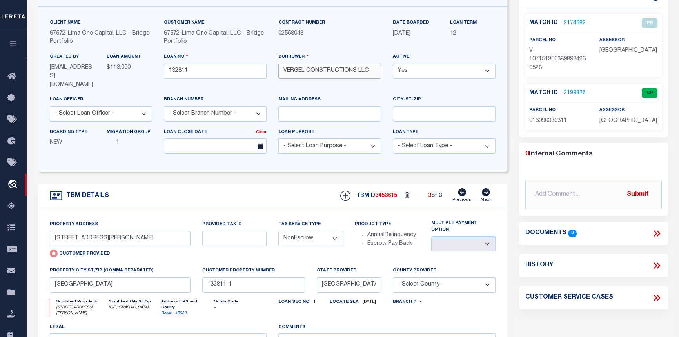
drag, startPoint x: 371, startPoint y: 71, endPoint x: 282, endPoint y: 65, distance: 89.2
click at [282, 65] on input "VERGEL CONSTRUCTIONS LLC" at bounding box center [330, 71] width 103 height 15
click at [372, 138] on select "- Select Loan Purpose - Church Exempt Construction to Perm Consumer Exempt Farm…" at bounding box center [330, 145] width 103 height 15
click at [165, 175] on form "LOAN DETAILS Client Name 67572 - Customer Name" at bounding box center [273, 211] width 470 height 454
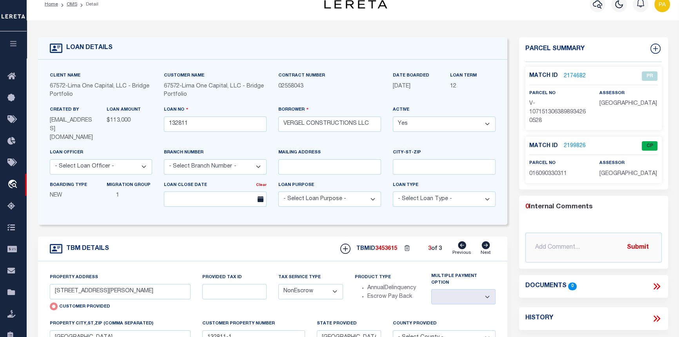
scroll to position [0, 0]
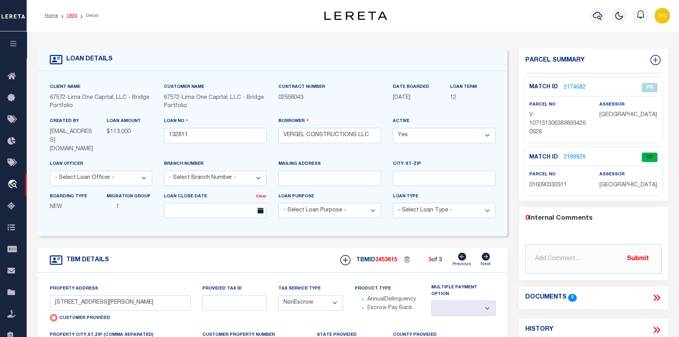
click at [72, 16] on link "OMS" at bounding box center [72, 15] width 11 height 5
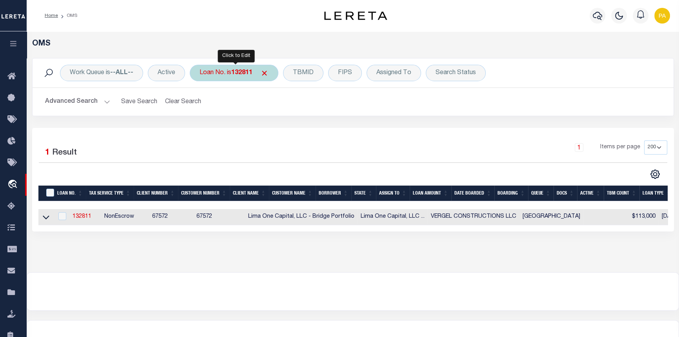
click at [242, 75] on b "132811" at bounding box center [241, 73] width 21 height 6
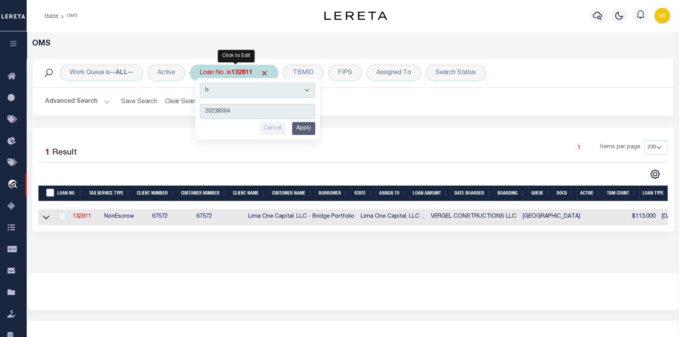
type input "202380645"
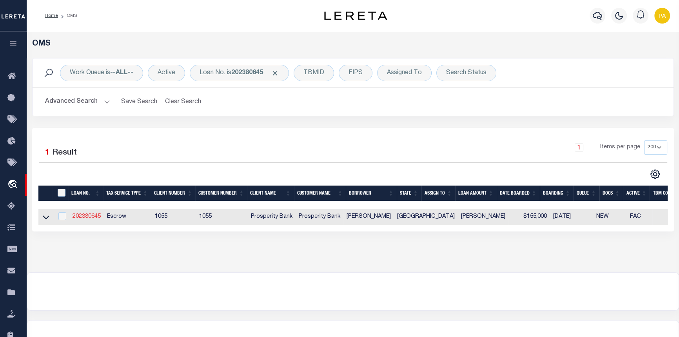
click at [82, 217] on link "202380645" at bounding box center [87, 216] width 28 height 5
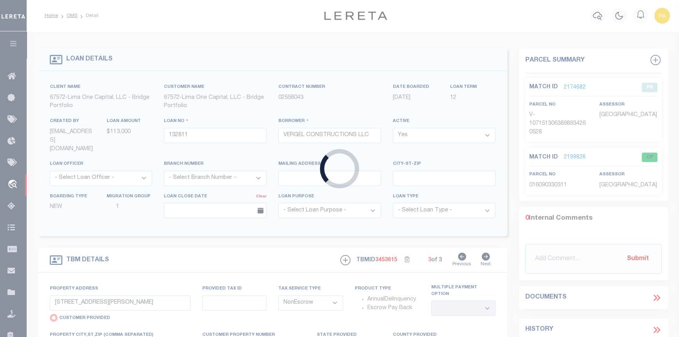
type input "202380645"
type input "[PERSON_NAME]"
select select
type input "909 CONNELL ST"
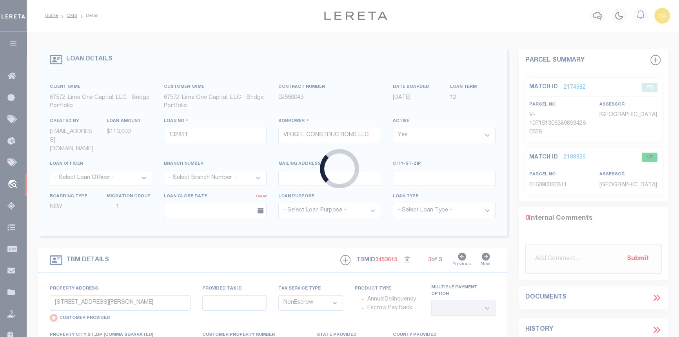
type input "BELTON TX 76513"
select select "100"
select select "Escrow"
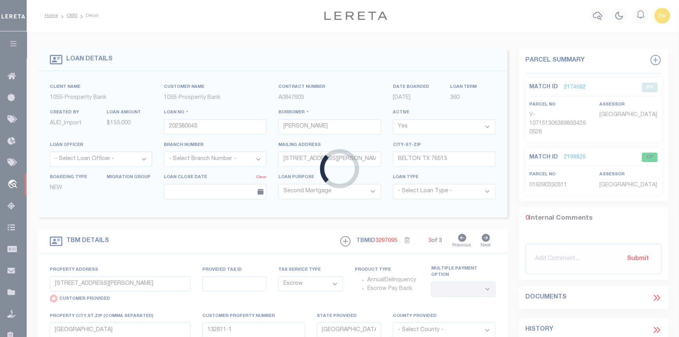
type input "301 AUGUSTA ST"
radio input "false"
type input "7958"
select select
type textarea "S 1/2 LOTS 7 8 & 9 BLK 4 THE EDENS"
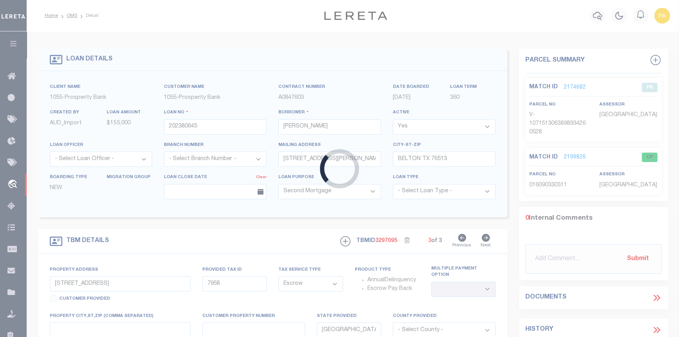
select select "10493"
select select "4028"
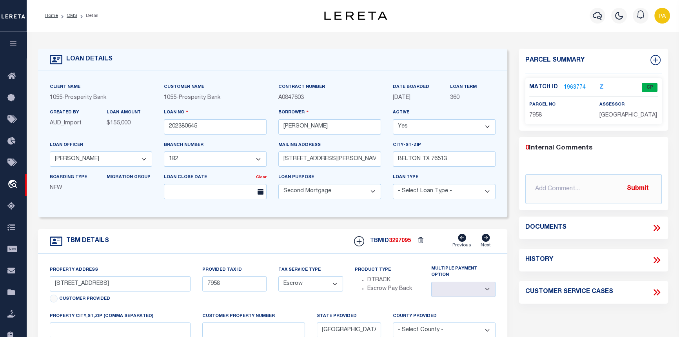
click at [577, 89] on link "1963774" at bounding box center [575, 88] width 22 height 8
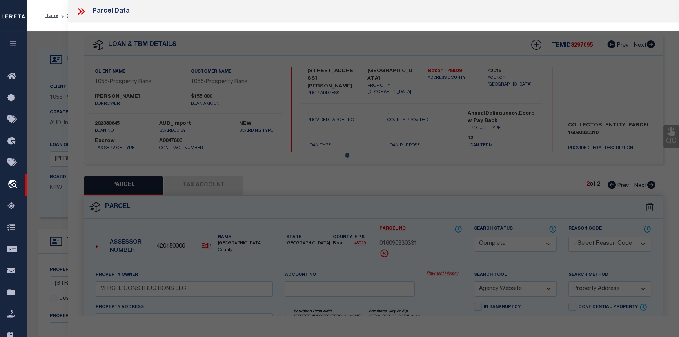
select select "AS"
select select
checkbox input "false"
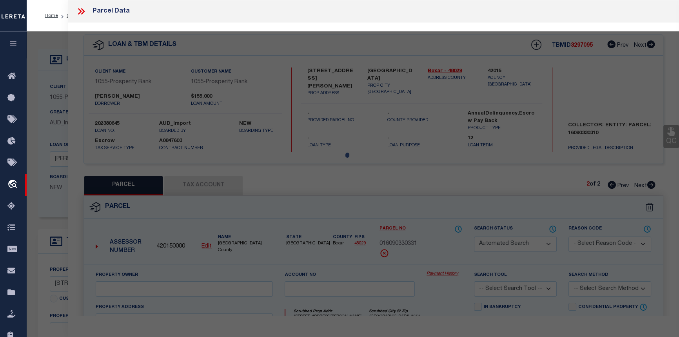
select select "CP"
type input "STAFFORD JOSE"
select select
type input "301 AUGUSTA ST"
checkbox input "false"
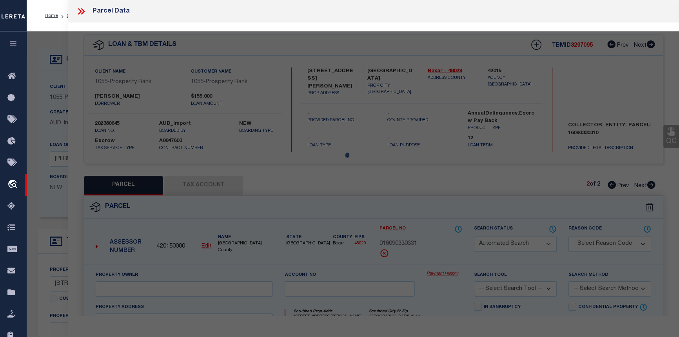
type input "GRAPELAND TX 75844"
type textarea "EDENS ADDN LOT S 1/2 OF 7, 8 AND 9 BLK 4"
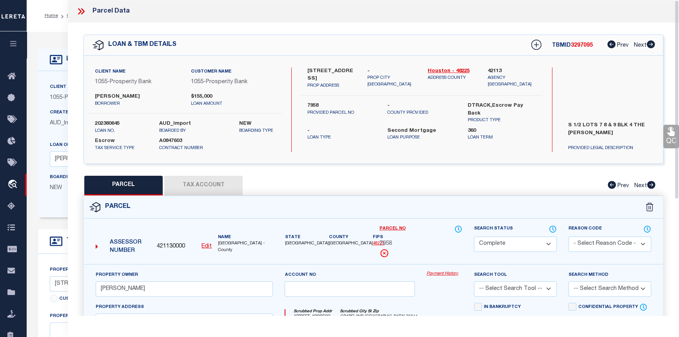
click at [447, 275] on link "Payment History" at bounding box center [445, 274] width 36 height 7
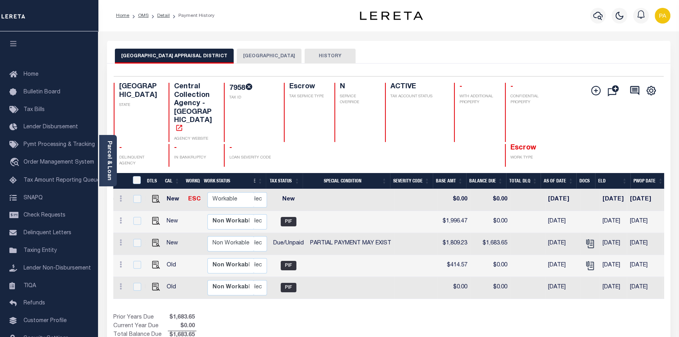
scroll to position [0, 260]
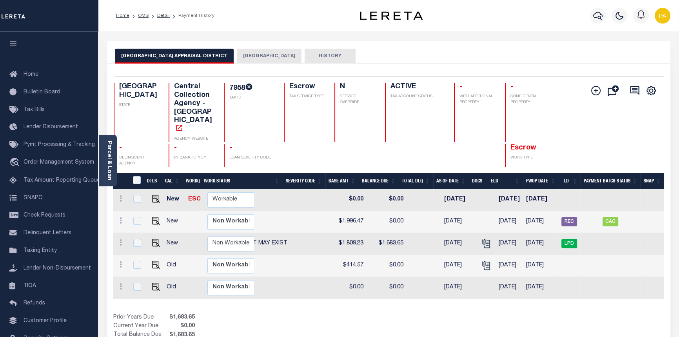
click at [264, 57] on button "[GEOGRAPHIC_DATA]" at bounding box center [269, 56] width 65 height 15
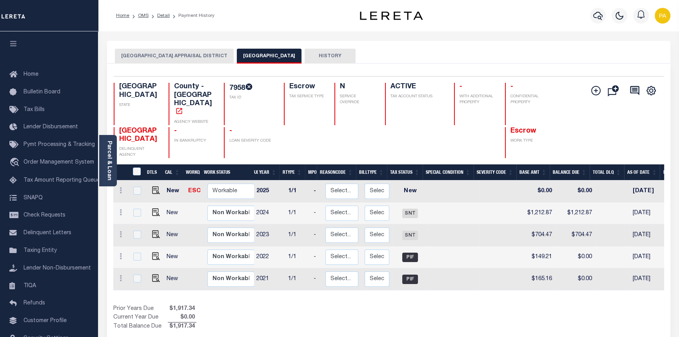
scroll to position [0, 0]
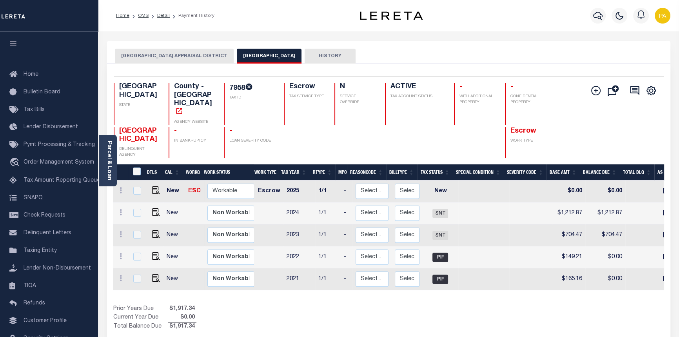
click at [168, 54] on button "[GEOGRAPHIC_DATA] APPRAISAL DISTRICT" at bounding box center [174, 56] width 119 height 15
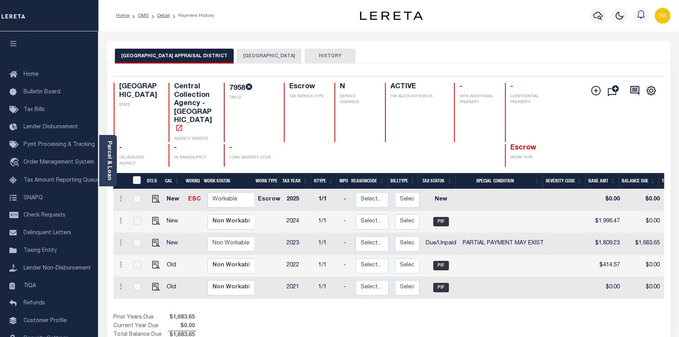
click at [393, 281] on td "Select... Regular Delinquent Supplemental Corrected/Adjusted Bill - Re-Report C…" at bounding box center [407, 288] width 31 height 22
checkbox input "true"
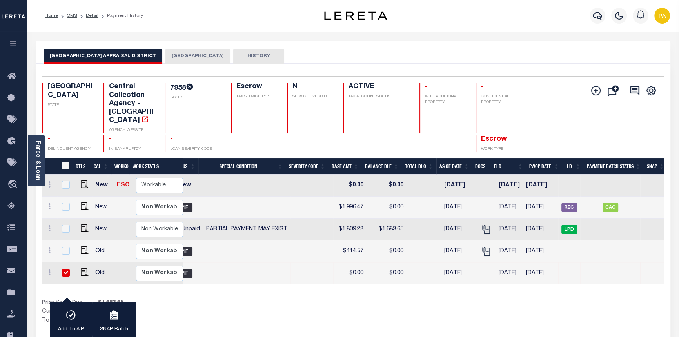
scroll to position [0, 188]
click at [566, 225] on span "LPD" at bounding box center [570, 229] width 16 height 9
checkbox input "true"
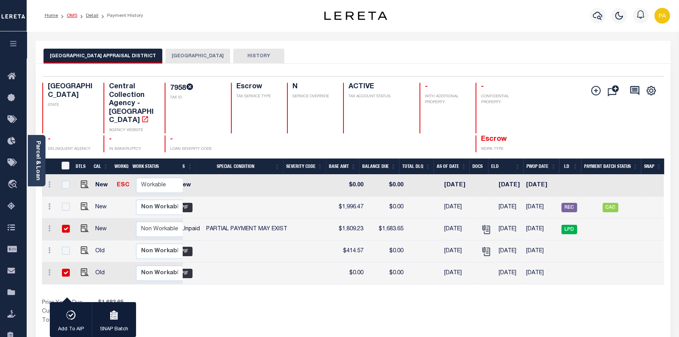
click at [71, 18] on link "OMS" at bounding box center [72, 15] width 11 height 5
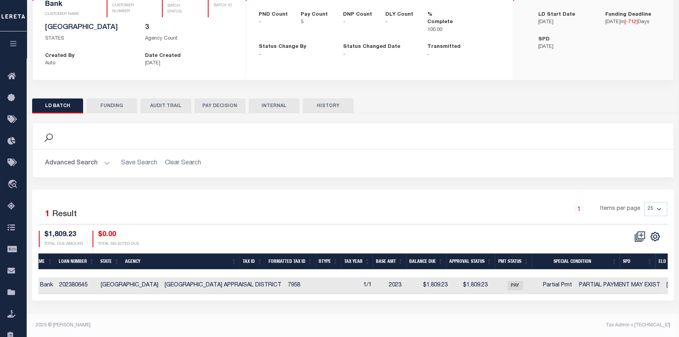
scroll to position [0, 229]
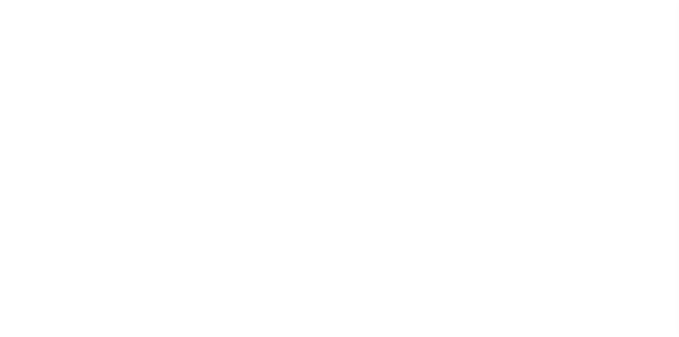
select select "200"
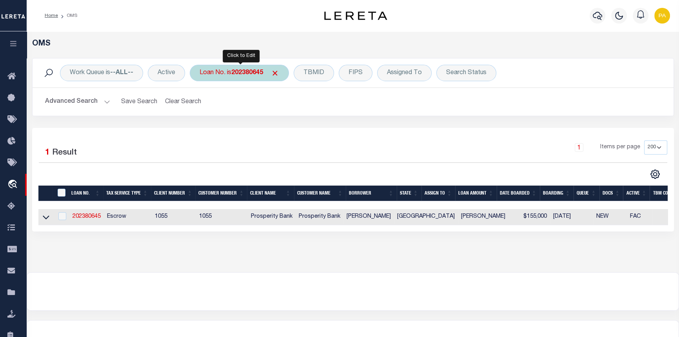
click at [235, 66] on div "Loan No. is 202380645" at bounding box center [239, 73] width 99 height 16
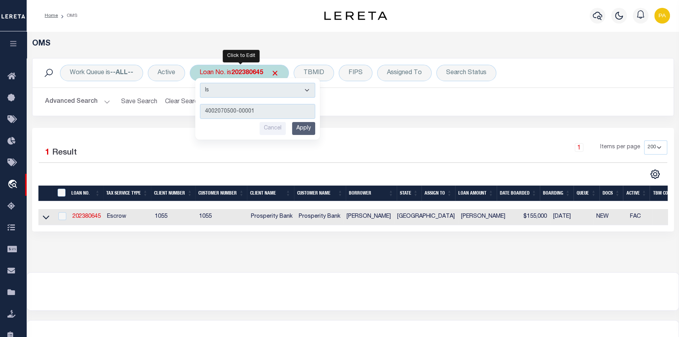
type input "4002070500-00001"
click at [303, 132] on input "Apply" at bounding box center [303, 128] width 23 height 13
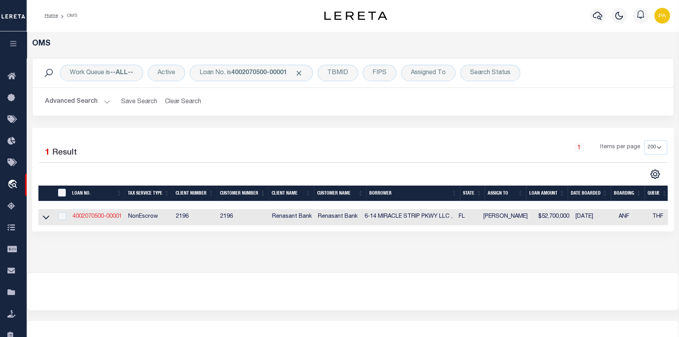
click at [95, 219] on link "4002070500-00001" at bounding box center [97, 216] width 49 height 5
type input "4002070500-00001"
type input "6-14 MIRACLE STRIP PKWY LLC ,"
select select
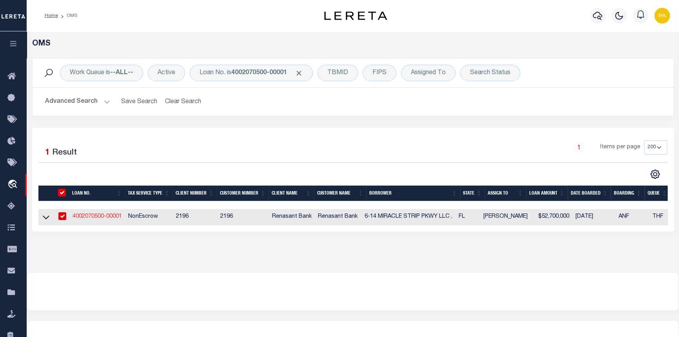
select select
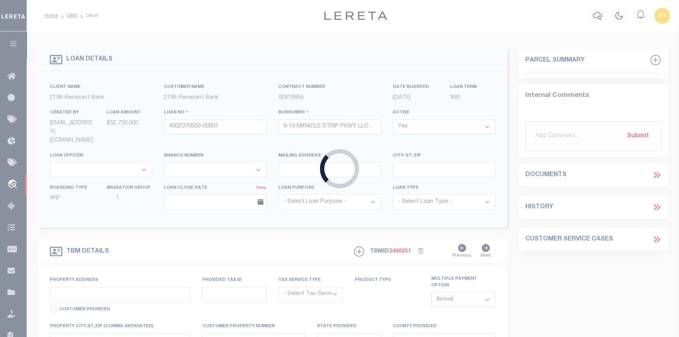
select select "4983"
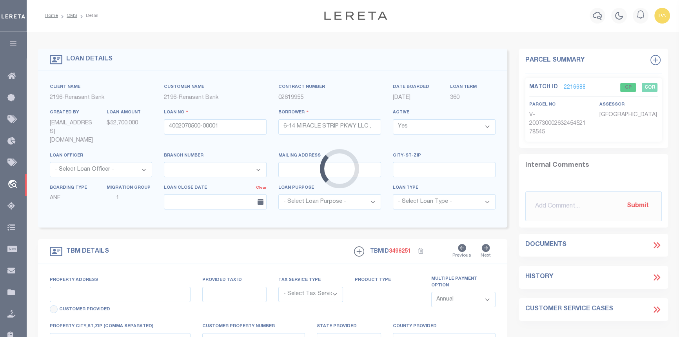
type input "[STREET_ADDRESS]"
radio input "true"
select select "NonEscrow"
select select
type input "[GEOGRAPHIC_DATA][PERSON_NAME]"
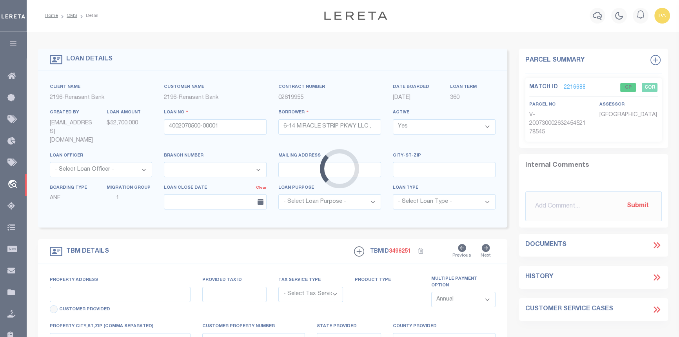
type input "4002070500"
type input "FL"
type textarea "UNVERIFIED CUSTOMER SUPPLIED APN 232S24000000080000"
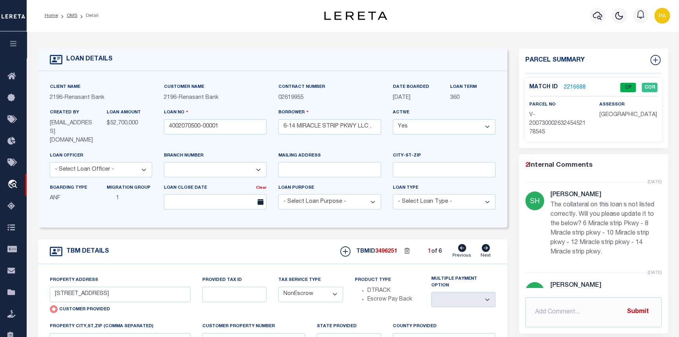
click at [486, 244] on icon at bounding box center [486, 248] width 9 height 8
radio input "false"
select select
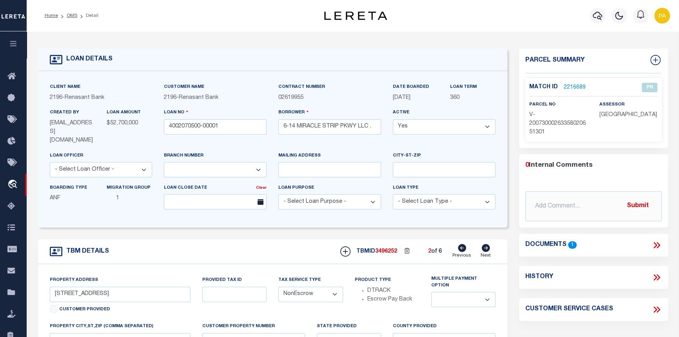
click at [466, 244] on icon at bounding box center [462, 248] width 8 height 8
radio input "true"
select select
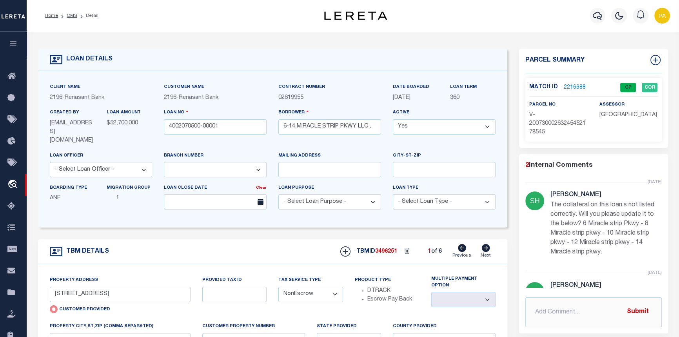
click at [571, 88] on link "2216688" at bounding box center [575, 88] width 22 height 8
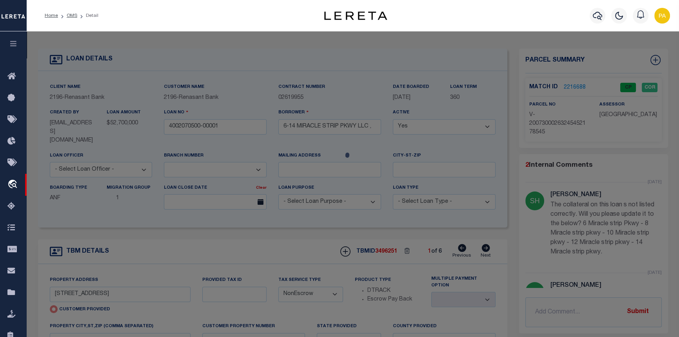
checkbox input "false"
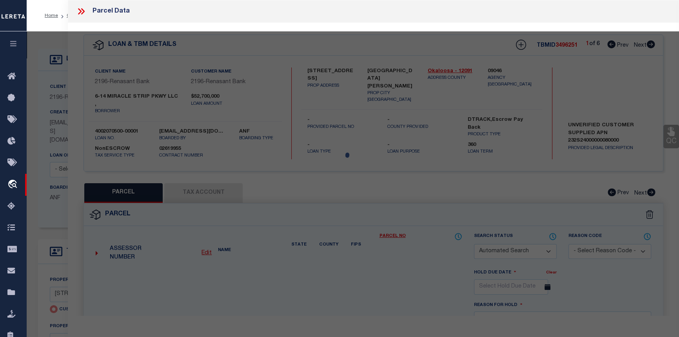
select select "CP"
select select "ADD"
type input "6-14 MIRACLE STRIP PKWY LLC"
select select "AGW"
select select "ADD"
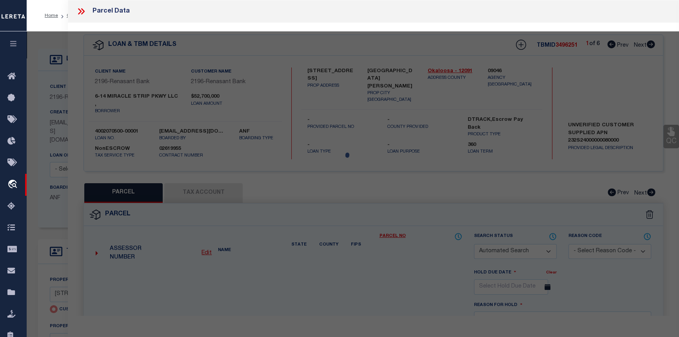
type input "[STREET_ADDRESS]"
type input "[GEOGRAPHIC_DATA][PERSON_NAME]"
type textarea "E 100 FT S OF HY"
type textarea "Given parcel goes to the address [STREET_ADDRESS][PERSON_NAME]"
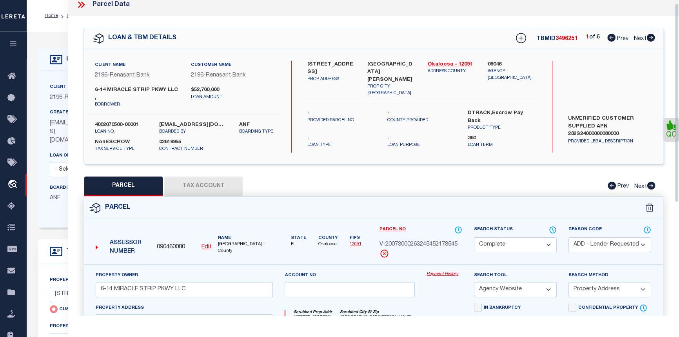
scroll to position [5, 0]
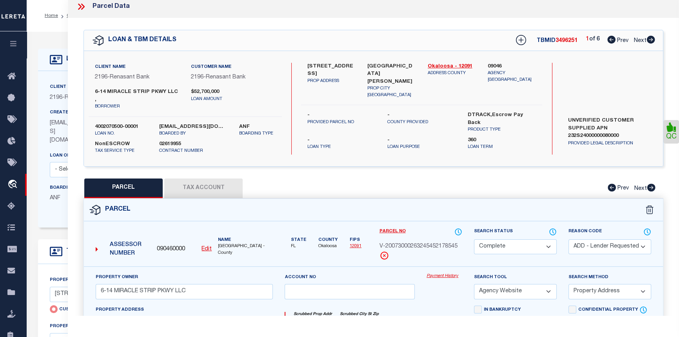
click at [650, 37] on icon at bounding box center [651, 40] width 8 height 8
select select "AS"
select select
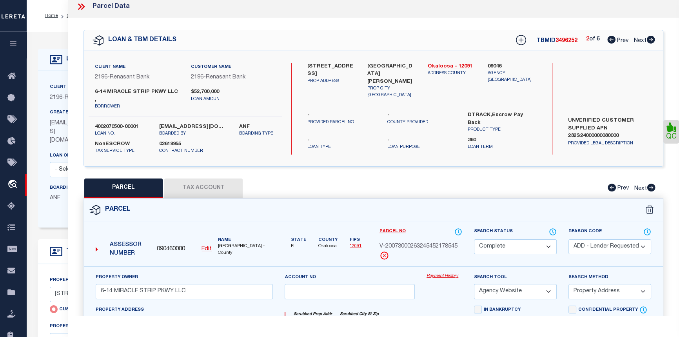
checkbox input "false"
select select "PR"
select select "ACT"
type input "[STREET_ADDRESS]"
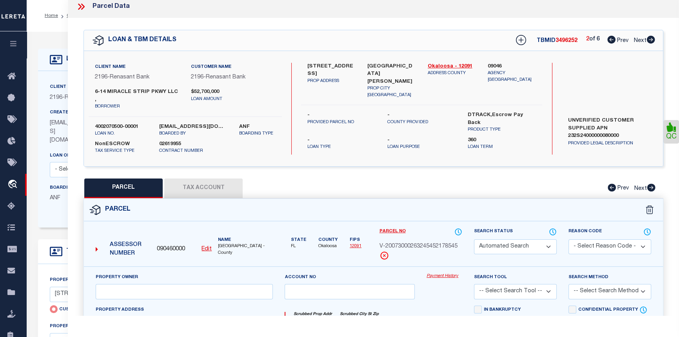
type input "[GEOGRAPHIC_DATA][PERSON_NAME]"
type textarea "Incorrect Parcel Given parcel goes to the address [GEOGRAPHIC_DATA] [STREET_ADD…"
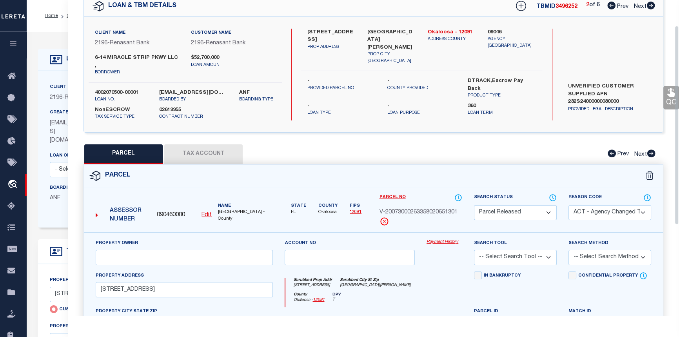
scroll to position [40, 0]
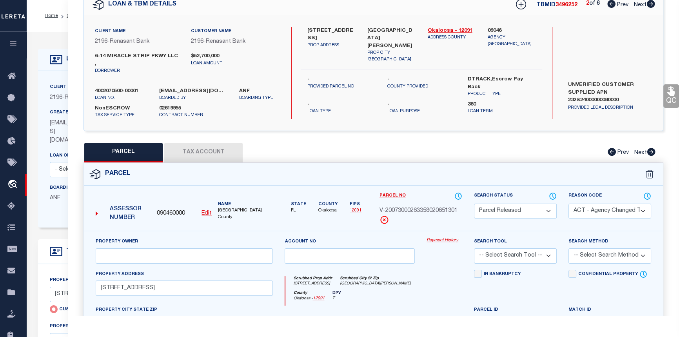
click at [651, 3] on icon at bounding box center [651, 4] width 8 height 8
select select "AS"
select select
checkbox input "false"
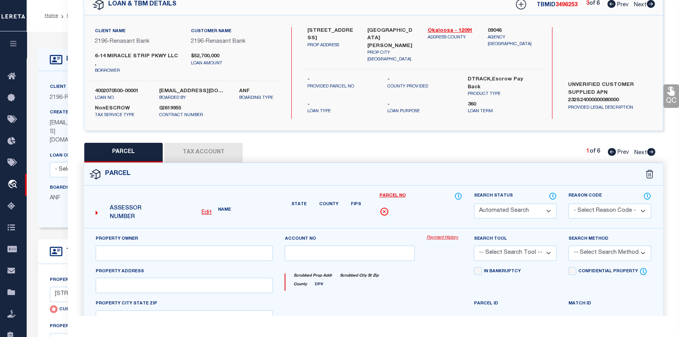
select select "CP"
type input "[STREET_ADDRESS]"
checkbox input "false"
type input "[GEOGRAPHIC_DATA][PERSON_NAME]"
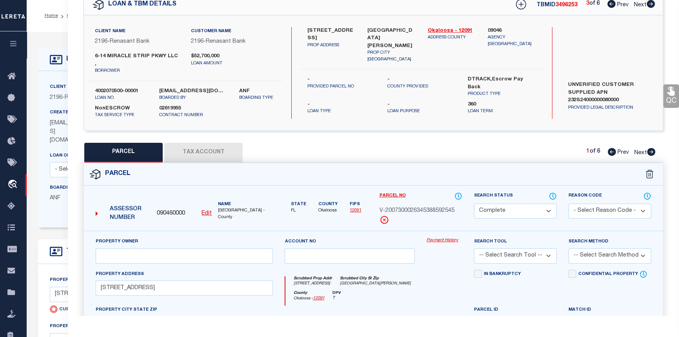
click at [650, 148] on icon at bounding box center [652, 152] width 8 height 8
select select "AS"
checkbox input "false"
select select "QC"
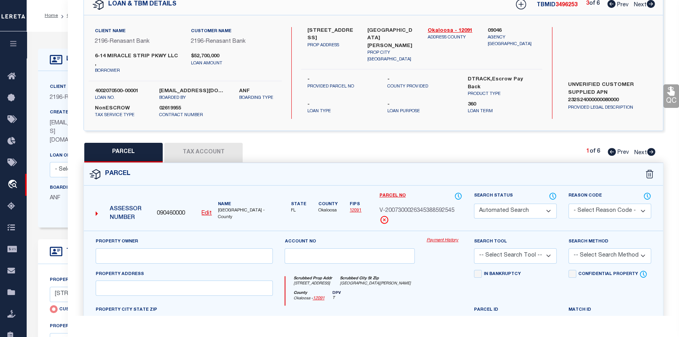
type input "6-14 MIRACLE STRIP PKWY LLC"
select select "AGW"
select select "LEG"
type input "[STREET_ADDRESS]"
type input "FT [PERSON_NAME][GEOGRAPHIC_DATA] 32548"
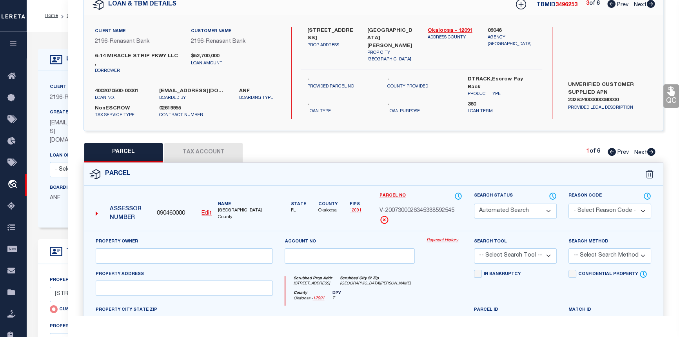
type textarea "W85 FT OF E285 FT S OF HWY Acreage 0.46 Sec-Twp - Rng 23-2S-24"
click at [650, 148] on icon at bounding box center [652, 152] width 8 height 8
select select "AS"
select select
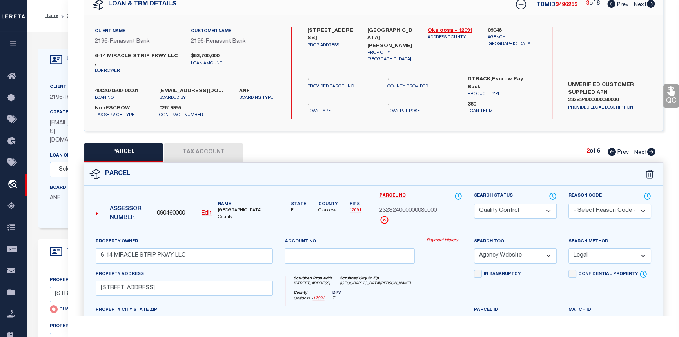
checkbox input "false"
select select "QC"
type input "6-14 MIRACLE STRIP PKWY LLC"
select select "AGW"
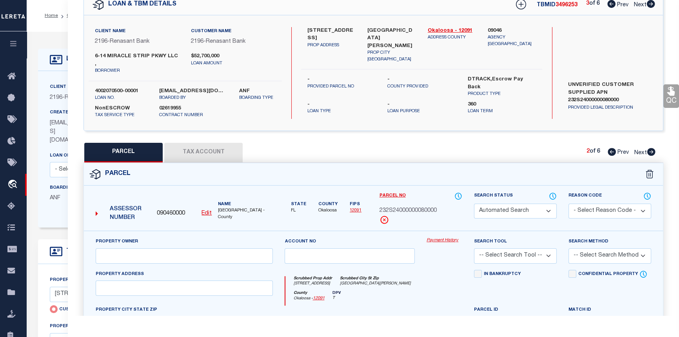
select select "LEG"
type input "[STREET_ADDRESS]"
type input "FT [PERSON_NAME][GEOGRAPHIC_DATA] 32548"
type textarea "E 100 FT S OF HY Acreage (GIS) 0.64"
click at [650, 148] on icon at bounding box center [652, 152] width 8 height 8
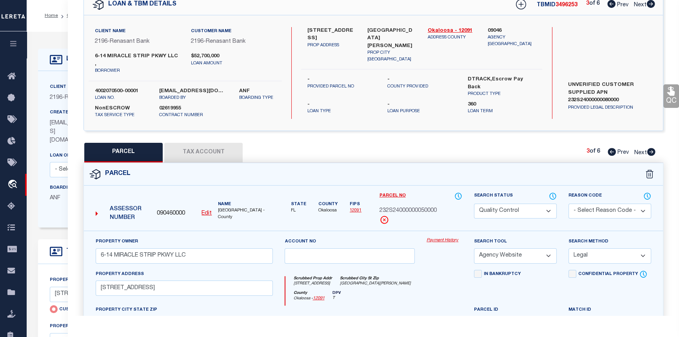
select select "AS"
select select
checkbox input "false"
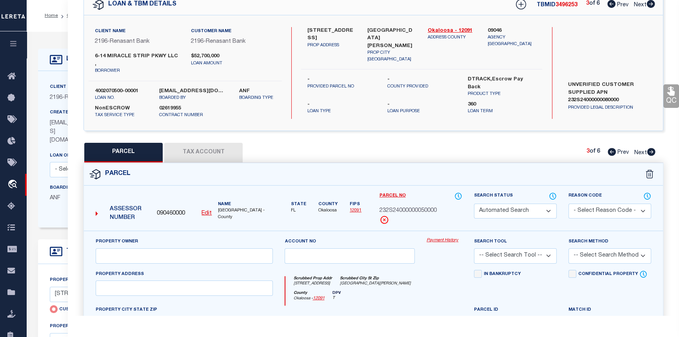
select select "QC"
type input "6-14 MIRACLE STRIP PKWY LLC"
select select "AGW"
select select "LEG"
type input "[STREET_ADDRESS]"
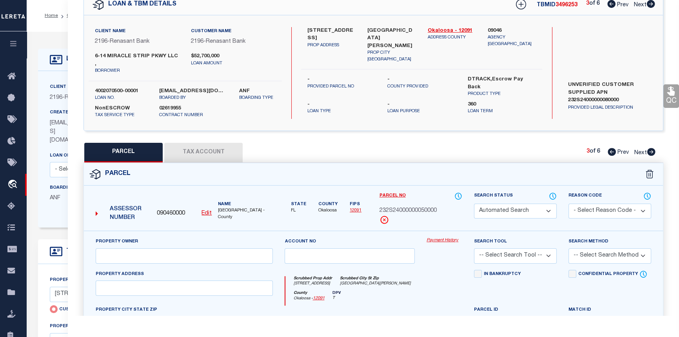
type input "FT [PERSON_NAME][GEOGRAPHIC_DATA] 32548"
type textarea "W 50 FT OF E 150 FT S OF HY 872-134"
click at [650, 148] on icon at bounding box center [652, 152] width 8 height 8
select select "AS"
select select
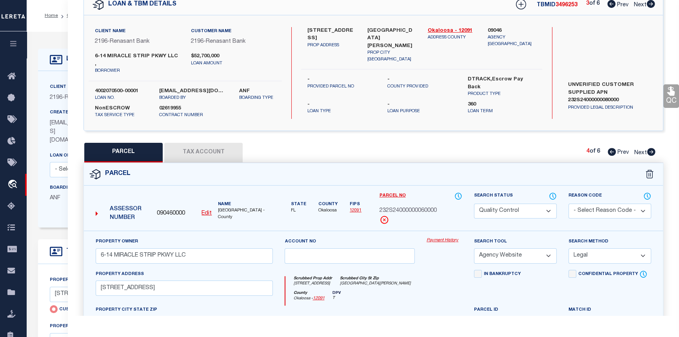
select select
checkbox input "false"
select select "QC"
type input "6-14 MIRACLE STRIP PKWY LLC"
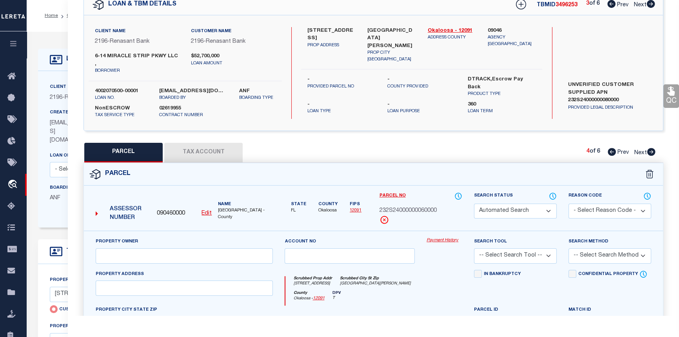
select select "AGW"
select select "LEG"
type input "MIRACLE STRIP PKWY"
type input "FT [PERSON_NAME][GEOGRAPHIC_DATA] 32548"
type textarea "SEABREEZE S/D LOT 4 LESS W 54.10FT TOGETHER"
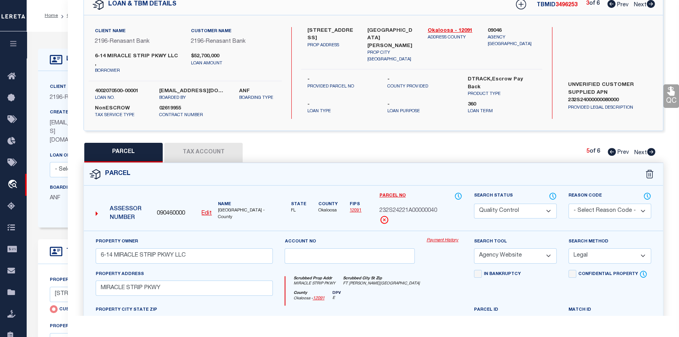
click at [650, 148] on icon at bounding box center [652, 152] width 8 height 8
select select "AS"
select select
checkbox input "false"
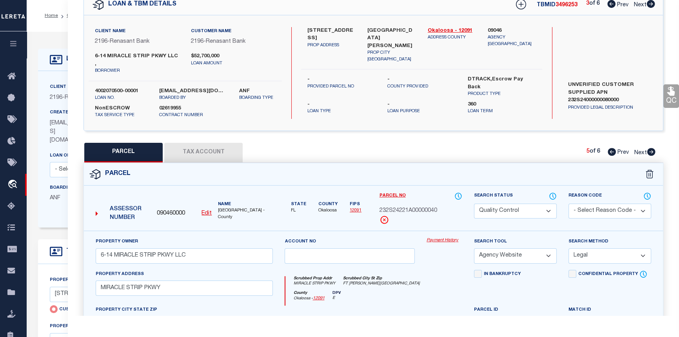
checkbox input "false"
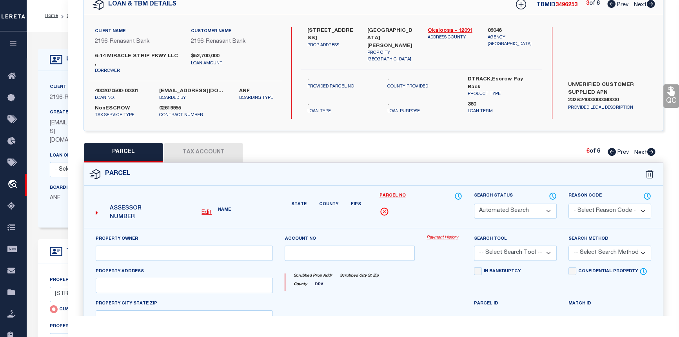
select select "QC"
type input "6-14 MIRACLE STRIP PKWY LLC"
select select "AGW"
select select "LEG"
type input "[STREET_ADDRESS]"
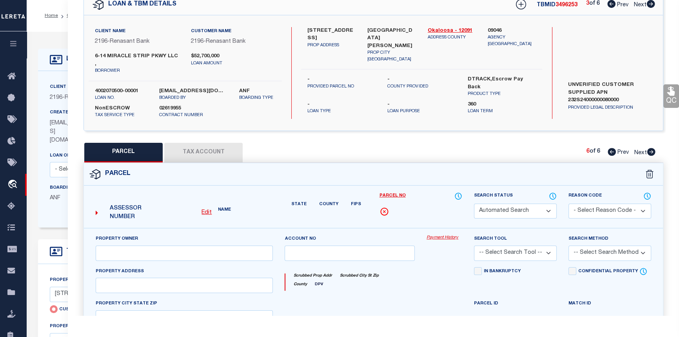
type input "FT [PERSON_NAME][GEOGRAPHIC_DATA] 32548"
type textarea "W50 FT OF E200 FT S OF HWY"
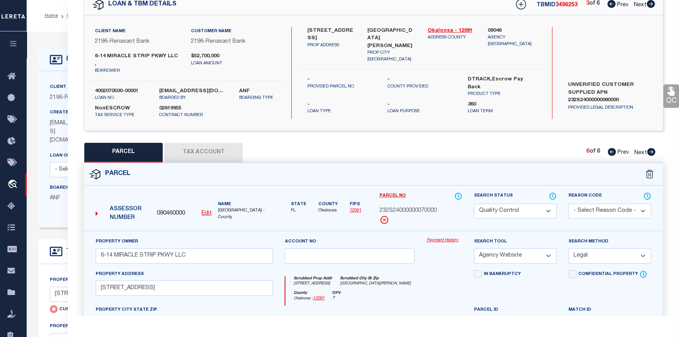
click at [612, 148] on icon at bounding box center [612, 152] width 8 height 8
select select "AS"
select select
checkbox input "false"
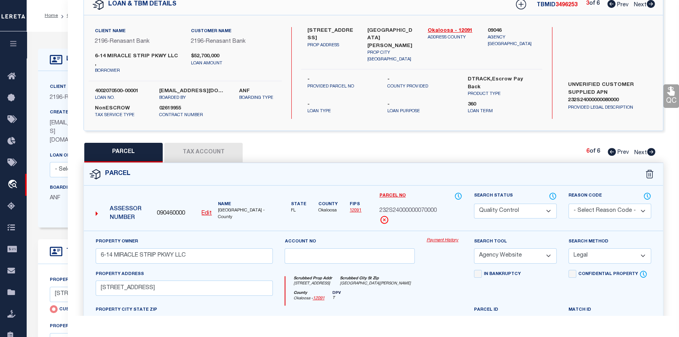
checkbox input "false"
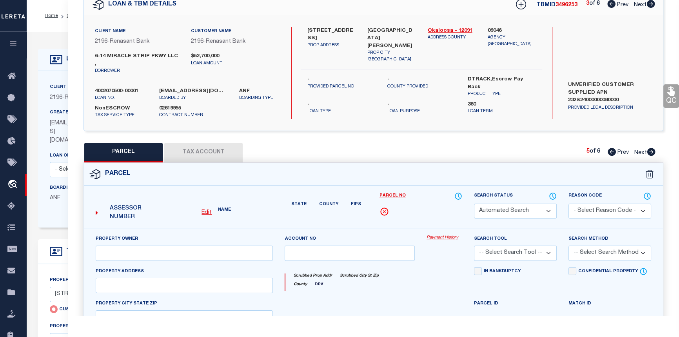
select select "QC"
type input "6-14 MIRACLE STRIP PKWY LLC"
select select "AGW"
select select "LEG"
type input "MIRACLE STRIP PKWY"
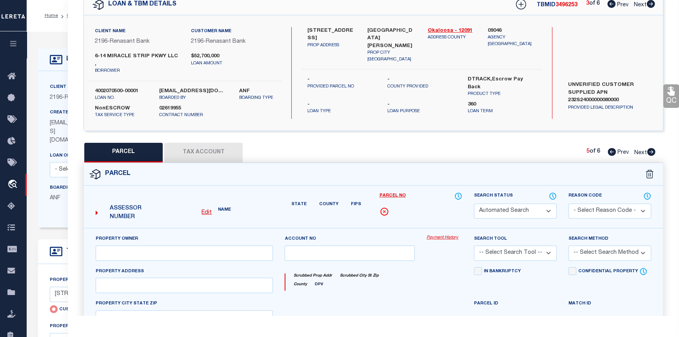
type input "FT [PERSON_NAME][GEOGRAPHIC_DATA] 32548"
type textarea "SEABREEZE S/D LOT 4 LESS W 54.10FT TOGETHER"
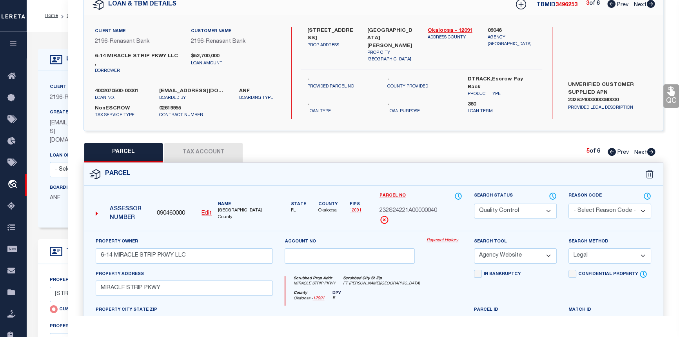
click at [612, 148] on icon at bounding box center [612, 152] width 8 height 8
select select "AS"
select select
checkbox input "false"
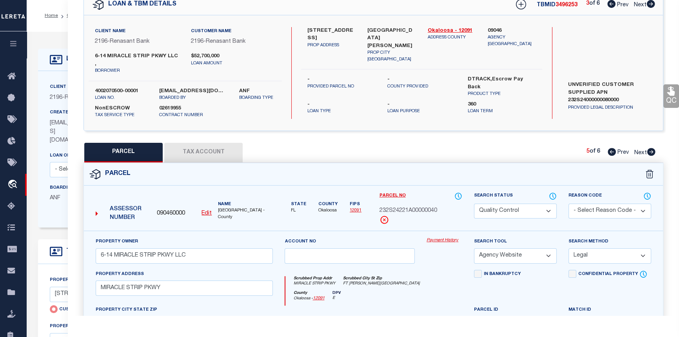
checkbox input "false"
select select "QC"
type input "6-14 MIRACLE STRIP PKWY LLC"
select select "AGW"
select select "LEG"
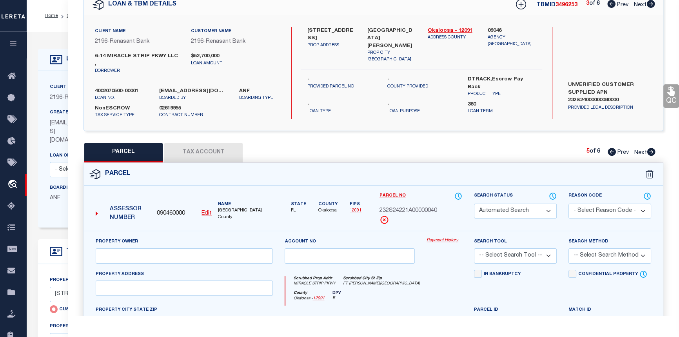
type input "8 MIRACLE STRIP PKWY"
type input "FT WALTON BEACH 32548"
type textarea "W 50 FT OF E 150 FT S OF HY 872-134"
click at [612, 148] on icon at bounding box center [612, 152] width 8 height 8
select select "AS"
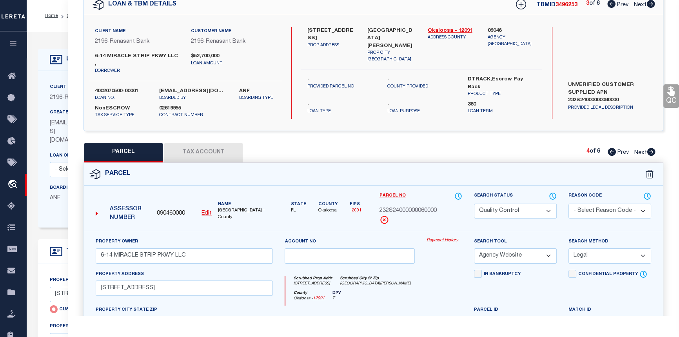
select select
checkbox input "false"
select select "QC"
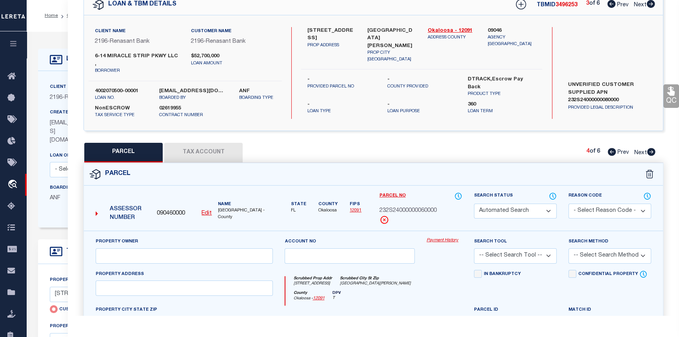
type input "6-14 MIRACLE STRIP PKWY LLC"
select select "AGW"
select select "LEG"
type input "6 MIRACLE STRIP PKWY"
type input "FT WALTON BEACH 32548"
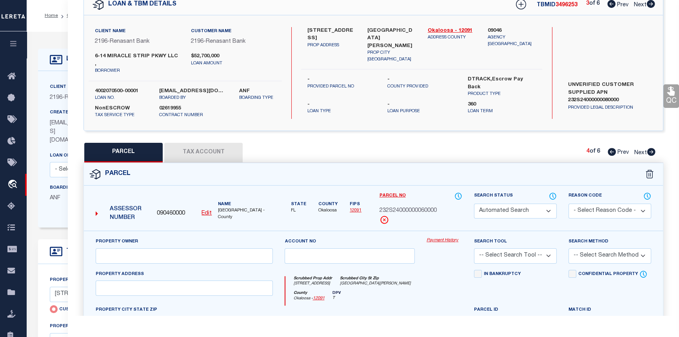
type textarea "E 100 FT S OF HY Acreage (GIS) 0.64"
click at [612, 148] on icon at bounding box center [612, 152] width 8 height 8
select select "AS"
select select
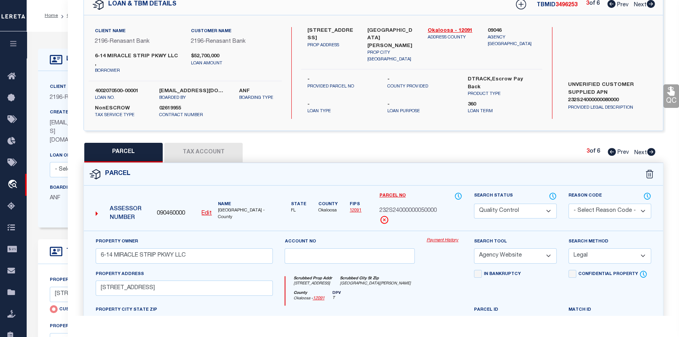
checkbox input "false"
select select "QC"
type input "6-14 MIRACLE STRIP PKWY LLC"
select select "AGW"
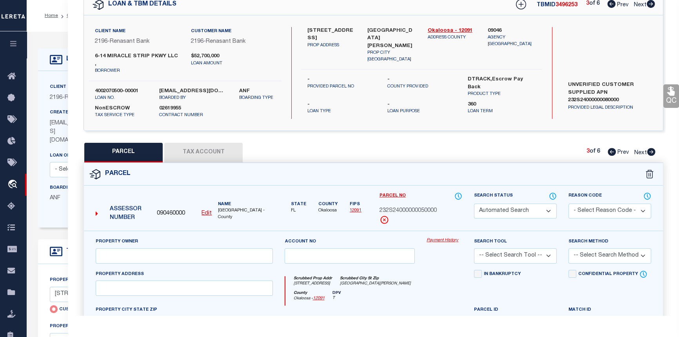
select select "LEG"
type input "12 MIRACLE STRIP PKWY"
type input "FT WALTON BEACH 32548"
type textarea "W85 FT OF E285 FT S OF HWY Acreage 0.46 Sec-Twp - Rng 23-2S-24"
click at [612, 148] on icon at bounding box center [612, 152] width 8 height 8
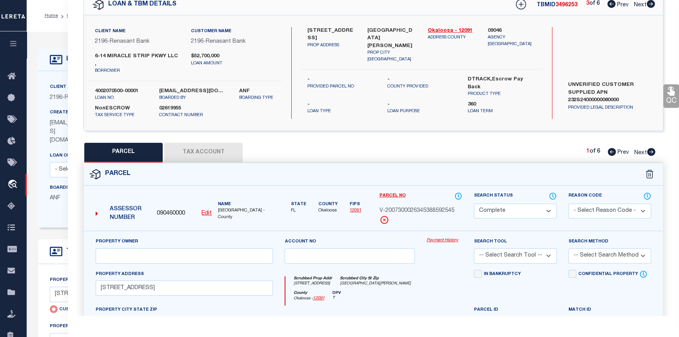
click at [612, 148] on icon at bounding box center [612, 152] width 8 height 8
click at [653, 4] on icon at bounding box center [651, 4] width 8 height 8
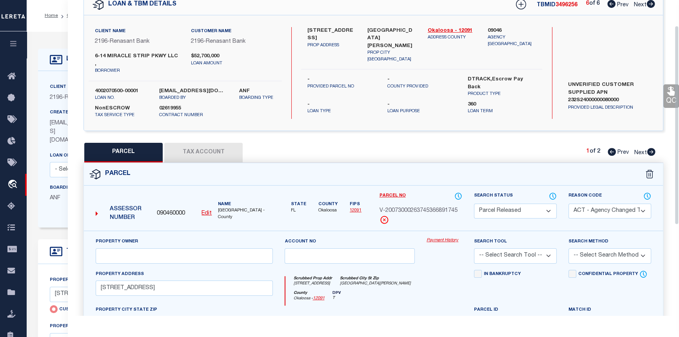
click at [649, 148] on icon at bounding box center [652, 152] width 8 height 8
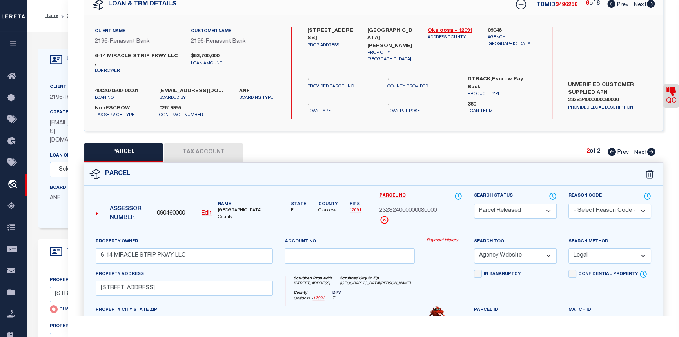
click at [609, 148] on icon at bounding box center [612, 152] width 8 height 8
click at [610, 4] on icon at bounding box center [612, 4] width 8 height 8
click at [608, 7] on icon at bounding box center [612, 4] width 8 height 8
click at [651, 148] on icon at bounding box center [651, 152] width 9 height 8
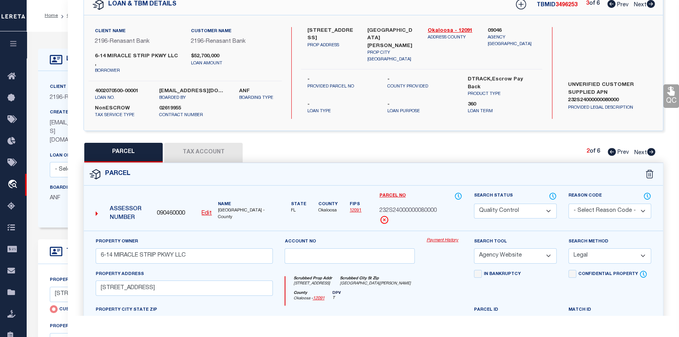
click at [651, 148] on icon at bounding box center [651, 152] width 9 height 8
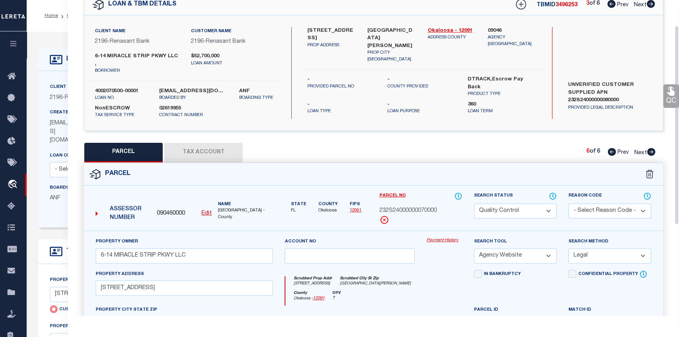
click at [611, 4] on icon at bounding box center [612, 4] width 8 height 8
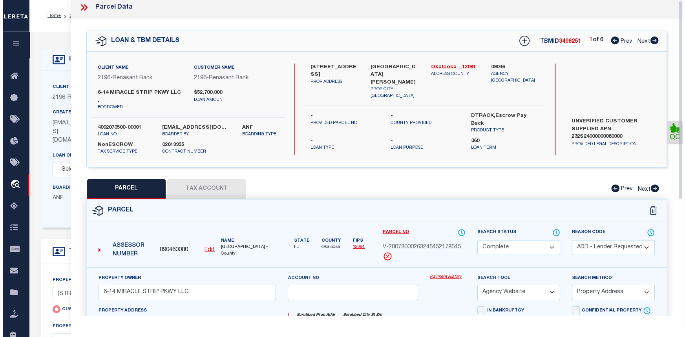
scroll to position [0, 0]
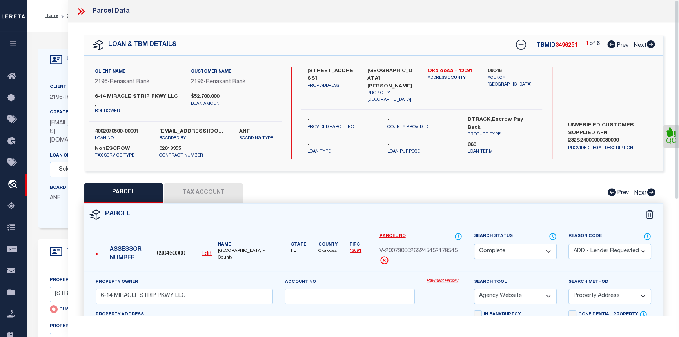
drag, startPoint x: 145, startPoint y: 87, endPoint x: 150, endPoint y: 77, distance: 11.2
click at [148, 86] on div "Client Name 2196 - Renasant Bank" at bounding box center [137, 80] width 96 height 26
click at [82, 11] on icon at bounding box center [81, 11] width 10 height 10
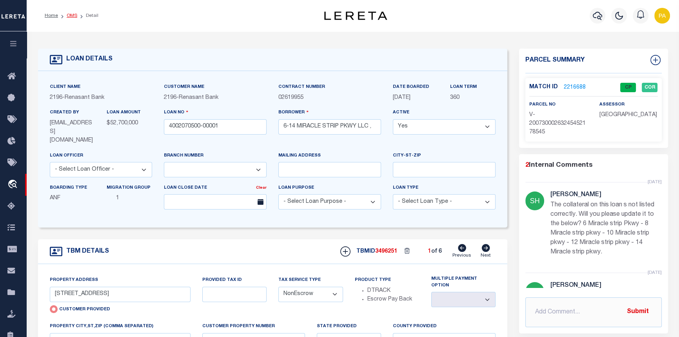
click at [75, 15] on link "OMS" at bounding box center [72, 15] width 11 height 5
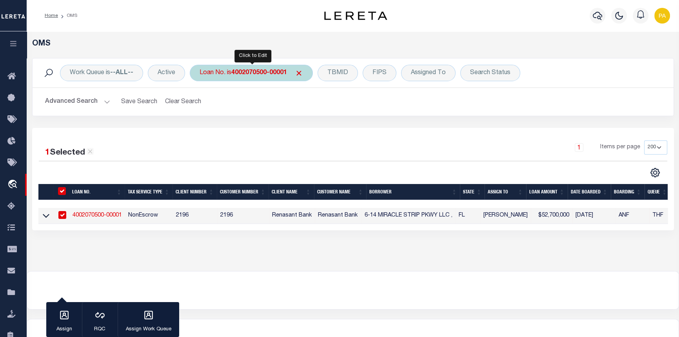
click at [257, 75] on b "4002070500-00001" at bounding box center [259, 73] width 56 height 6
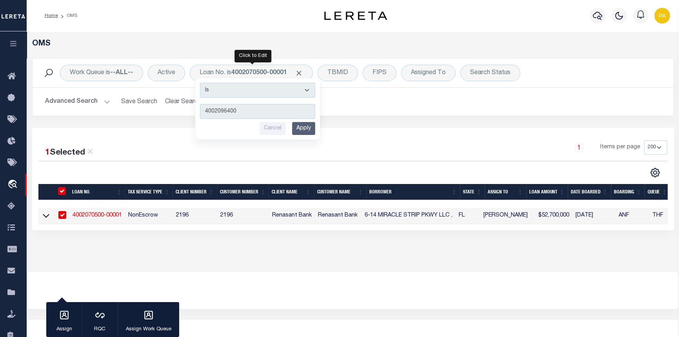
click at [308, 125] on input "Apply" at bounding box center [303, 128] width 23 height 13
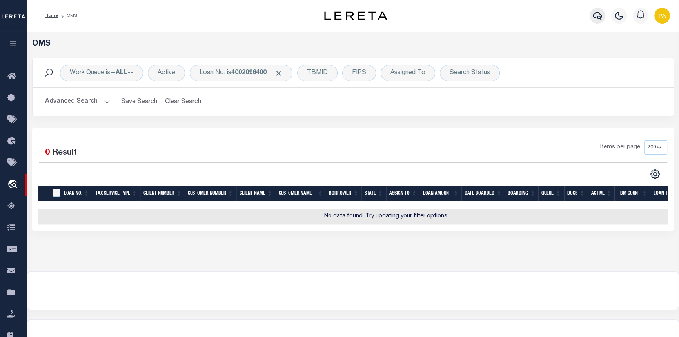
click at [599, 12] on icon "button" at bounding box center [597, 16] width 9 height 8
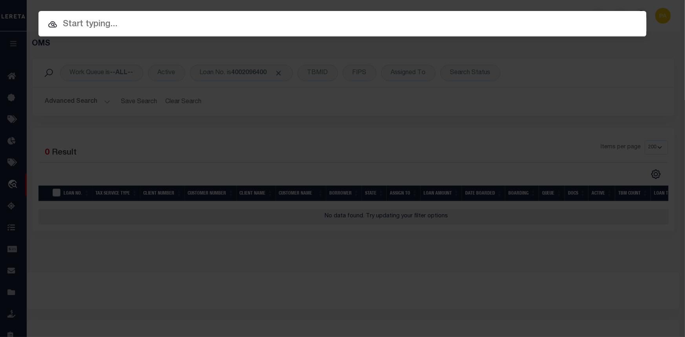
click at [67, 25] on input "text" at bounding box center [342, 25] width 608 height 14
paste input "4002096400"
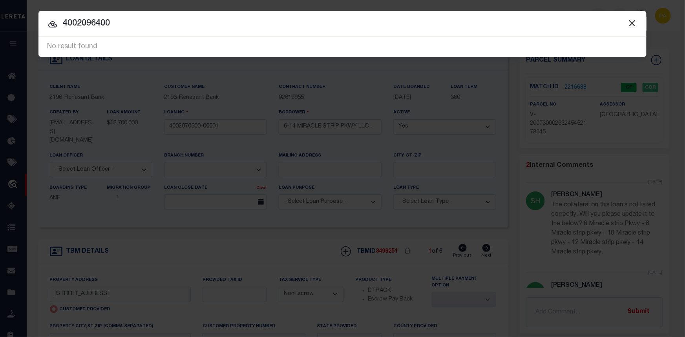
drag, startPoint x: 125, startPoint y: 22, endPoint x: 47, endPoint y: 10, distance: 79.1
click at [47, 10] on div "Include Loans TBM Customers Borrowers Payments (Lender Non-Disb) Payments (Lend…" at bounding box center [342, 168] width 685 height 337
paste input "[STREET_ADDRESS]"
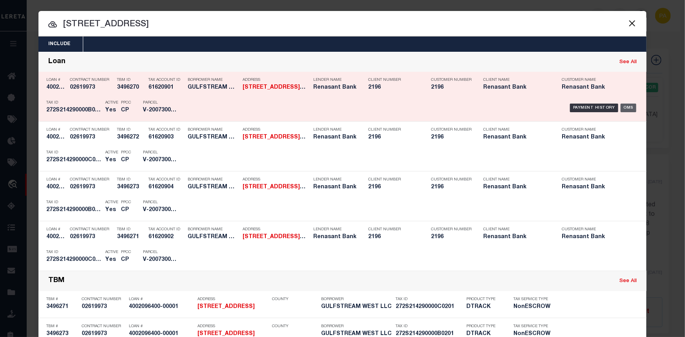
click at [624, 106] on div "OMS" at bounding box center [628, 108] width 16 height 9
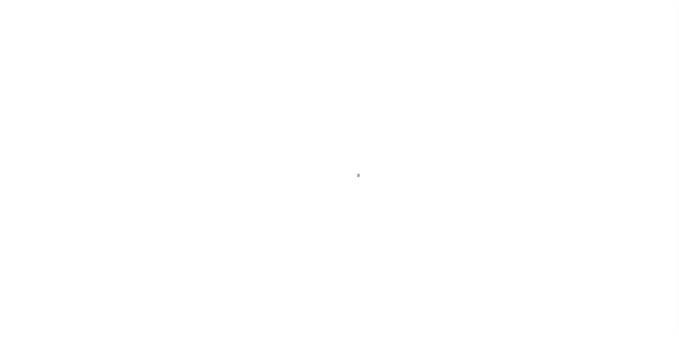
select select "4983"
select select "NonEscrow"
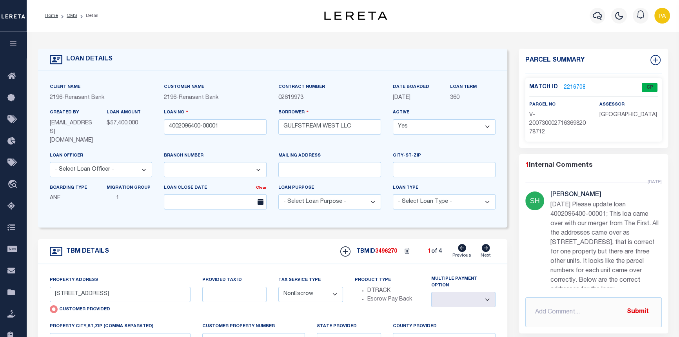
click at [485, 244] on icon at bounding box center [486, 248] width 8 height 8
radio input "false"
select select
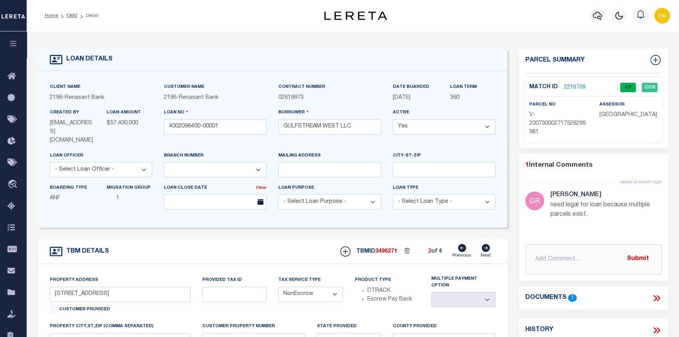
click at [463, 244] on icon at bounding box center [462, 248] width 8 height 8
radio input "true"
select select
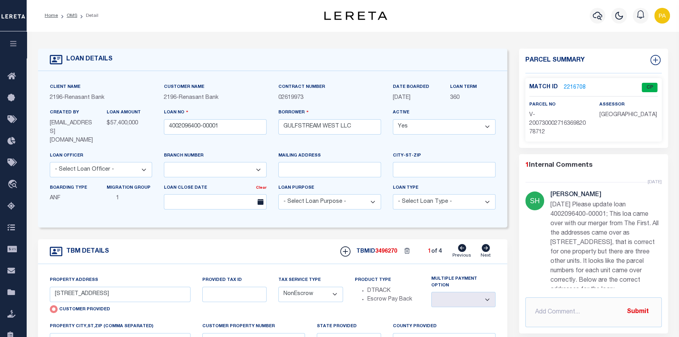
click at [572, 84] on link "2216708" at bounding box center [575, 88] width 22 height 8
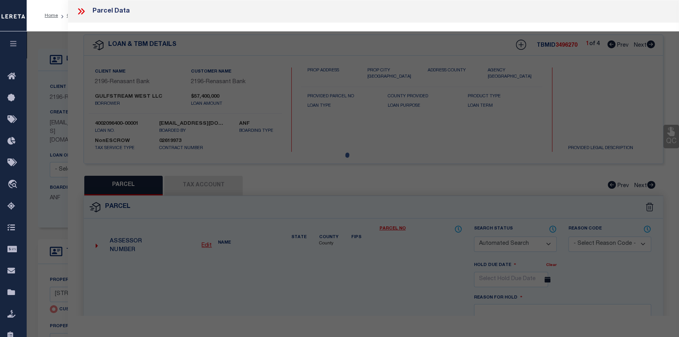
checkbox input "false"
select select "CP"
type input "[STREET_ADDRESS]"
checkbox input "false"
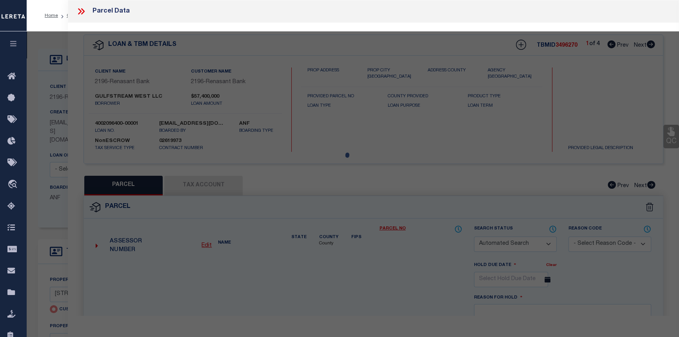
type input "[GEOGRAPHIC_DATA]"
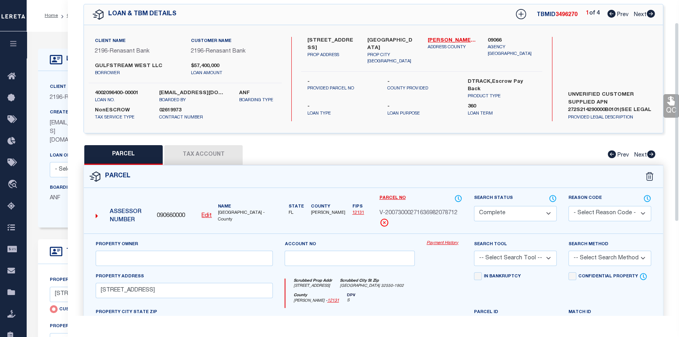
scroll to position [35, 0]
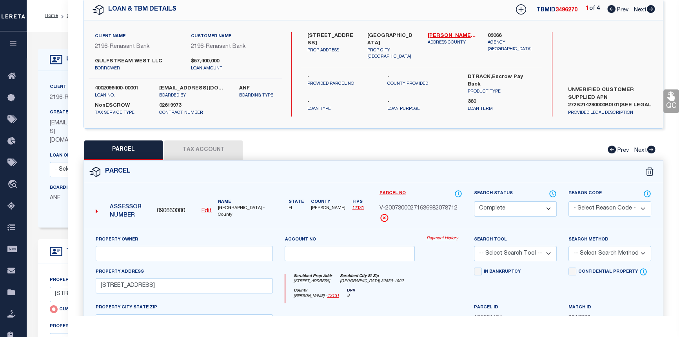
click at [649, 9] on icon at bounding box center [651, 9] width 8 height 8
select select "AS"
checkbox input "false"
select select "CP"
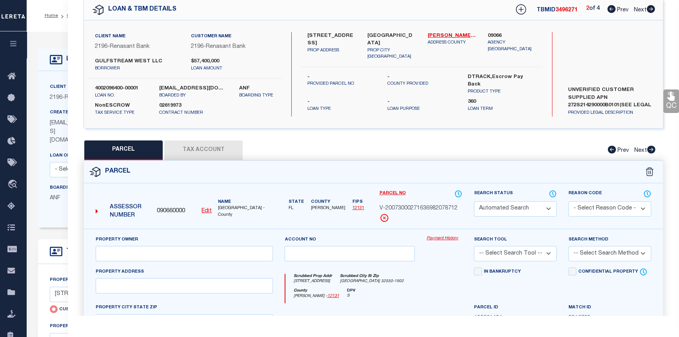
type input "GULFSTREAM WEST LLC"
select select "AGW"
select select "ADD"
type input "[STREET_ADDRESS]"
type input "[GEOGRAPHIC_DATA]"
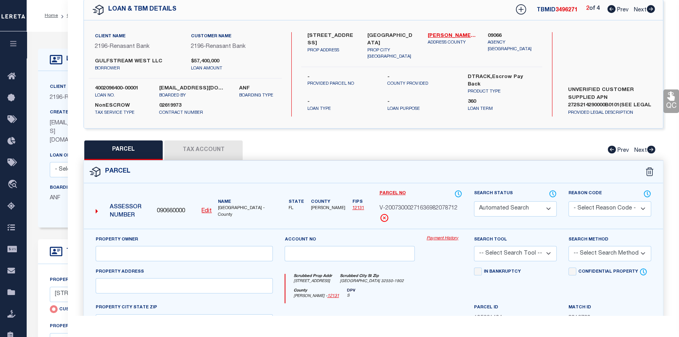
type textarea "UNIT C-201 GULFSTREAM WEST CONDO"
type textarea "Document uploaded that satisfies a legal requirement, changing from [GEOGRAPHIC…"
click at [649, 9] on icon at bounding box center [651, 9] width 8 height 8
select select "AS"
select select
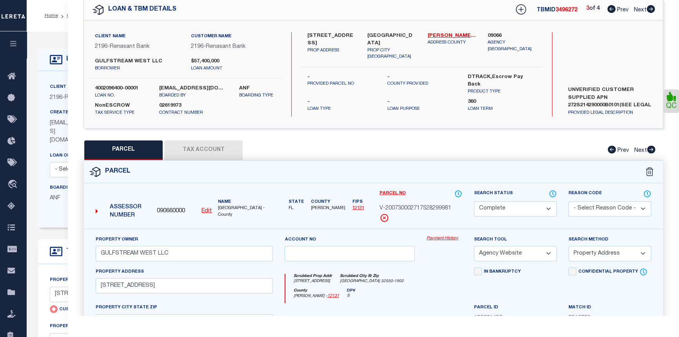
select select
checkbox input "false"
select select "CP"
type input "GULFSTREAM WEST LLC"
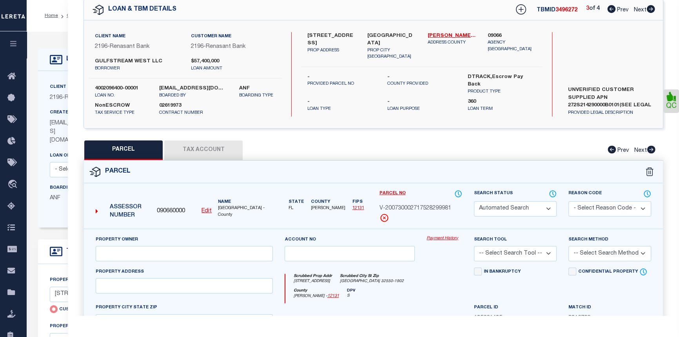
select select "AGW"
select select "ADD"
type input "[STREET_ADDRESS]"
type input "[GEOGRAPHIC_DATA]"
type textarea "UNIT C-101 GULFSTREAM WEST CONDO"
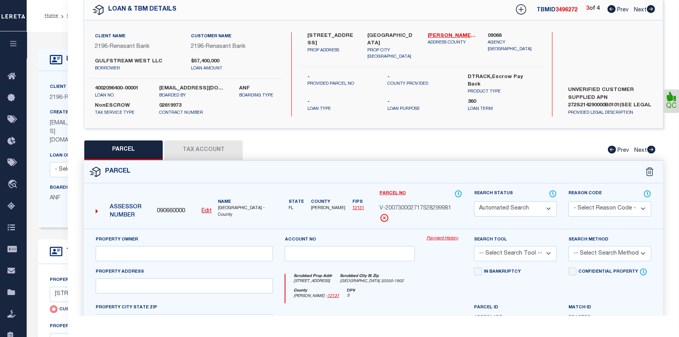
type textarea "Document uploaded that satisfies a legal requirement, changing from [GEOGRAPHIC…"
click at [646, 14] on div "TBMID 3496272 3 of 4 Prev Next" at bounding box center [581, 10] width 150 height 14
click at [647, 11] on icon at bounding box center [651, 9] width 8 height 8
select select "AS"
select select
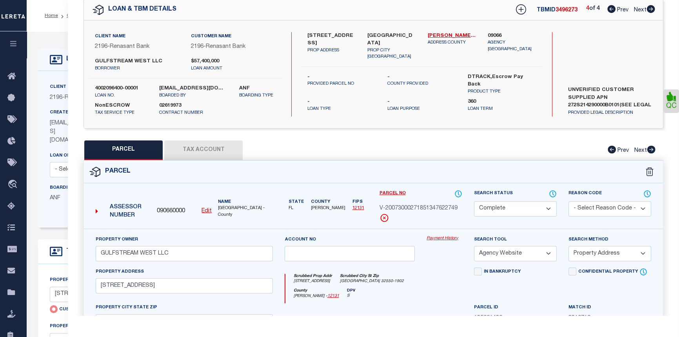
select select
checkbox input "false"
select select "CP"
type input "GULFSTREAM WEST LLC"
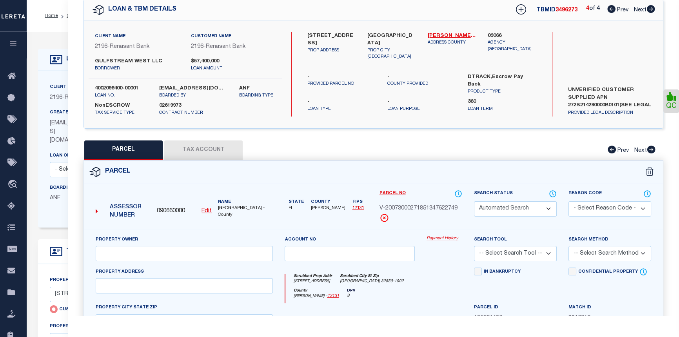
select select "AGW"
select select "ADD"
type input "[STREET_ADDRESS]"
type input "[GEOGRAPHIC_DATA]"
type textarea "UNIT B-201 GULFSTREAM WEST CONDO"
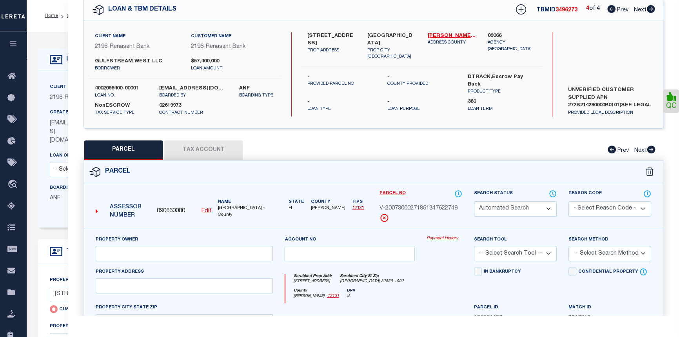
type textarea "Document uploaded that satisfies a legal requirement, changing from [GEOGRAPHIC…"
click at [611, 10] on icon at bounding box center [612, 9] width 8 height 8
select select "AS"
select select
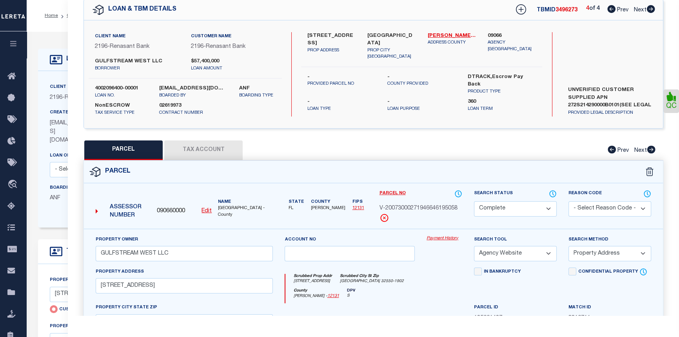
checkbox input "false"
select select "CP"
type input "GULFSTREAM WEST LLC"
select select "AGW"
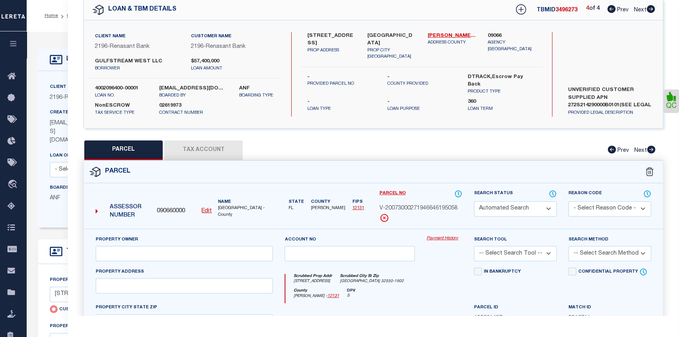
select select "ADD"
type input "[STREET_ADDRESS]"
type input "[GEOGRAPHIC_DATA]"
type textarea "UNIT C-101 GULFSTREAM WEST CONDO"
type textarea "Document uploaded that satisfies a legal requirement, changing from [GEOGRAPHIC…"
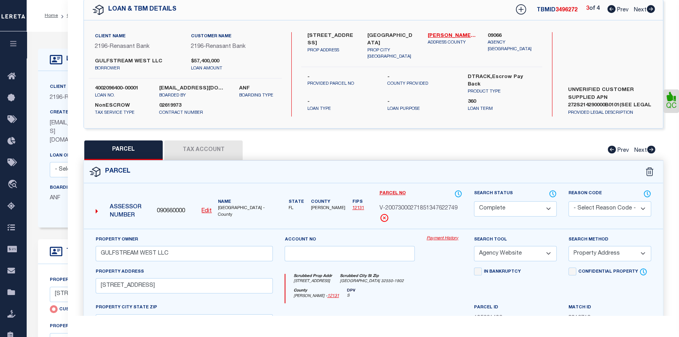
click at [611, 10] on icon at bounding box center [612, 9] width 8 height 8
select select "AS"
select select
checkbox input "false"
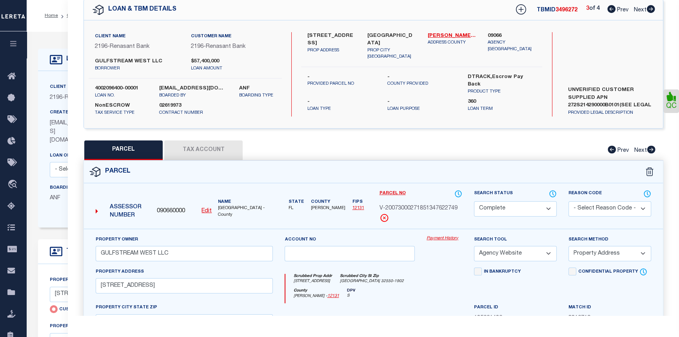
checkbox input "false"
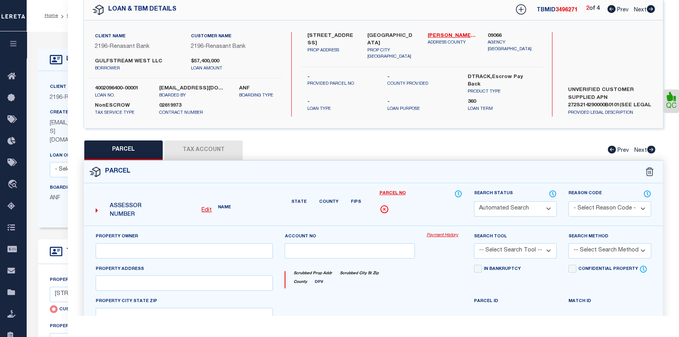
select select "CP"
type input "GULFSTREAM WEST LLC"
select select "AGW"
select select "ADD"
type input "10065 US HIGHWAY 98 W B101"
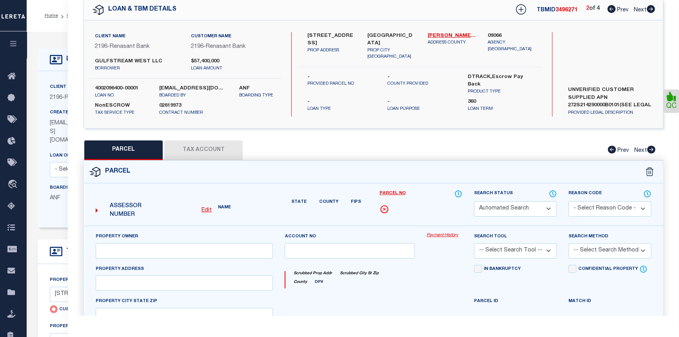
type input "MIRAMAR BEACH FL 32550"
type textarea "UNIT C-201 GULFSTREAM WEST CONDO"
type textarea "Document uploaded that satisfies a legal requirement, changing from ND to RD"
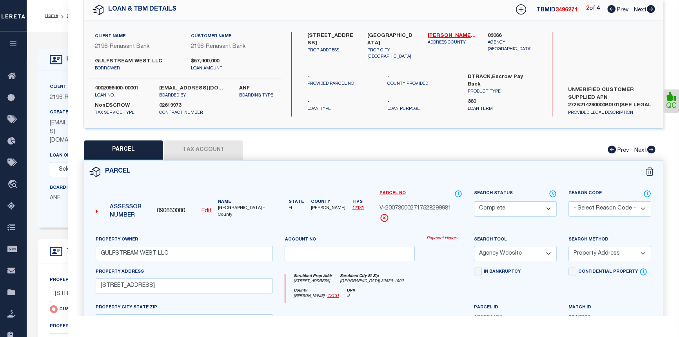
click at [611, 10] on icon at bounding box center [612, 9] width 8 height 8
select select "AS"
select select
checkbox input "false"
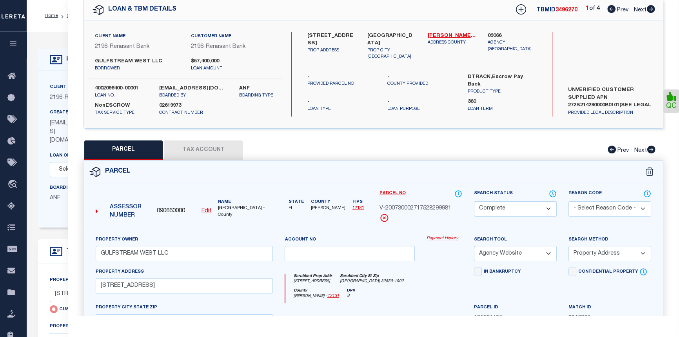
checkbox input "false"
select select "CP"
type input "10065 US HIGHWAY 98 W B101"
checkbox input "false"
type input "MIRAMAR BEACH FL 32550"
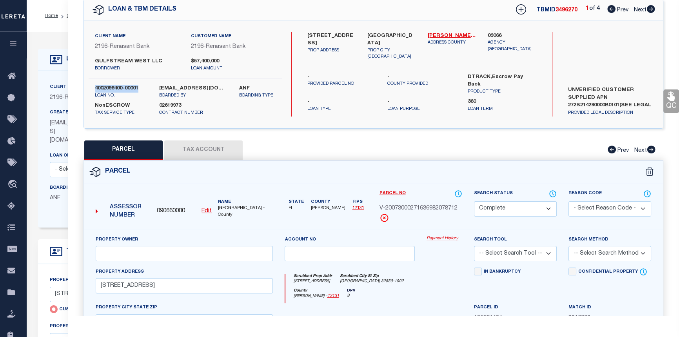
drag, startPoint x: 140, startPoint y: 86, endPoint x: 95, endPoint y: 87, distance: 45.9
click at [95, 87] on label "4002096400-00001" at bounding box center [121, 89] width 52 height 8
copy label "4002096400-00001"
click at [443, 236] on link "Payment History" at bounding box center [445, 238] width 36 height 7
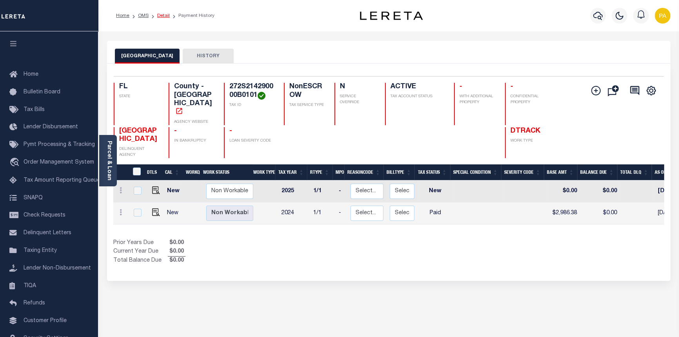
click at [166, 14] on link "Detail" at bounding box center [163, 15] width 13 height 5
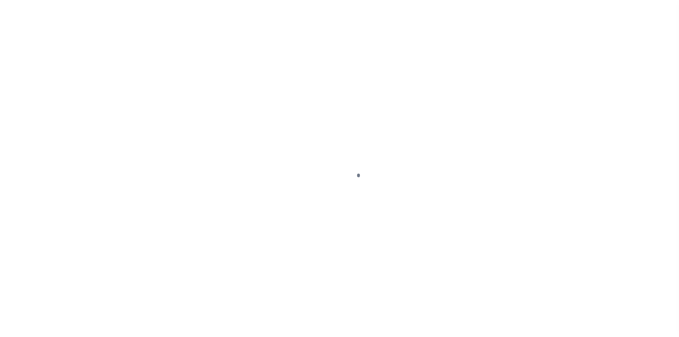
type input "[STREET_ADDRESS]"
radio input "true"
select select "NonEscrow"
select select
type input "[GEOGRAPHIC_DATA]"
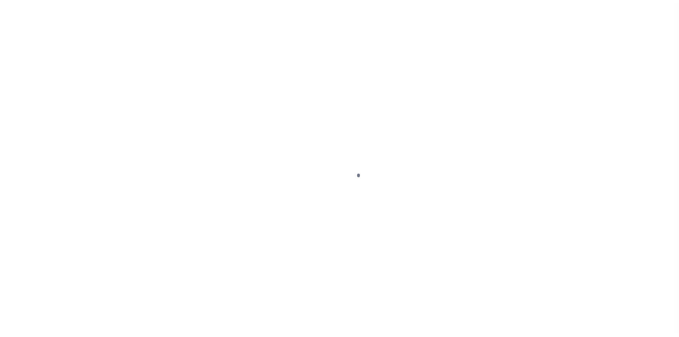
type input "4002096400"
type input "FL"
type textarea "UNVERIFIED CUSTOMER SUPPLIED APN 272S214290000B0101(SEE LEGAL IMAGE ON FILE)."
select select "4983"
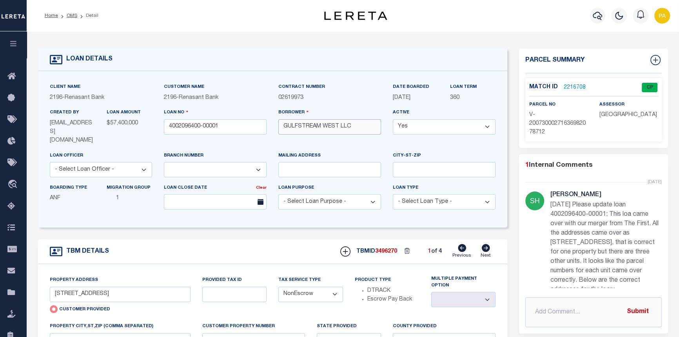
click at [349, 123] on input "GULFSTREAM WEST LLC" at bounding box center [330, 126] width 103 height 15
drag, startPoint x: 358, startPoint y: 129, endPoint x: 279, endPoint y: 122, distance: 79.2
click at [279, 122] on input "GULFSTREAM WEST LLC" at bounding box center [330, 126] width 103 height 15
click at [571, 86] on link "2216708" at bounding box center [575, 88] width 22 height 8
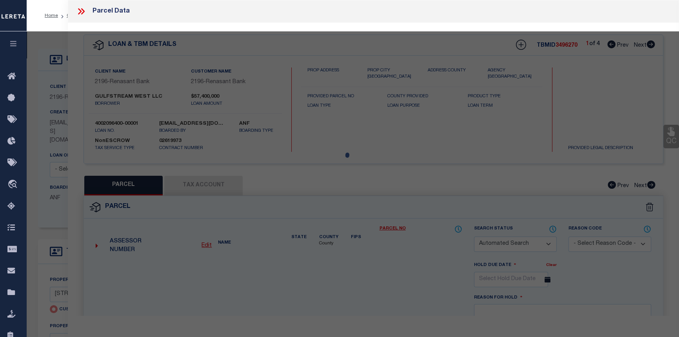
checkbox input "false"
select select "CP"
type input "[STREET_ADDRESS]"
checkbox input "false"
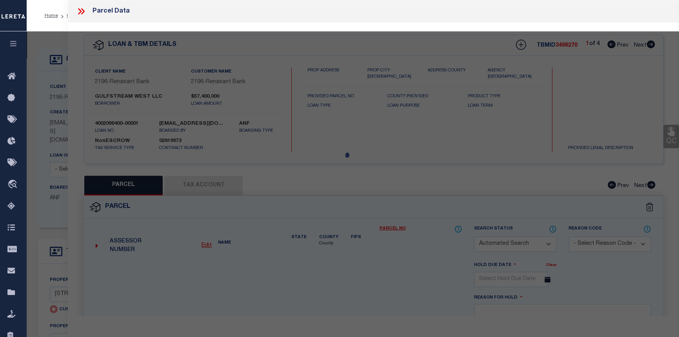
type input "[GEOGRAPHIC_DATA]"
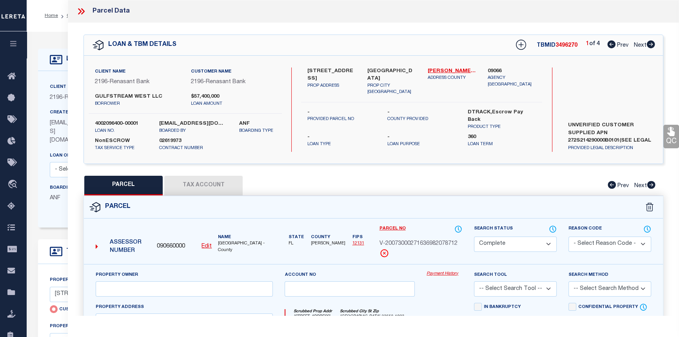
click at [208, 181] on button "Tax Account" at bounding box center [203, 186] width 78 height 20
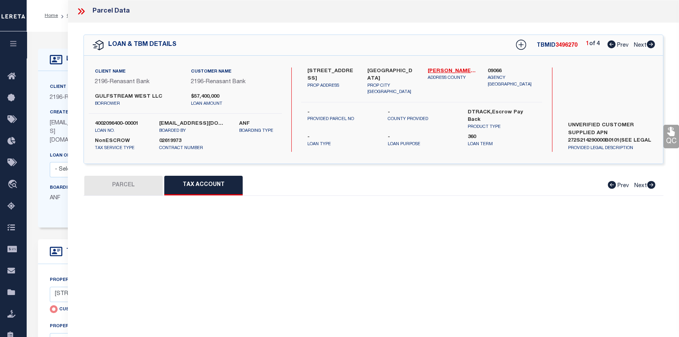
select select "100"
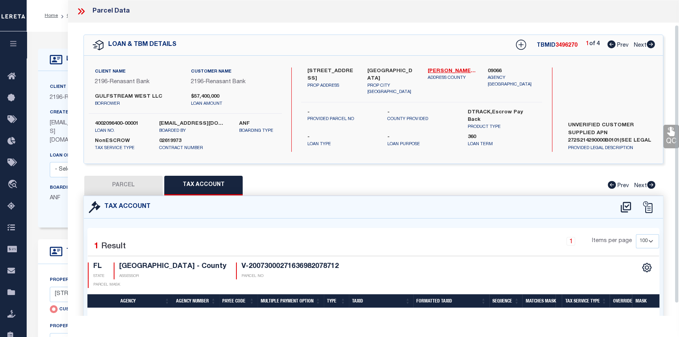
scroll to position [42, 0]
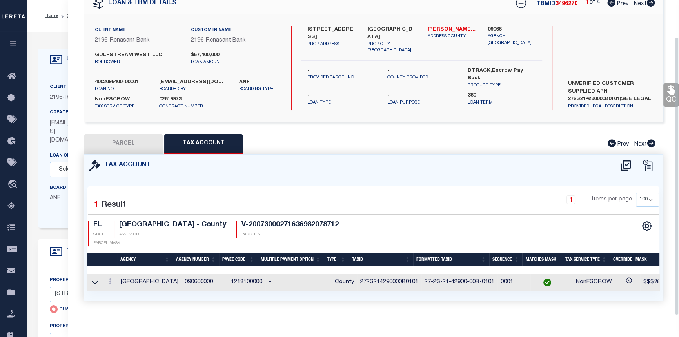
click at [129, 142] on button "PARCEL" at bounding box center [123, 144] width 78 height 20
select select "AS"
checkbox input "false"
select select "CP"
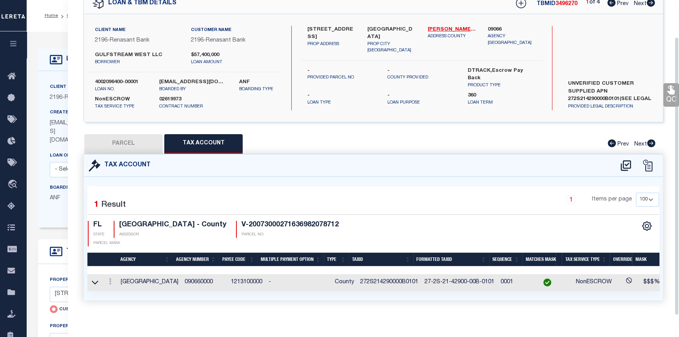
type input "[STREET_ADDRESS]"
checkbox input "false"
type input "[GEOGRAPHIC_DATA]"
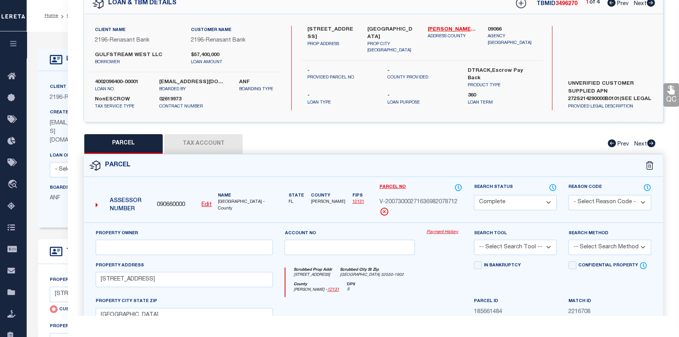
click at [650, 4] on icon at bounding box center [651, 3] width 8 height 8
select select "AS"
checkbox input "false"
select select "CP"
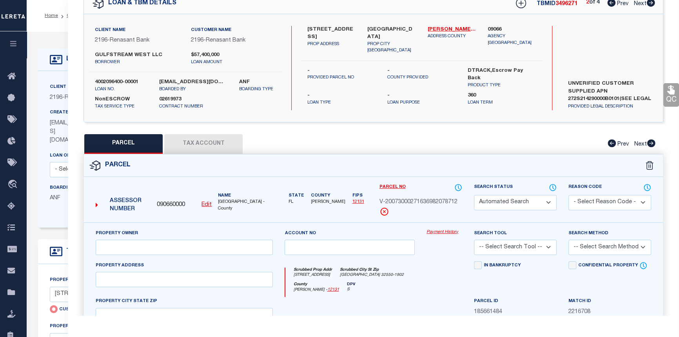
type input "GULFSTREAM WEST LLC"
select select "AGW"
select select "ADD"
type input "10065 US HIGHWAY 98 W B101"
type input "MIRAMAR BEACH FL 32550"
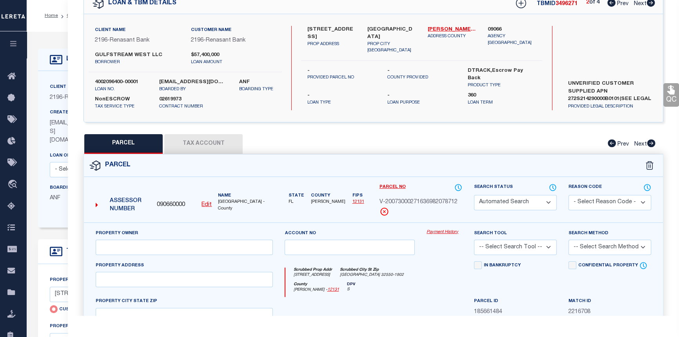
type textarea "UNIT C-201 GULFSTREAM WEST CONDO"
type textarea "Document uploaded that satisfies a legal requirement, changing from ND to RD"
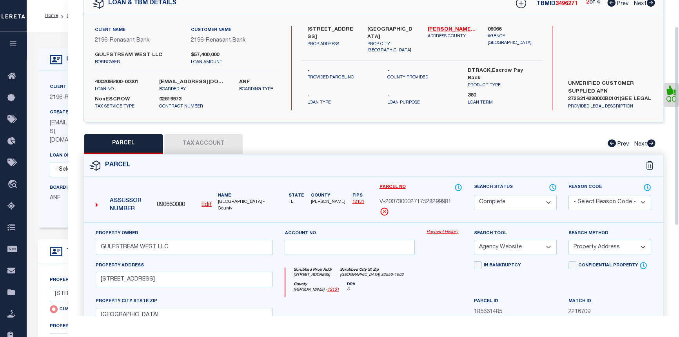
click at [445, 230] on link "Payment History" at bounding box center [445, 232] width 36 height 7
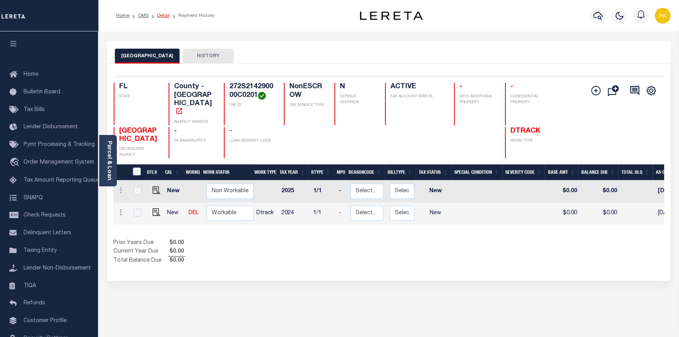
click at [163, 17] on link "Detail" at bounding box center [163, 15] width 13 height 5
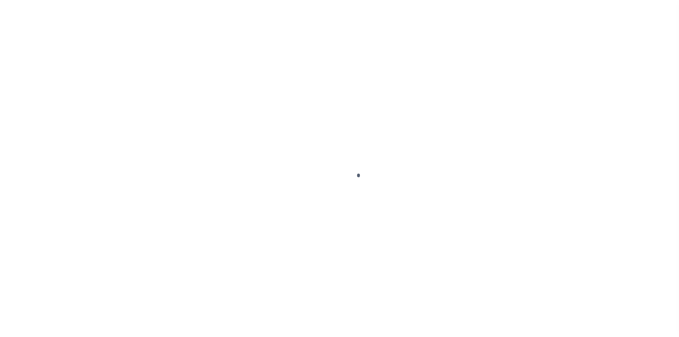
type input "[STREET_ADDRESS]"
select select "NonEscrow"
select select
type input "[GEOGRAPHIC_DATA]"
type input "4002096400"
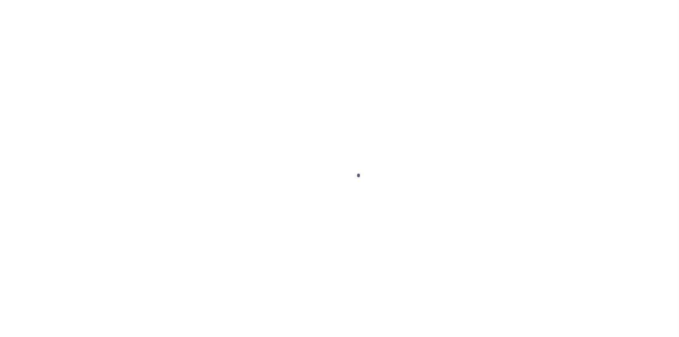
type input "FL"
type textarea "UNVERIFIED CUSTOMER SUPPLIED APN 272S214290000B0101(SEE LEGAL IMAGE ON FILE)."
select select "4983"
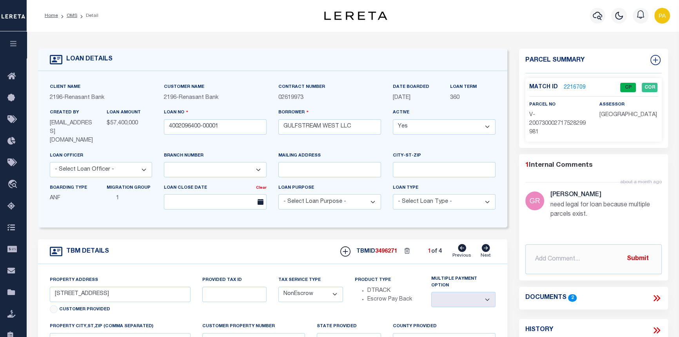
click at [486, 239] on div "TBM DETAILS TBMID 3496271 1 of 4 Next" at bounding box center [273, 251] width 470 height 25
click at [484, 244] on icon at bounding box center [486, 248] width 8 height 8
radio input "true"
select select
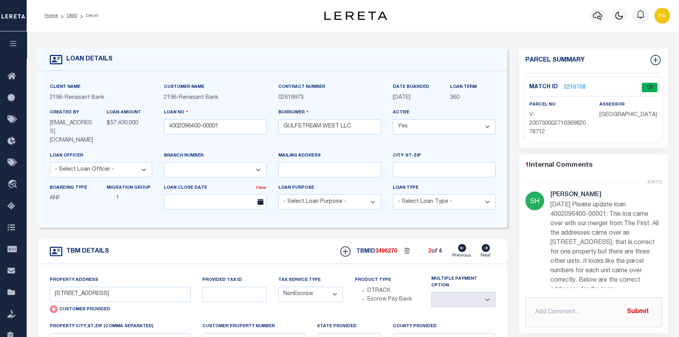
click at [575, 86] on link "2216708" at bounding box center [575, 88] width 22 height 8
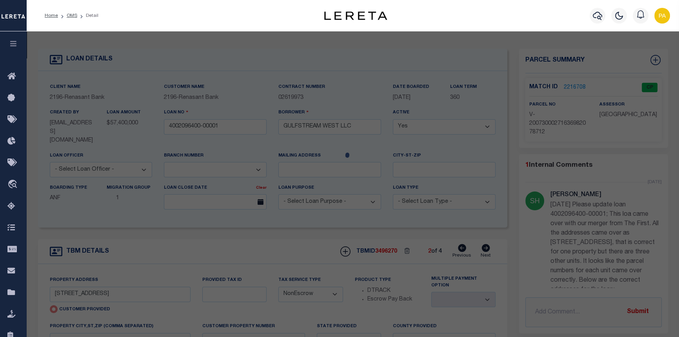
checkbox input "false"
select select "CP"
type input "[STREET_ADDRESS]"
checkbox input "false"
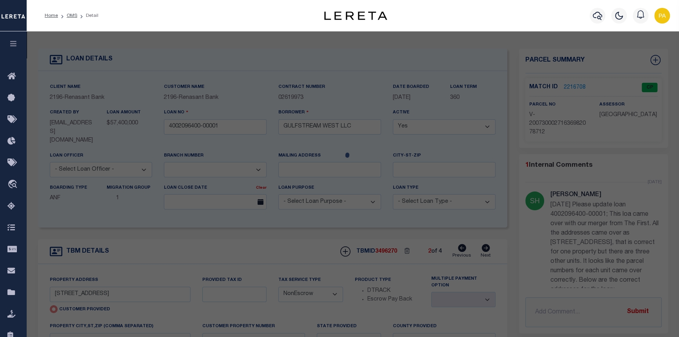
type input "[GEOGRAPHIC_DATA]"
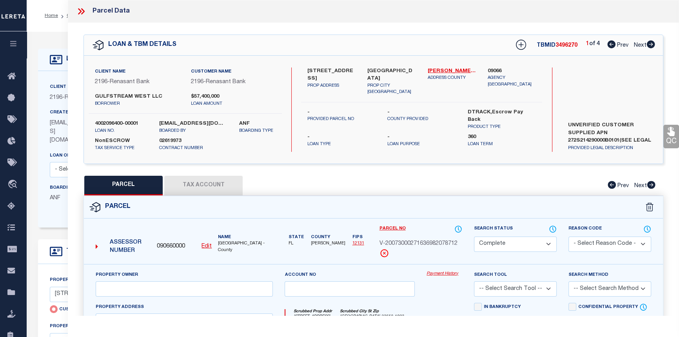
click at [442, 275] on link "Payment History" at bounding box center [445, 274] width 36 height 7
click at [214, 186] on button "Tax Account" at bounding box center [203, 186] width 78 height 20
select select "100"
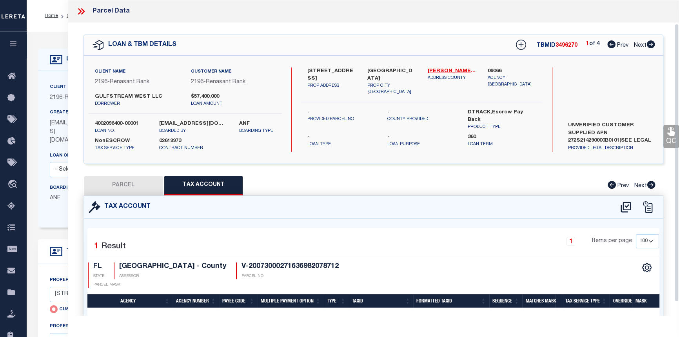
scroll to position [42, 0]
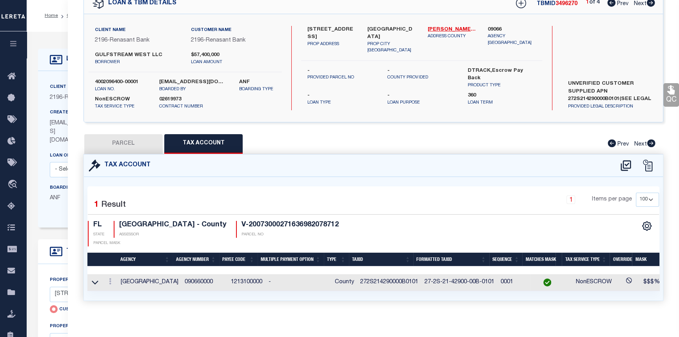
click at [654, 4] on icon at bounding box center [651, 3] width 8 height 8
select select "AS"
checkbox input "false"
select select "CP"
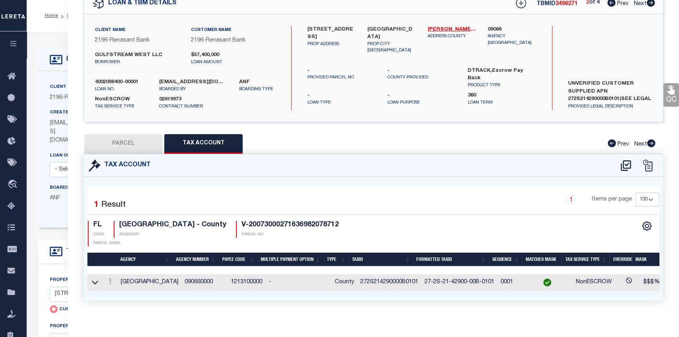
type input "GULFSTREAM WEST LLC"
select select "AGW"
select select "ADD"
type input "[STREET_ADDRESS]"
type input "[GEOGRAPHIC_DATA]"
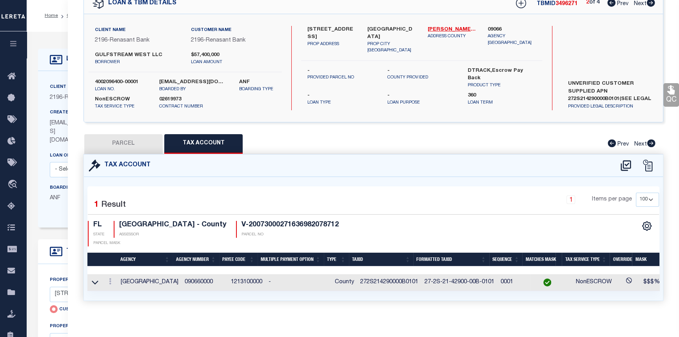
type textarea "UNIT C-201 GULFSTREAM WEST CONDO"
type textarea "Document uploaded that satisfies a legal requirement, changing from ND to RD"
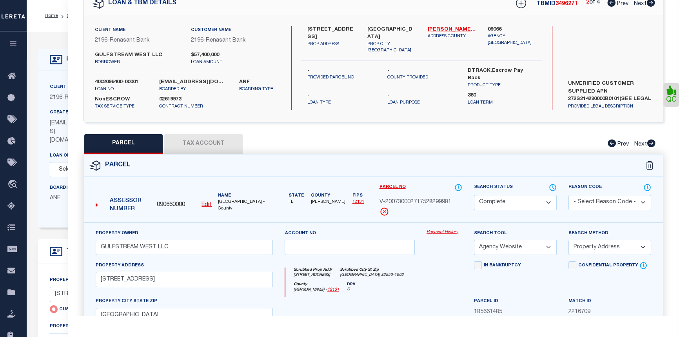
click at [189, 145] on button "Tax Account" at bounding box center [203, 144] width 78 height 20
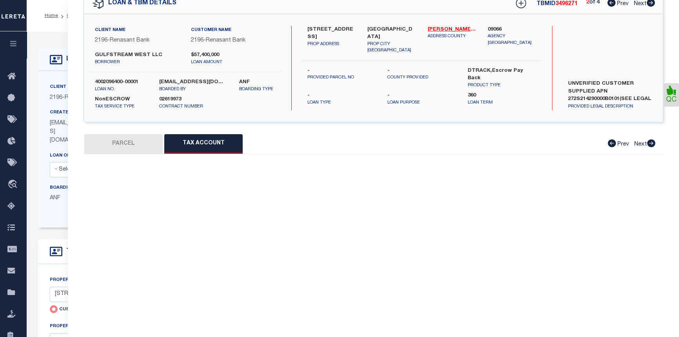
select select "100"
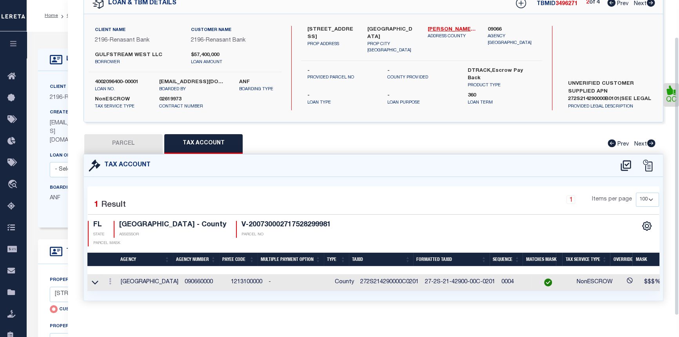
click at [651, 4] on icon at bounding box center [651, 3] width 8 height 8
select select "AS"
select select
checkbox input "false"
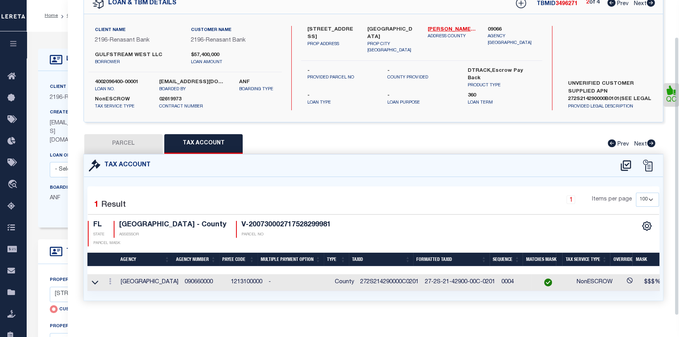
checkbox input "false"
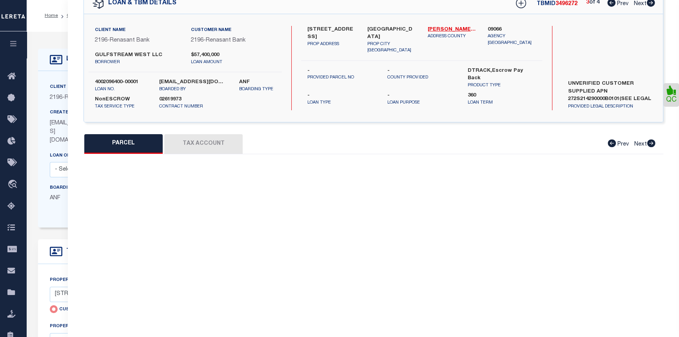
select select "CP"
type input "GULFSTREAM WEST LLC"
select select "AGW"
select select "ADD"
type input "10065 US HIGHWAY 98 W B101"
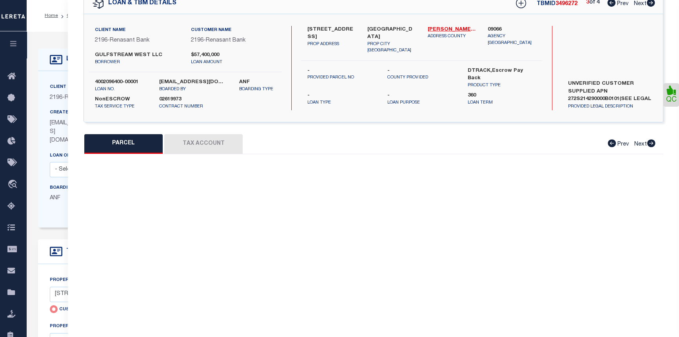
type input "MIRAMAR BEACH FL 32550"
type textarea "UNIT C-101 GULFSTREAM WEST CONDO"
type textarea "Document uploaded that satisfies a legal requirement, changing from ND to RD"
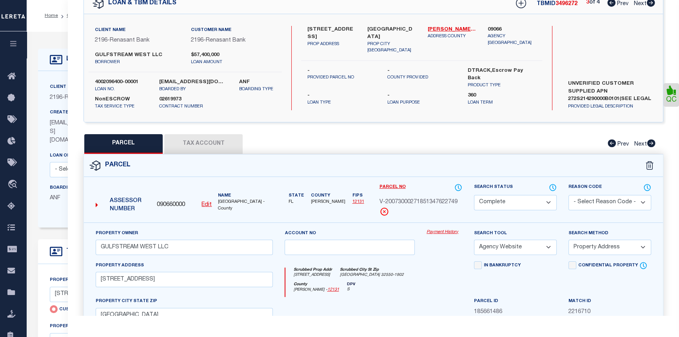
click at [197, 143] on button "Tax Account" at bounding box center [203, 144] width 78 height 20
select select "100"
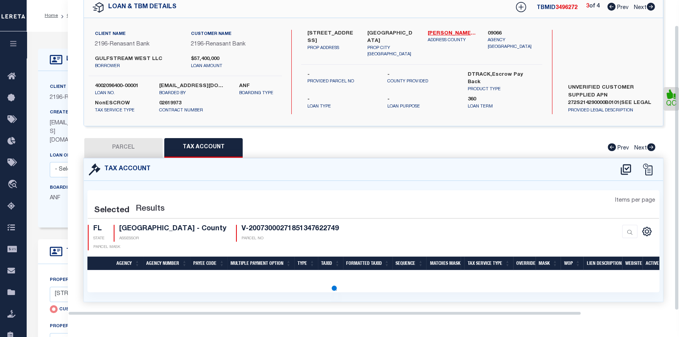
select select "100"
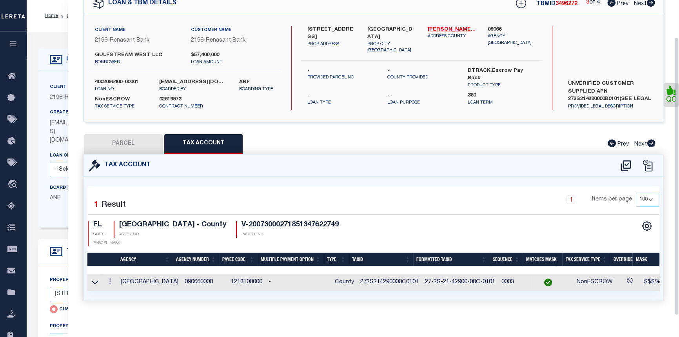
click at [650, 4] on icon at bounding box center [651, 3] width 8 height 8
select select "AS"
select select
checkbox input "false"
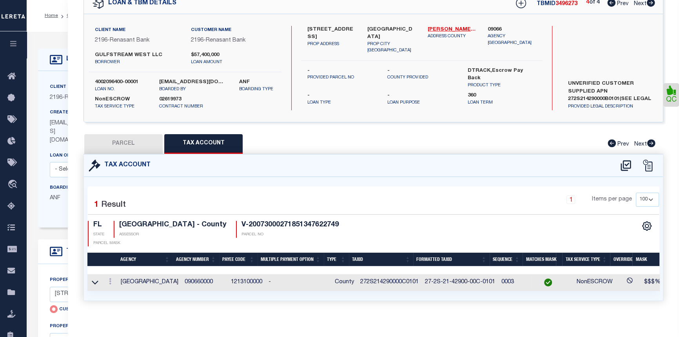
checkbox input "false"
select select "CP"
type input "GULFSTREAM WEST LLC"
select select "AGW"
select select "ADD"
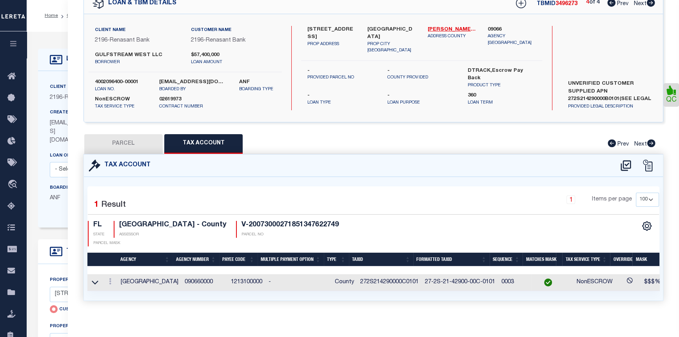
type input "10065 US HIGHWAY 98 W B101"
type input "MIRAMAR BEACH FL 32550"
type textarea "UNIT B-201 GULFSTREAM WEST CONDO"
type textarea "Document uploaded that satisfies a legal requirement, changing from ND to RD"
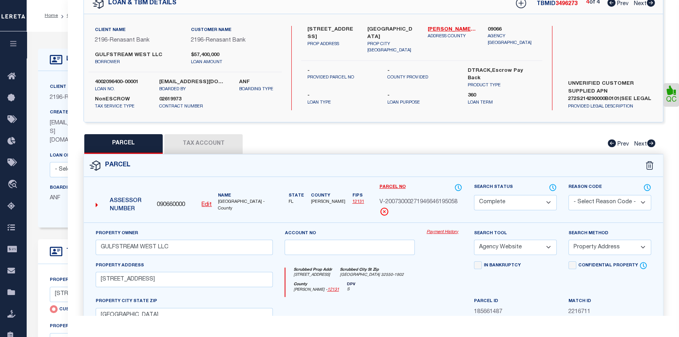
click at [193, 141] on button "Tax Account" at bounding box center [203, 144] width 78 height 20
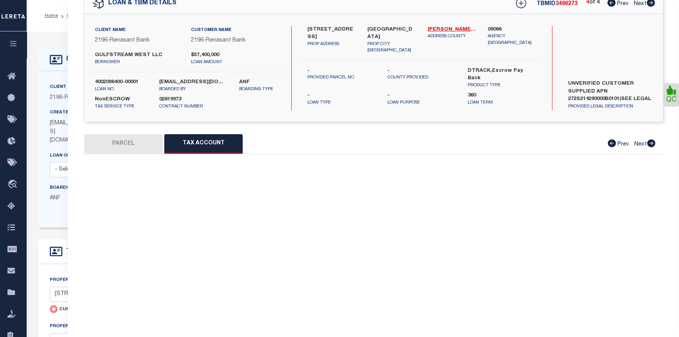
select select "100"
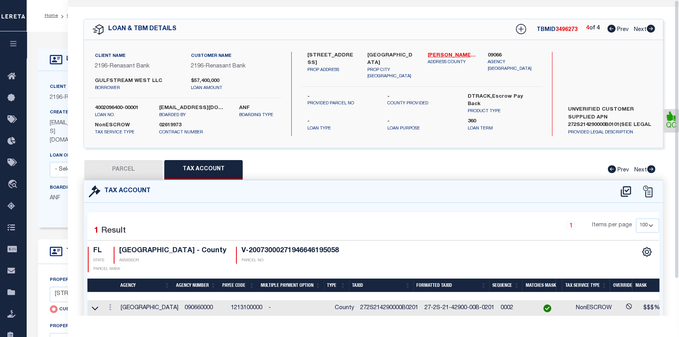
scroll to position [0, 0]
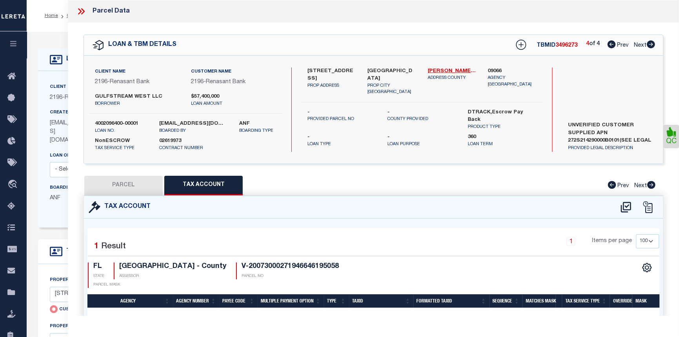
click at [80, 11] on icon at bounding box center [80, 11] width 4 height 6
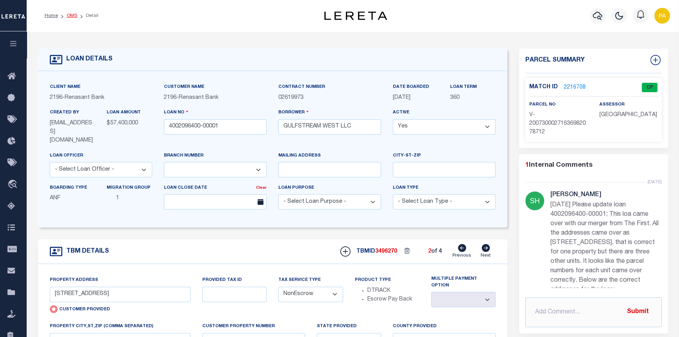
click at [70, 16] on link "OMS" at bounding box center [72, 15] width 11 height 5
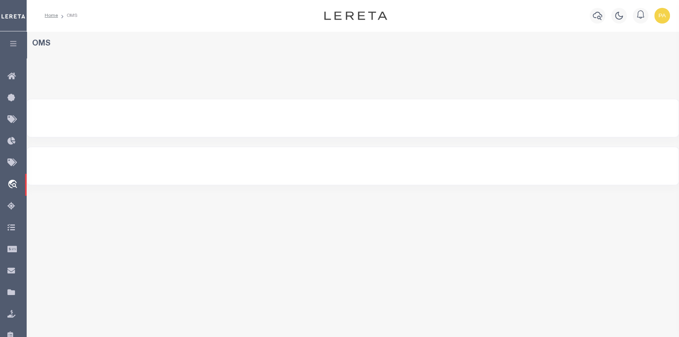
select select "200"
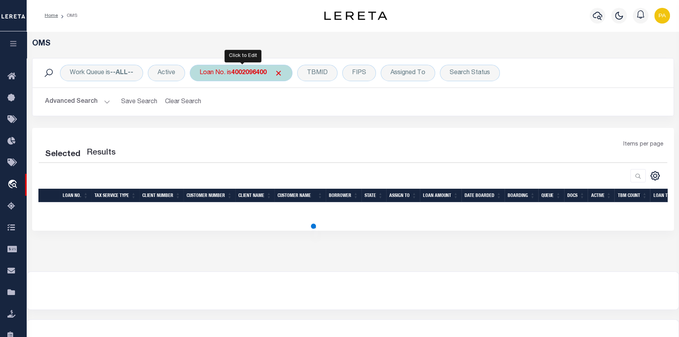
select select "200"
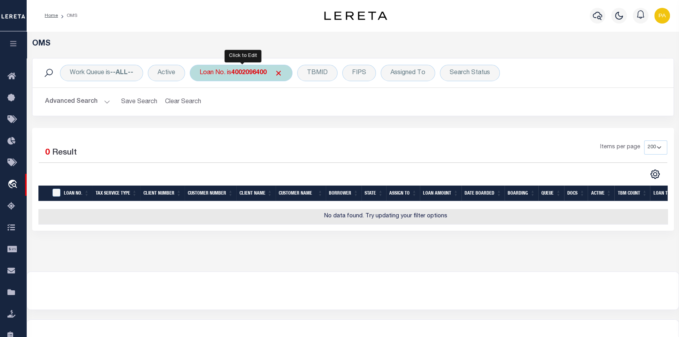
click at [240, 75] on b "4002096400" at bounding box center [248, 73] width 35 height 6
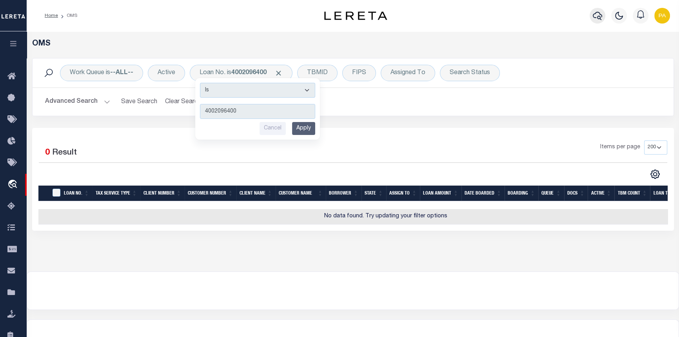
click at [596, 11] on button "button" at bounding box center [598, 16] width 16 height 16
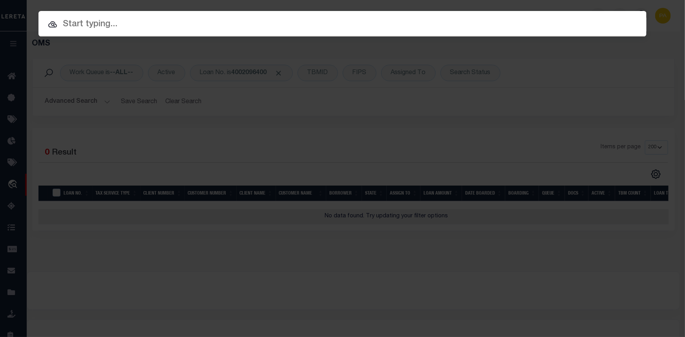
click at [100, 24] on input "text" at bounding box center [342, 25] width 608 height 14
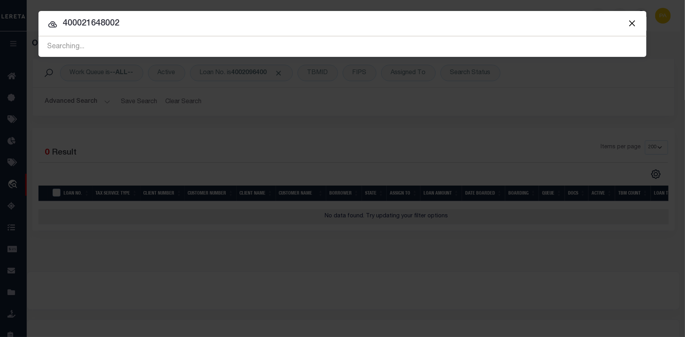
type input "400021648002"
click at [631, 23] on button "Close" at bounding box center [632, 23] width 10 height 10
